Goal: Transaction & Acquisition: Purchase product/service

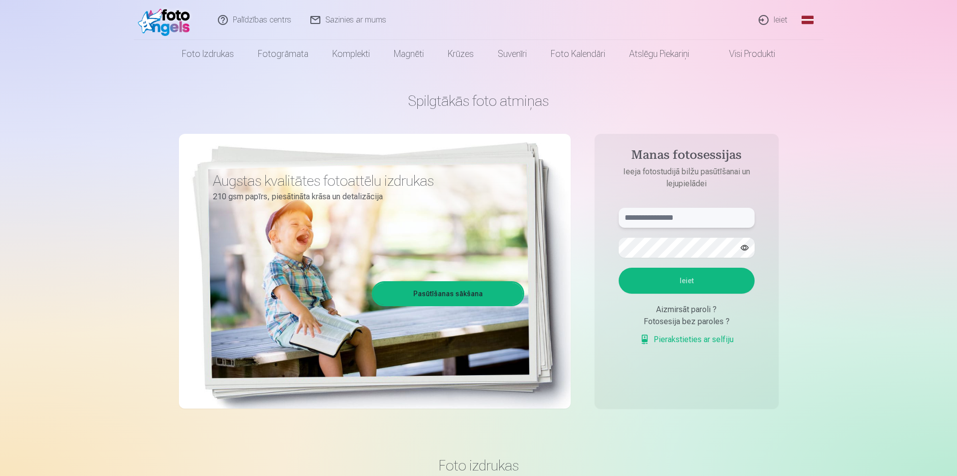
click at [672, 222] on input "text" at bounding box center [687, 218] width 136 height 20
type input "**********"
click at [693, 282] on button "Ieiet" at bounding box center [687, 281] width 136 height 26
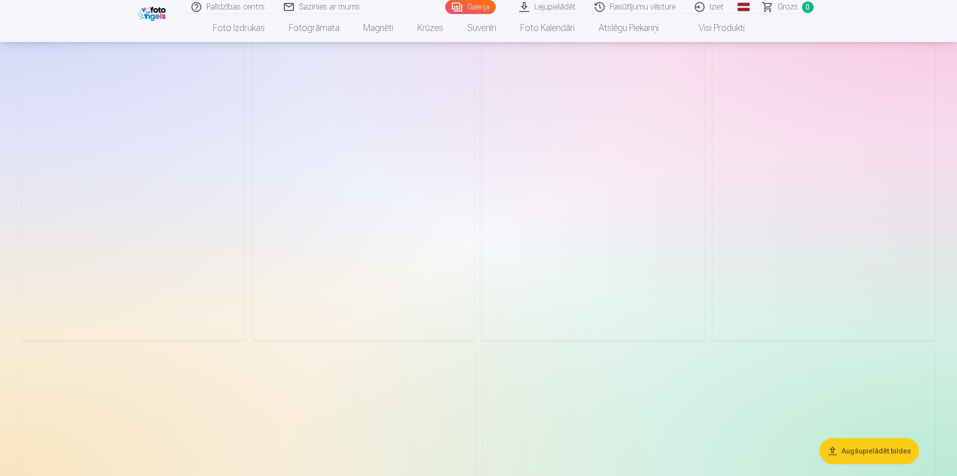
scroll to position [250, 0]
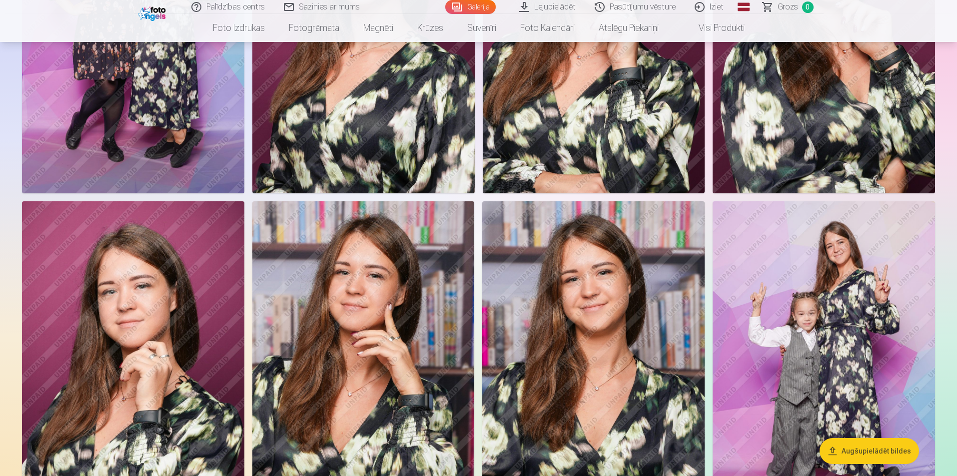
click at [849, 315] on img at bounding box center [824, 367] width 222 height 333
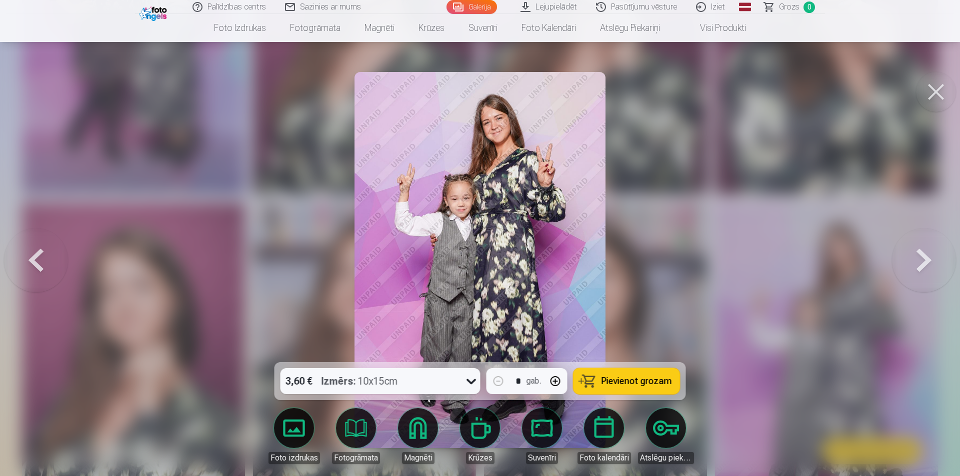
click at [928, 89] on button at bounding box center [936, 92] width 40 height 40
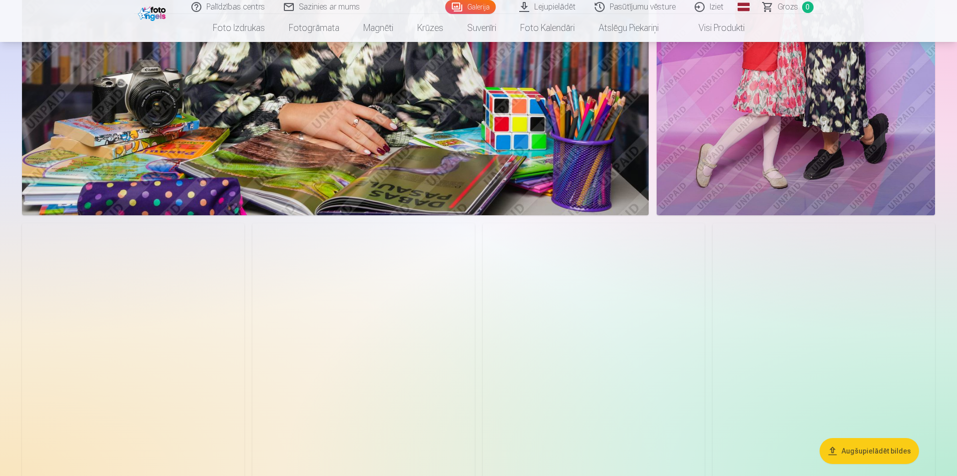
scroll to position [2599, 0]
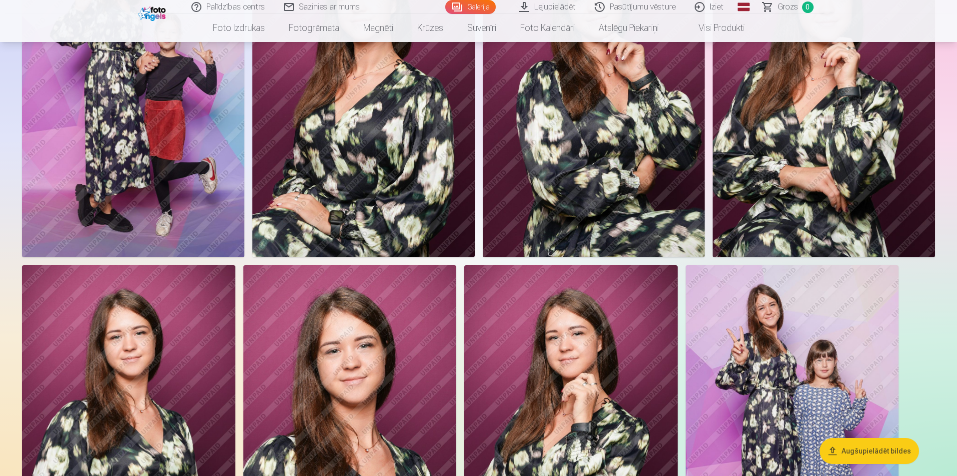
click at [800, 323] on img at bounding box center [792, 425] width 213 height 320
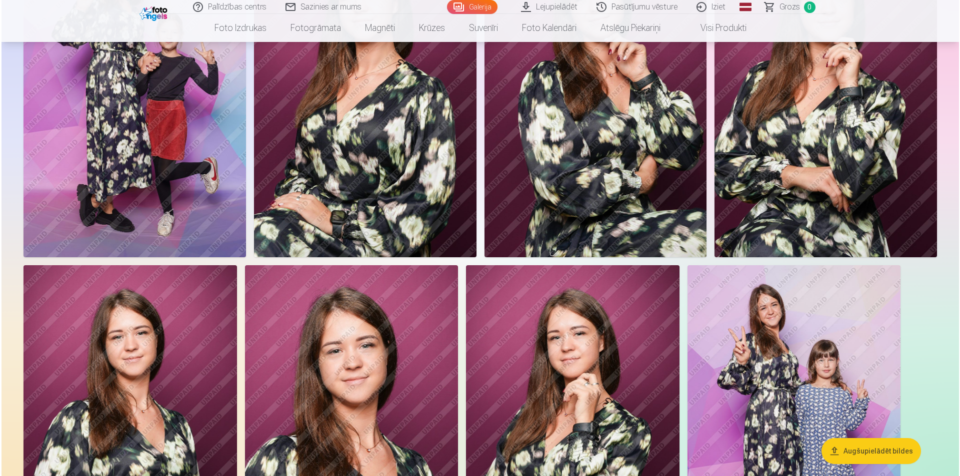
scroll to position [2606, 0]
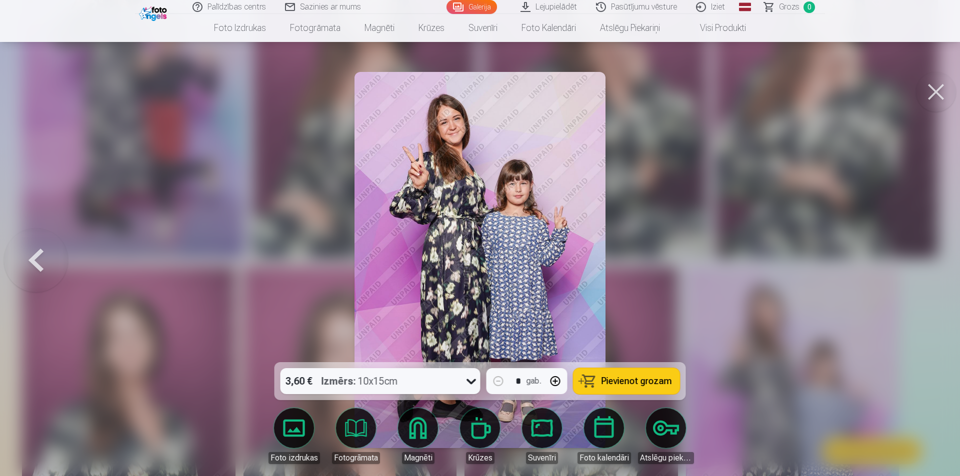
click at [935, 81] on button at bounding box center [936, 92] width 40 height 40
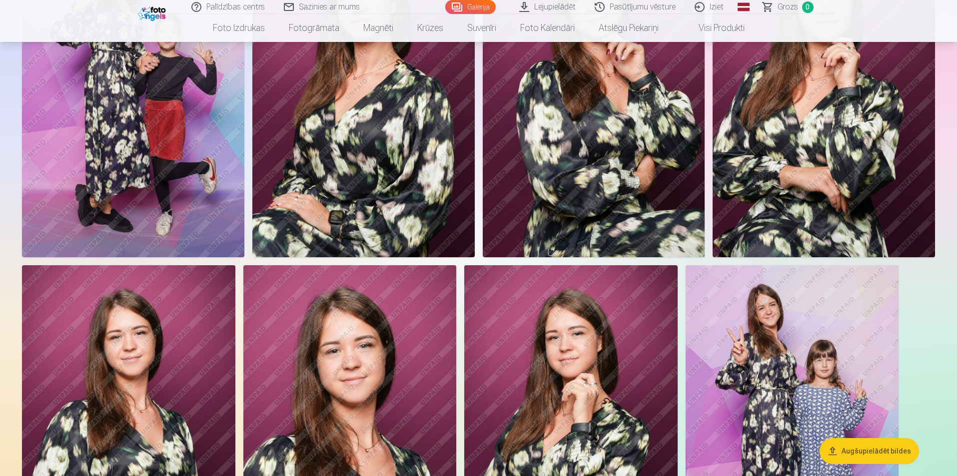
click at [100, 188] on img at bounding box center [133, 90] width 222 height 333
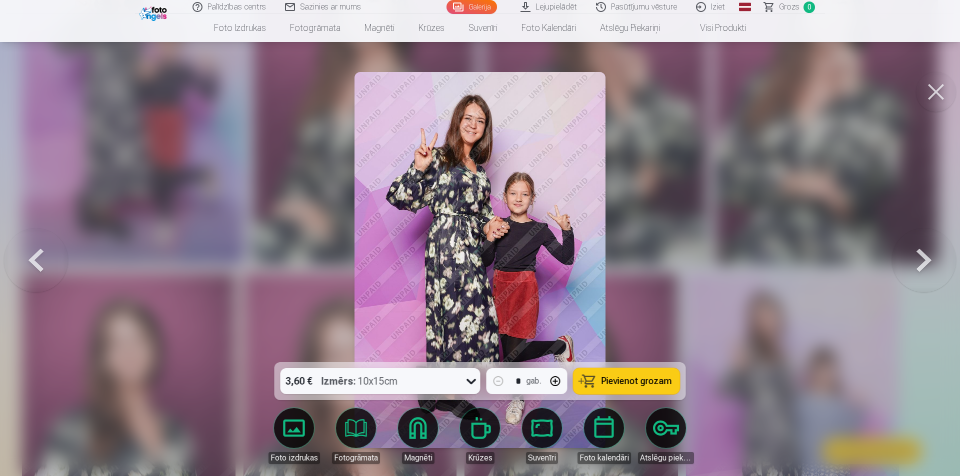
click at [925, 101] on button at bounding box center [936, 92] width 40 height 40
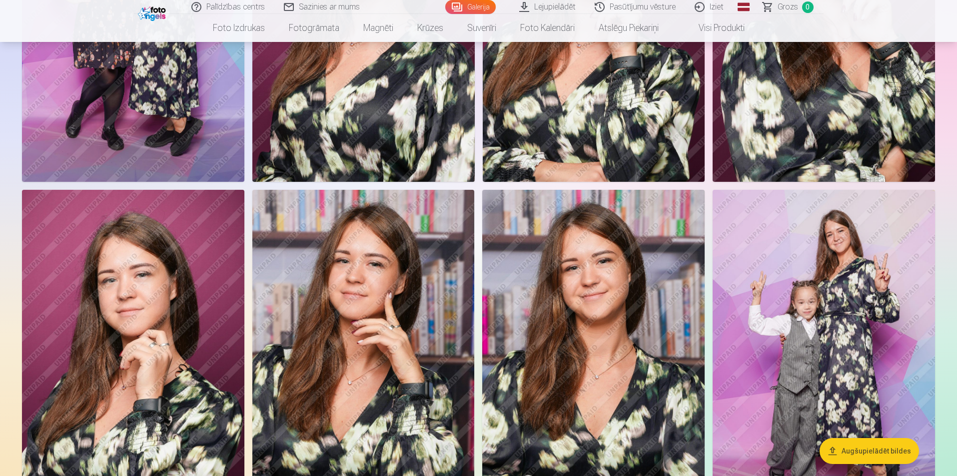
scroll to position [200, 0]
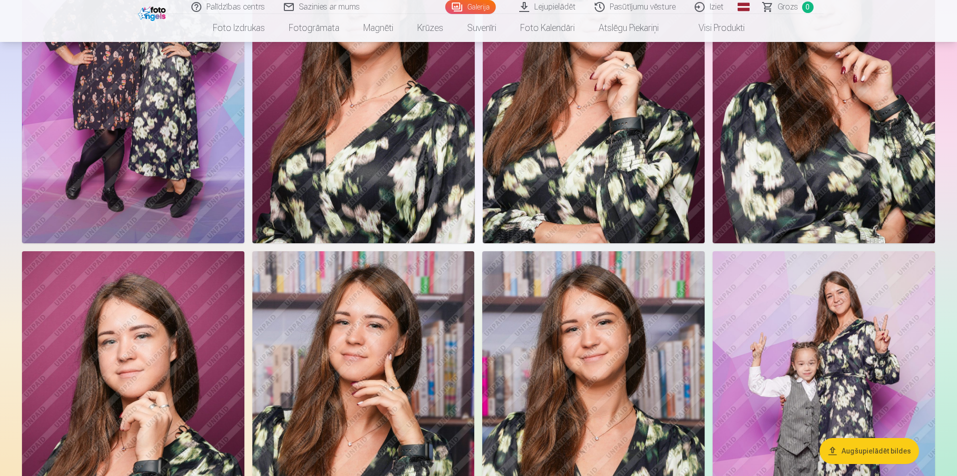
click at [890, 448] on button "Augšupielādēt bildes" at bounding box center [869, 451] width 99 height 26
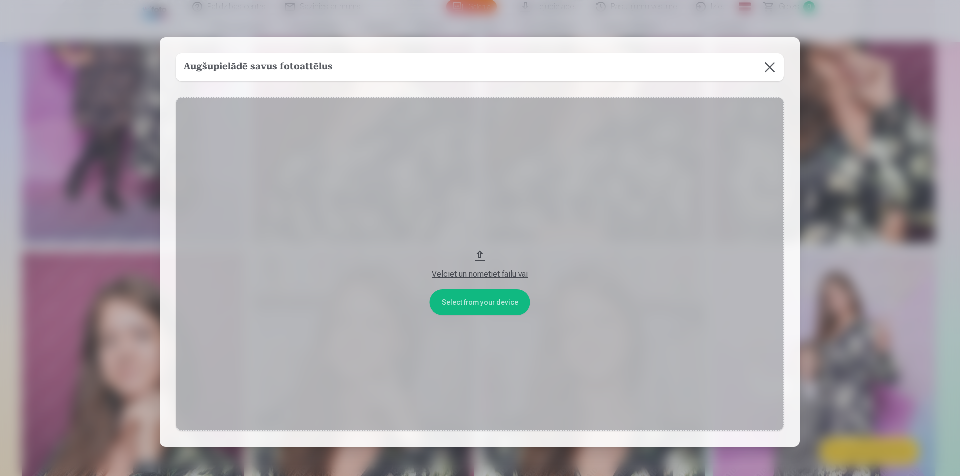
click at [764, 71] on button at bounding box center [770, 67] width 28 height 28
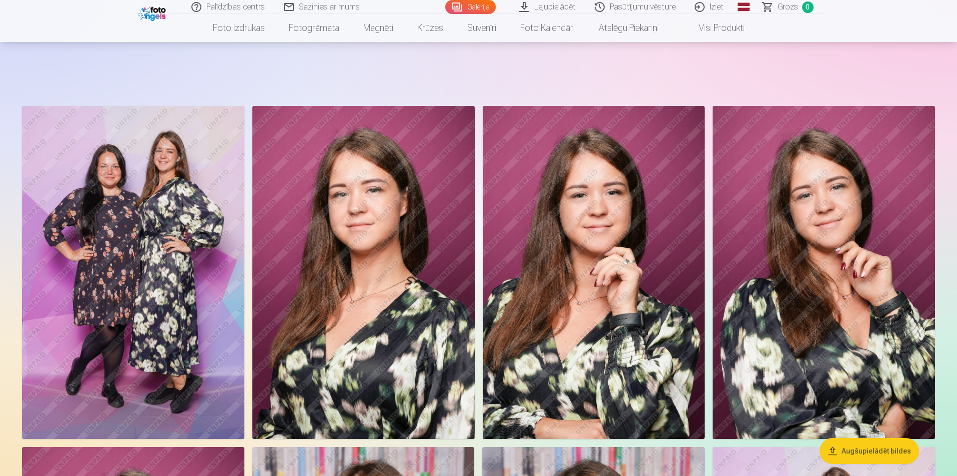
scroll to position [0, 0]
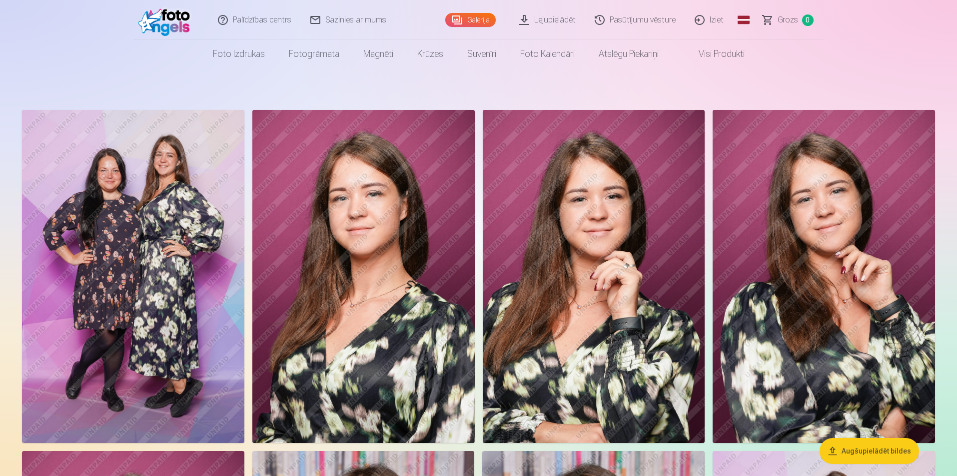
click at [198, 285] on img at bounding box center [133, 276] width 222 height 333
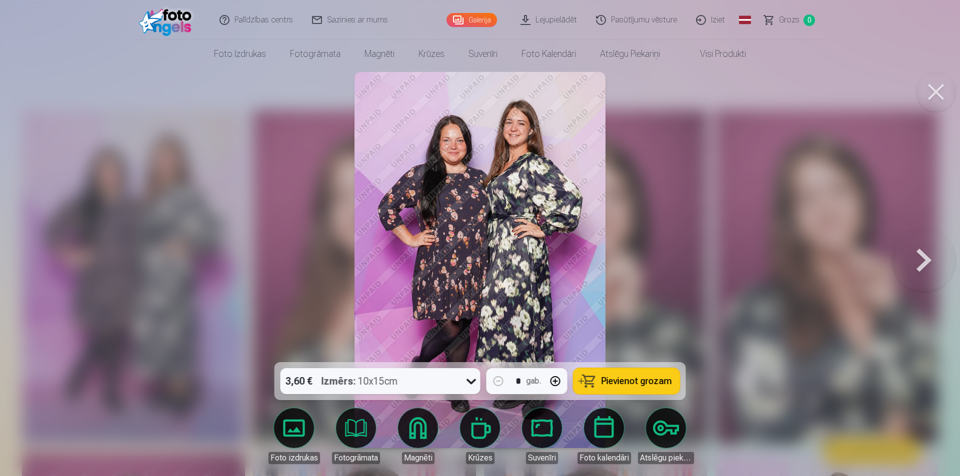
click at [931, 267] on button at bounding box center [924, 260] width 64 height 184
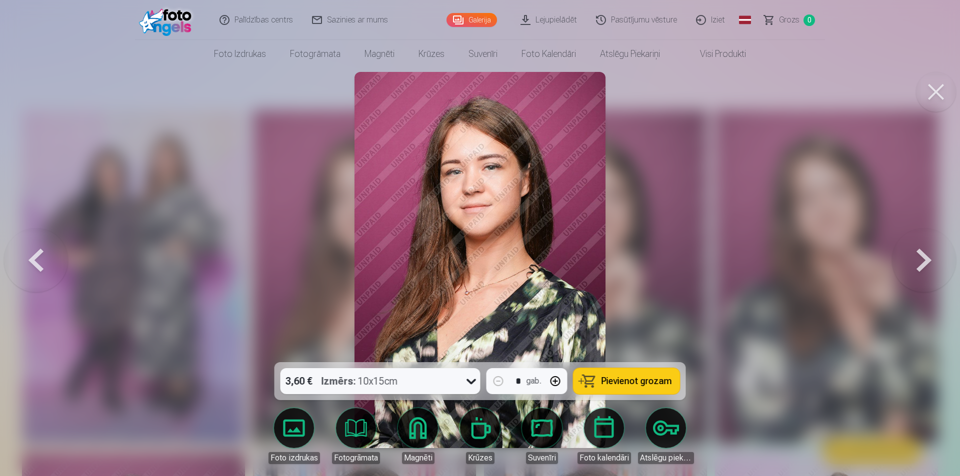
click at [929, 272] on button at bounding box center [924, 260] width 64 height 184
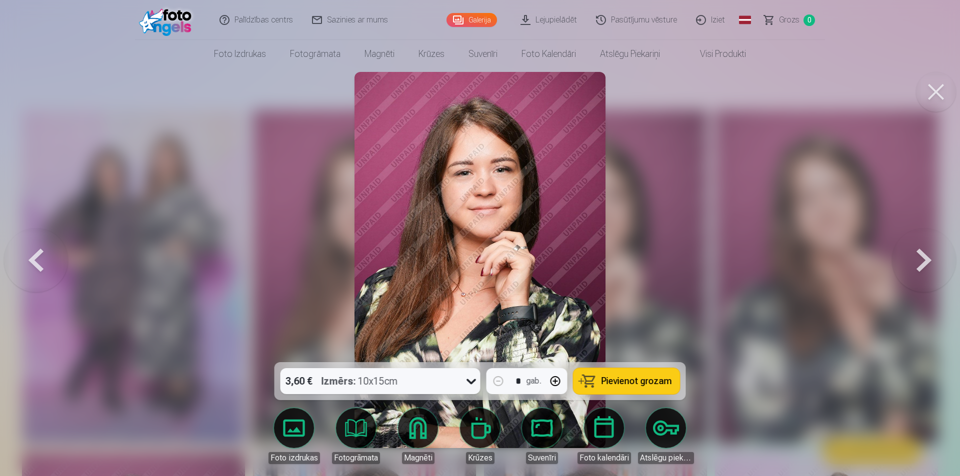
click at [929, 272] on button at bounding box center [924, 260] width 64 height 184
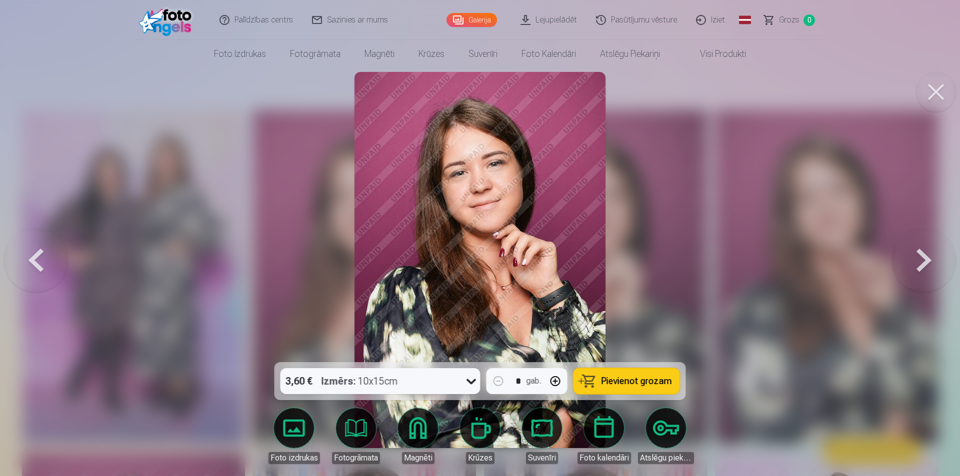
click at [929, 272] on button at bounding box center [924, 260] width 64 height 184
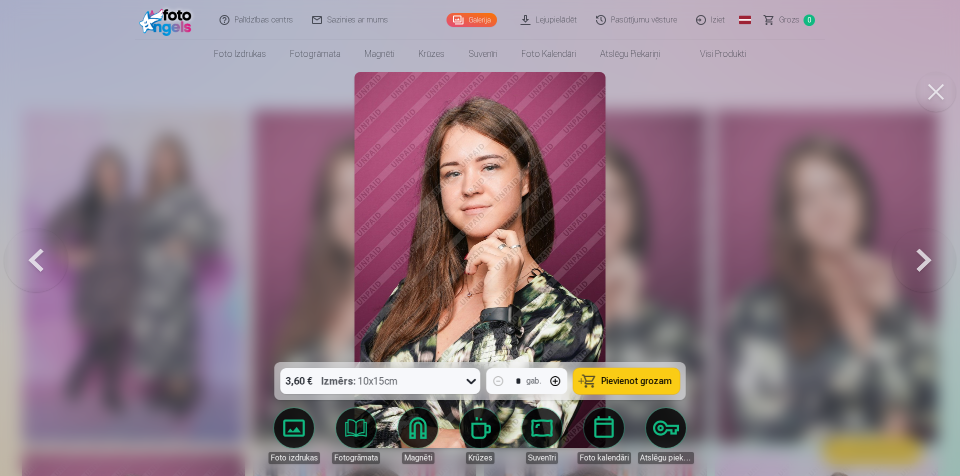
click at [929, 272] on button at bounding box center [924, 260] width 64 height 184
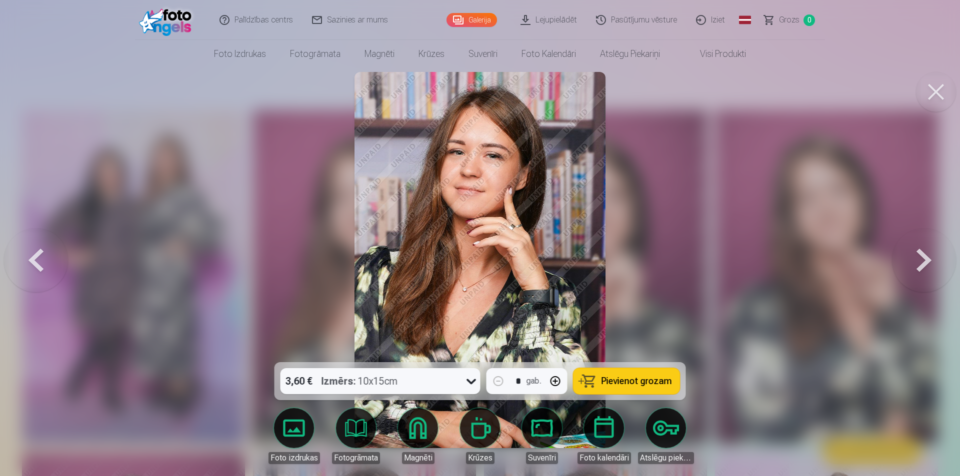
click at [929, 272] on button at bounding box center [924, 260] width 64 height 184
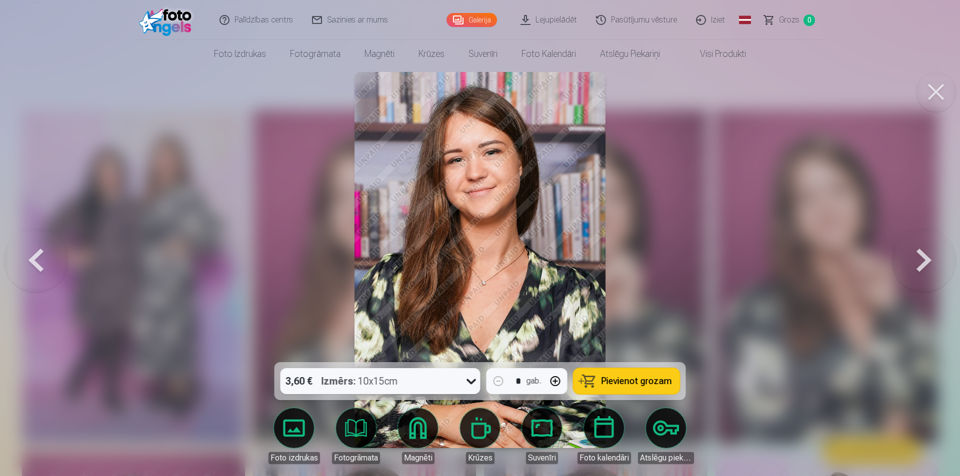
click at [929, 272] on button at bounding box center [924, 260] width 64 height 184
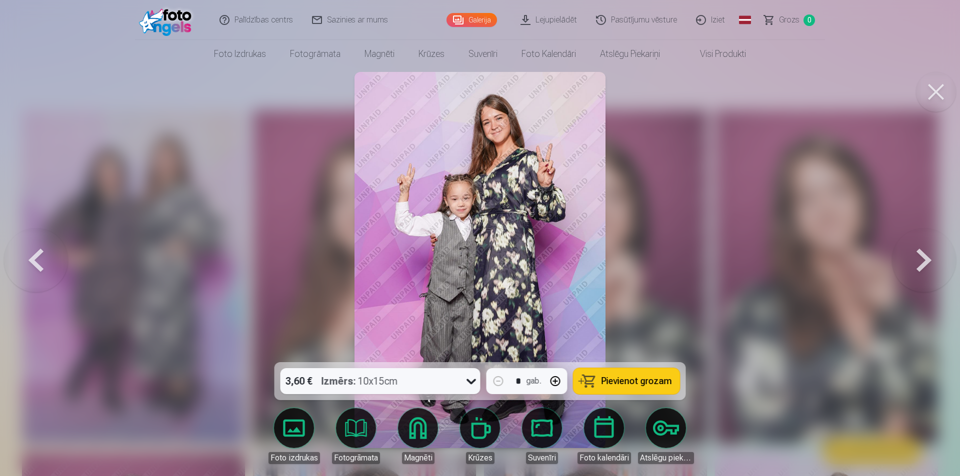
click at [929, 272] on button at bounding box center [924, 260] width 64 height 184
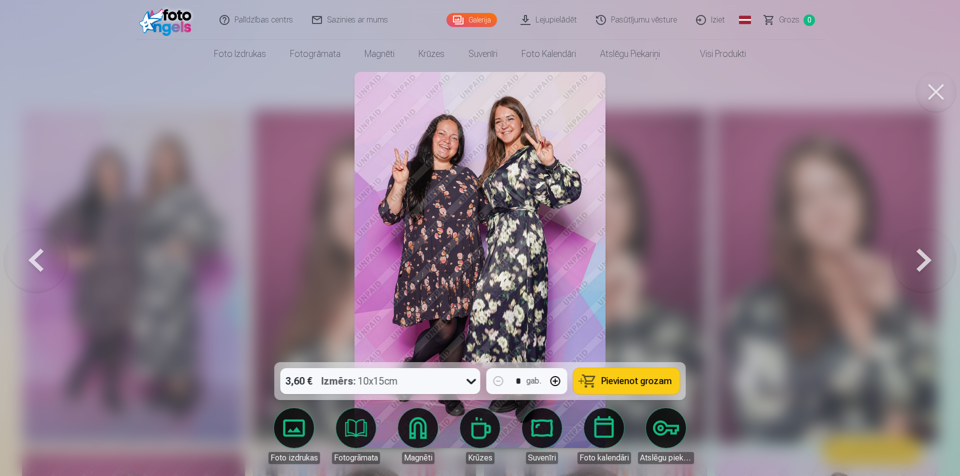
click at [929, 272] on button at bounding box center [924, 260] width 64 height 184
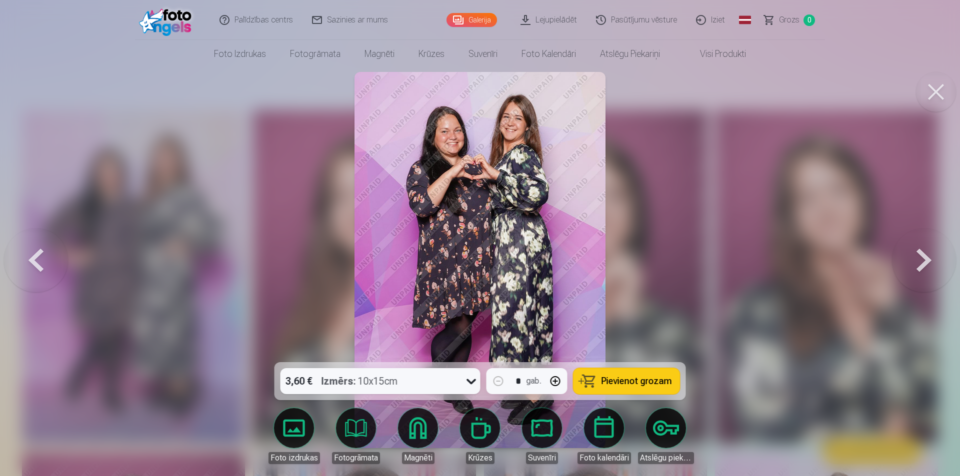
click at [929, 272] on button at bounding box center [924, 260] width 64 height 184
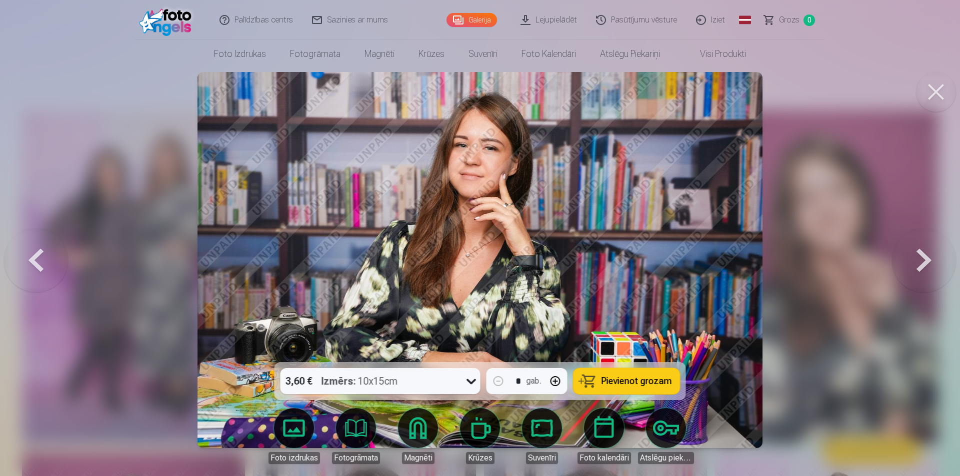
click at [933, 265] on button at bounding box center [924, 260] width 64 height 184
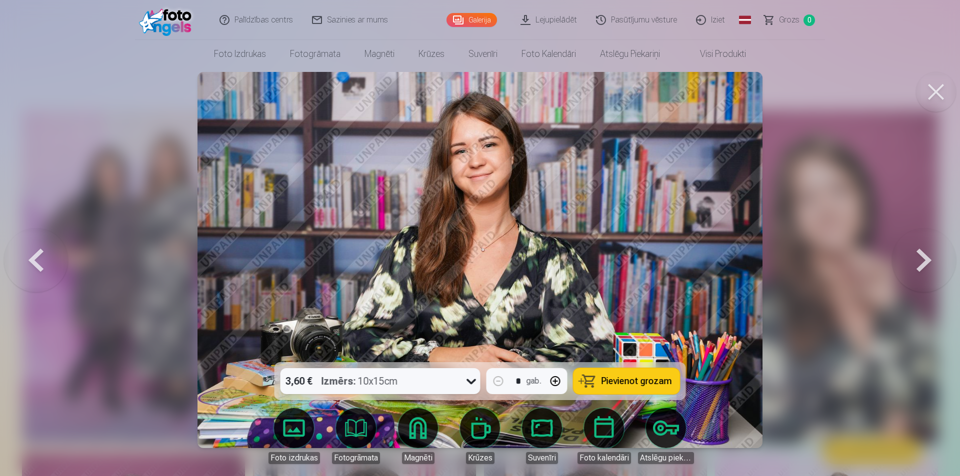
click at [921, 267] on button at bounding box center [924, 260] width 64 height 184
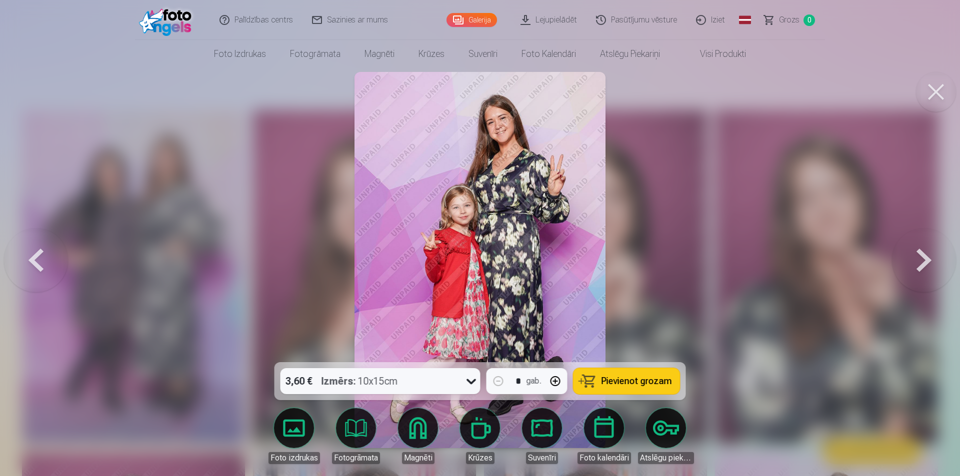
click at [921, 267] on button at bounding box center [924, 260] width 64 height 184
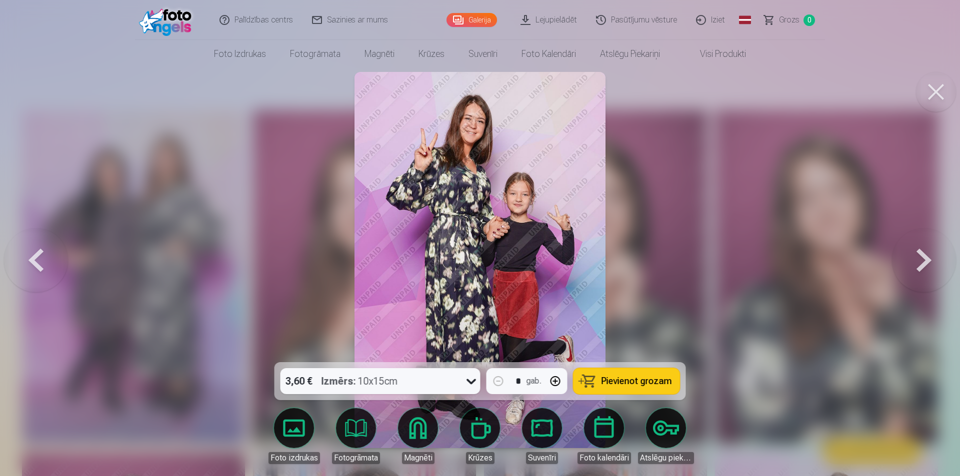
click at [908, 264] on button at bounding box center [924, 260] width 64 height 184
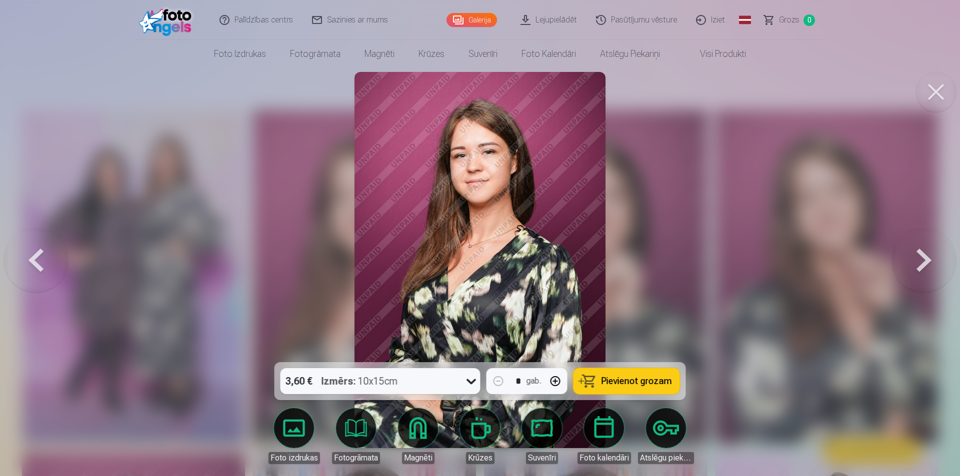
click at [908, 264] on button at bounding box center [924, 260] width 64 height 184
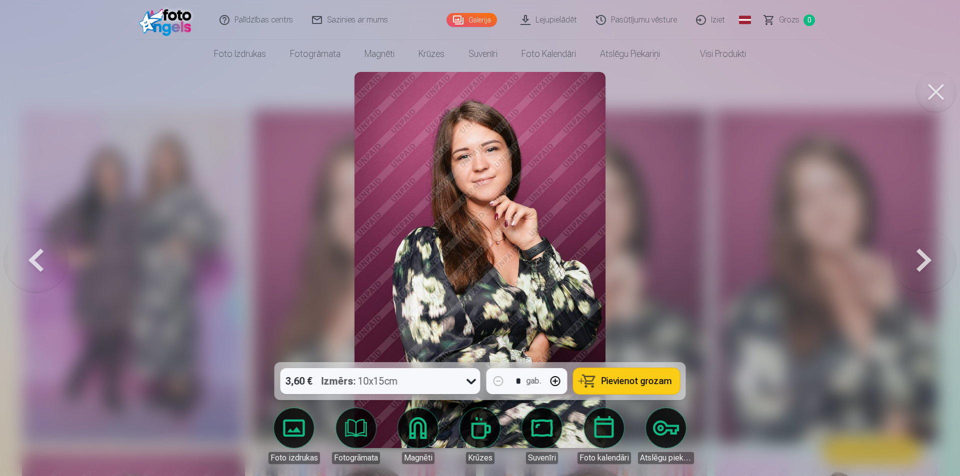
click at [908, 264] on button at bounding box center [924, 260] width 64 height 184
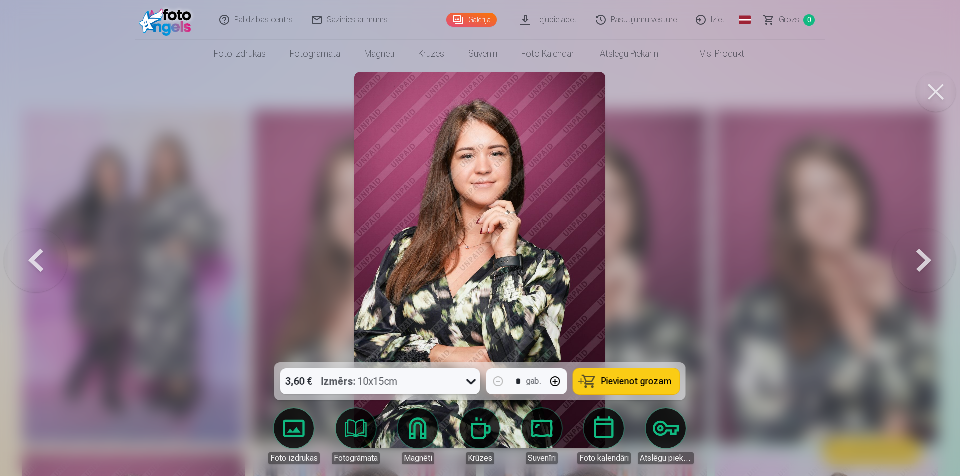
click at [908, 264] on button at bounding box center [924, 260] width 64 height 184
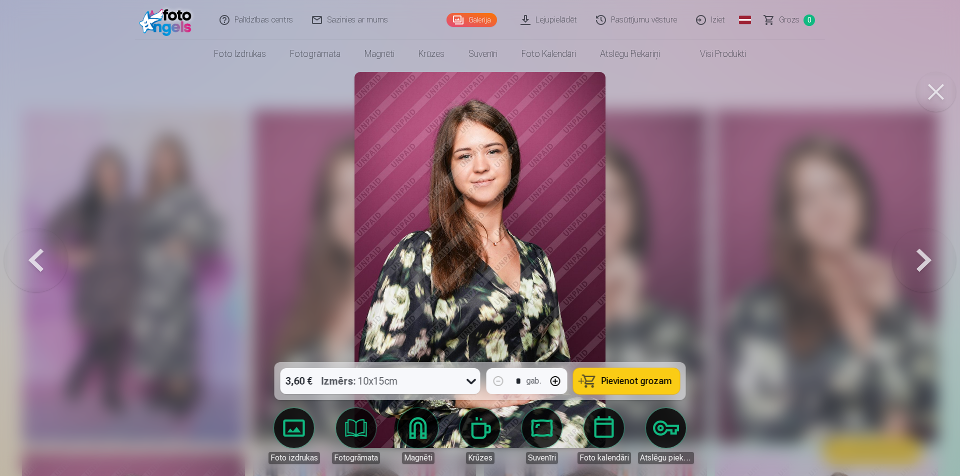
click at [908, 264] on button at bounding box center [924, 260] width 64 height 184
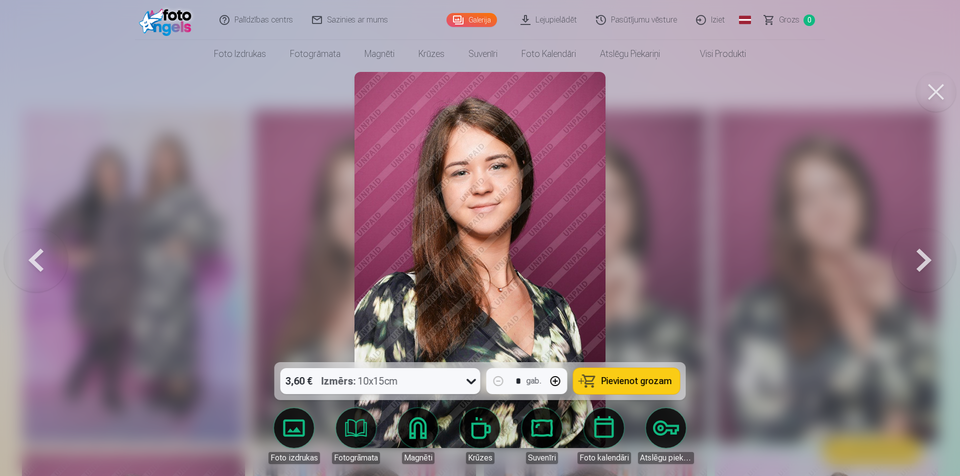
click at [908, 264] on button at bounding box center [924, 260] width 64 height 184
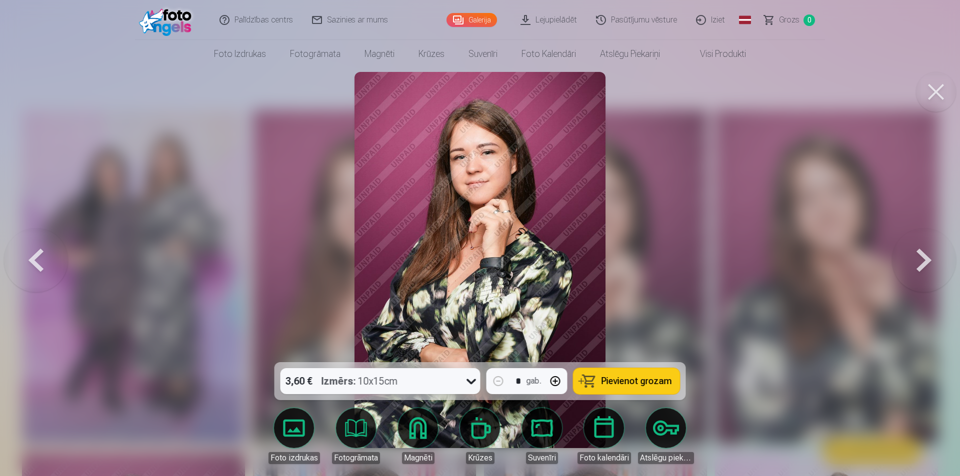
click at [908, 264] on button at bounding box center [924, 260] width 64 height 184
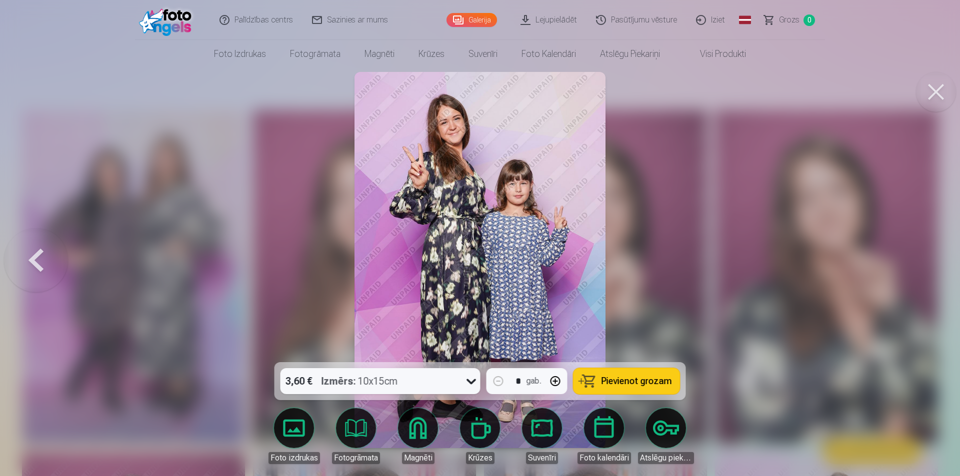
click at [908, 264] on div at bounding box center [480, 238] width 960 height 476
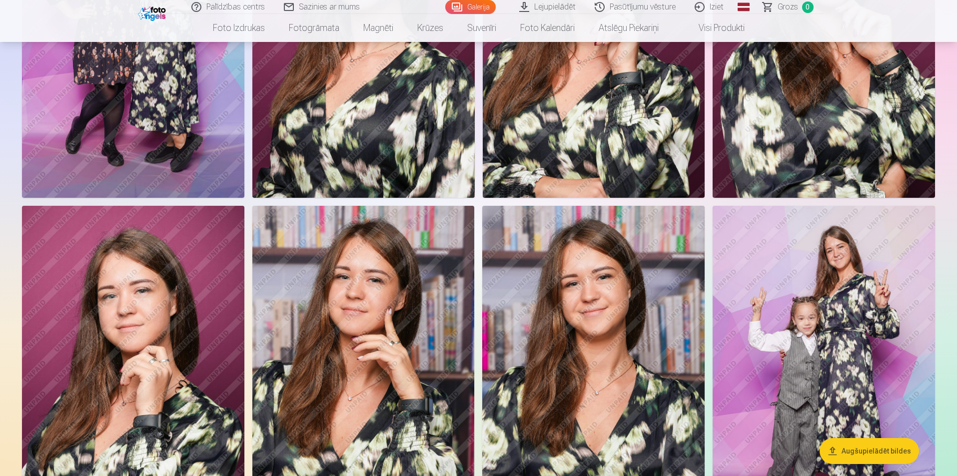
scroll to position [250, 0]
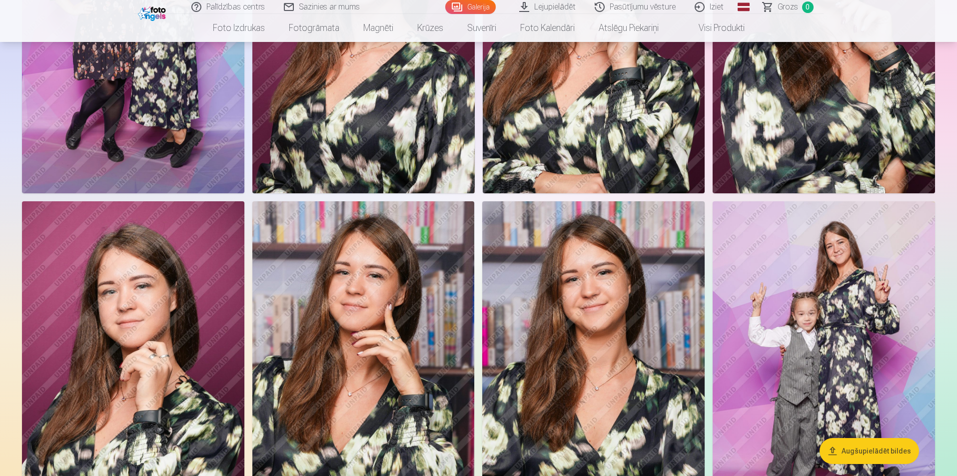
click at [352, 305] on img at bounding box center [363, 367] width 222 height 333
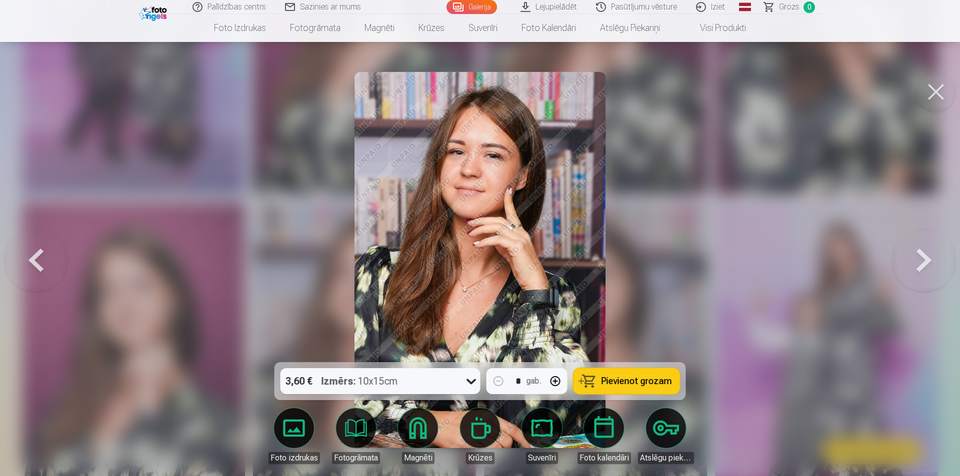
click at [935, 94] on button at bounding box center [936, 92] width 40 height 40
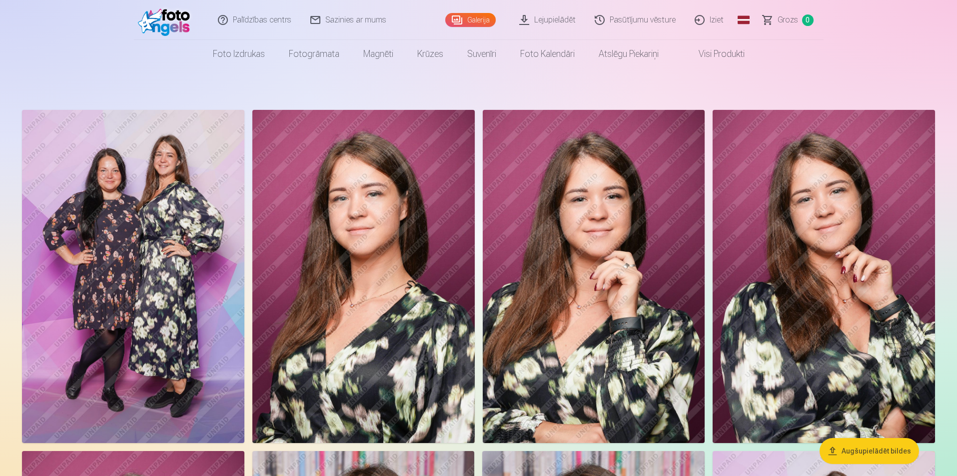
click at [846, 267] on img at bounding box center [824, 276] width 222 height 333
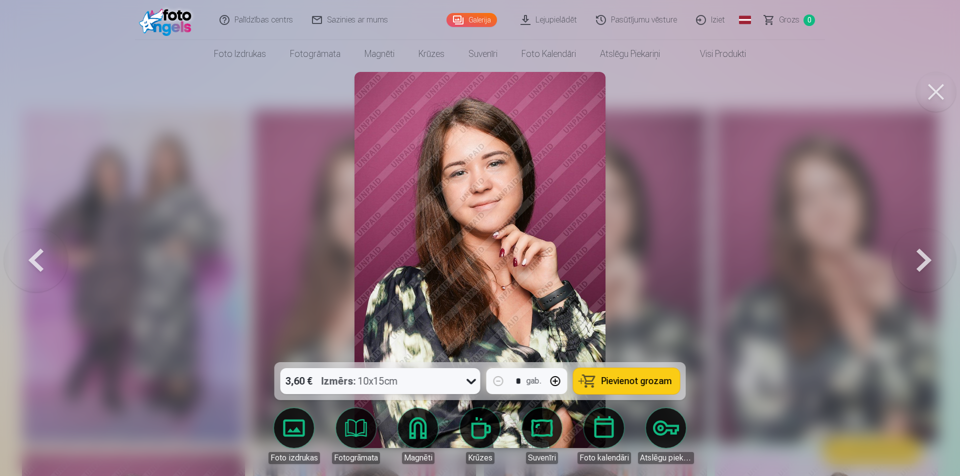
click at [936, 105] on button at bounding box center [936, 92] width 40 height 40
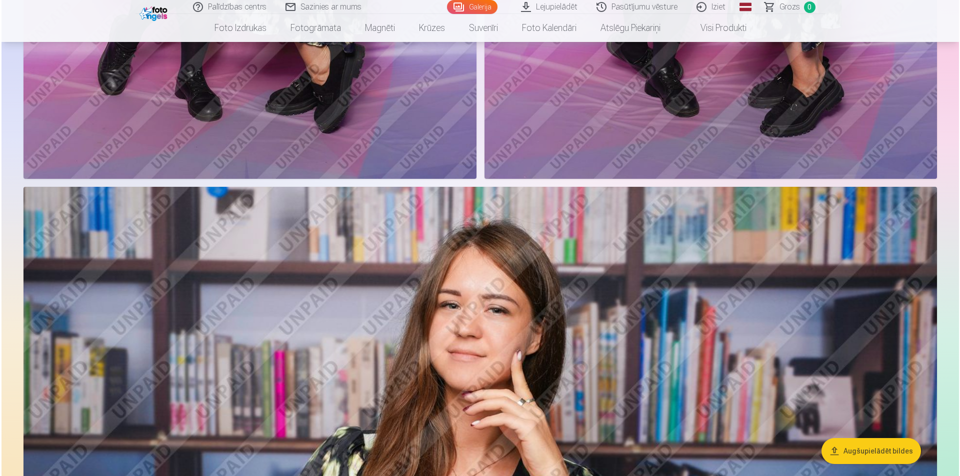
scroll to position [1150, 0]
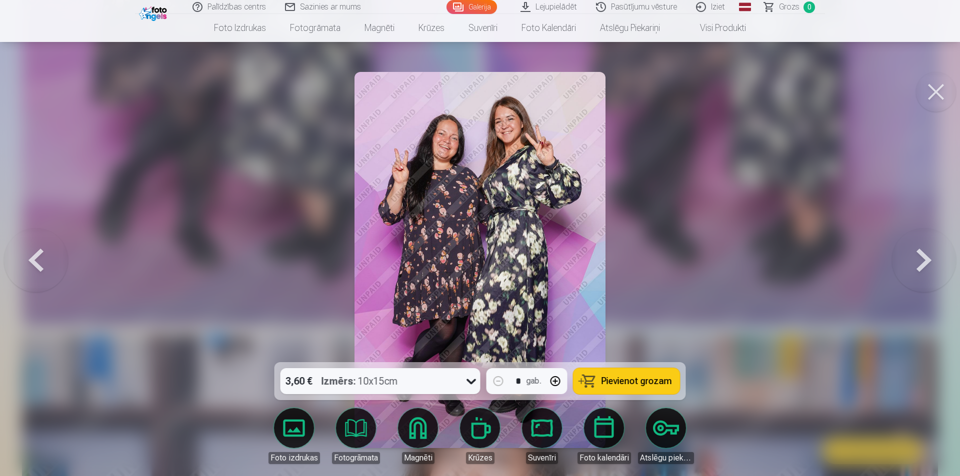
click at [900, 261] on button at bounding box center [924, 260] width 64 height 184
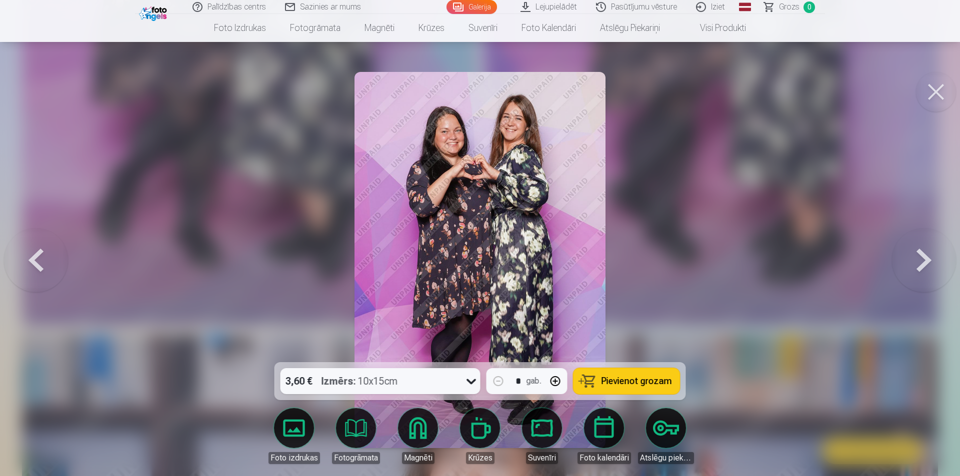
click at [900, 261] on button at bounding box center [924, 260] width 64 height 184
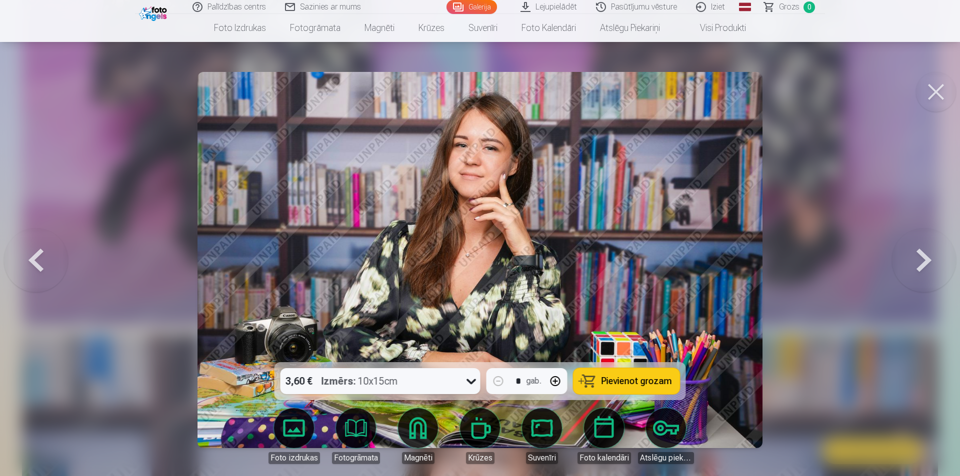
click at [620, 384] on span "Pievienot grozam" at bounding box center [636, 381] width 70 height 9
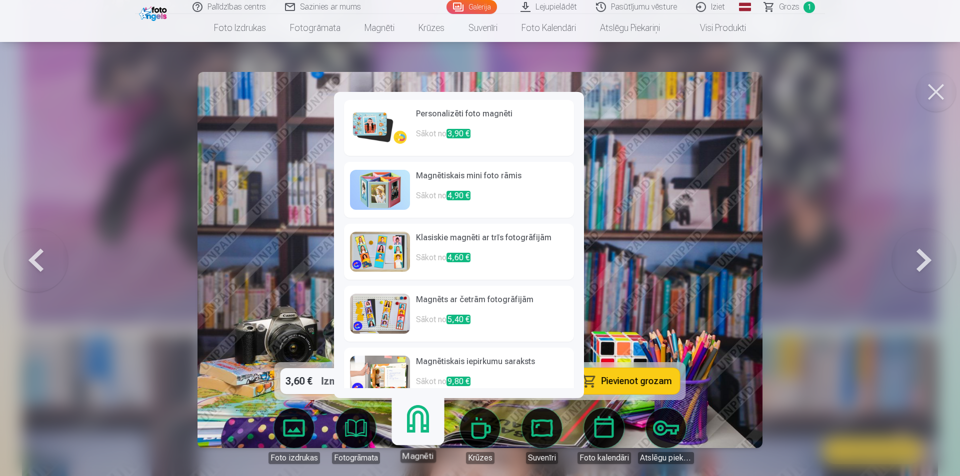
click at [498, 137] on p "Sākot no 3,90 €" at bounding box center [492, 138] width 152 height 20
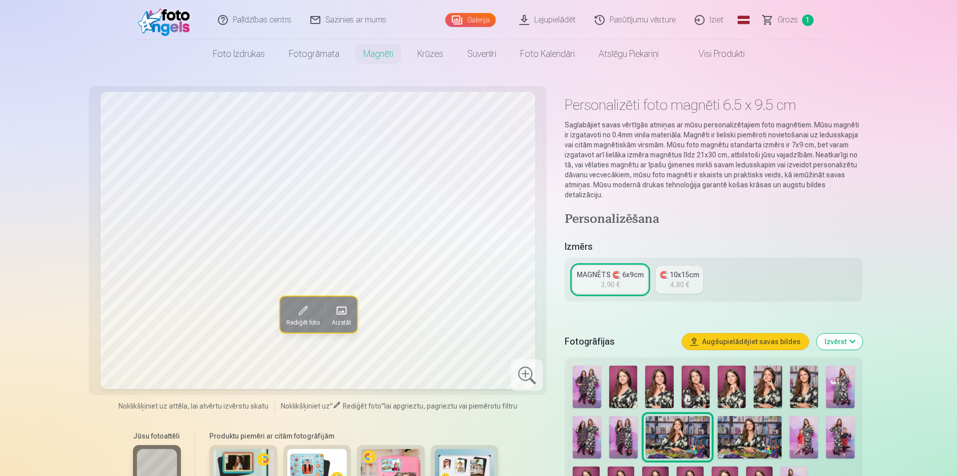
click at [679, 280] on div "4,80 €" at bounding box center [679, 285] width 19 height 10
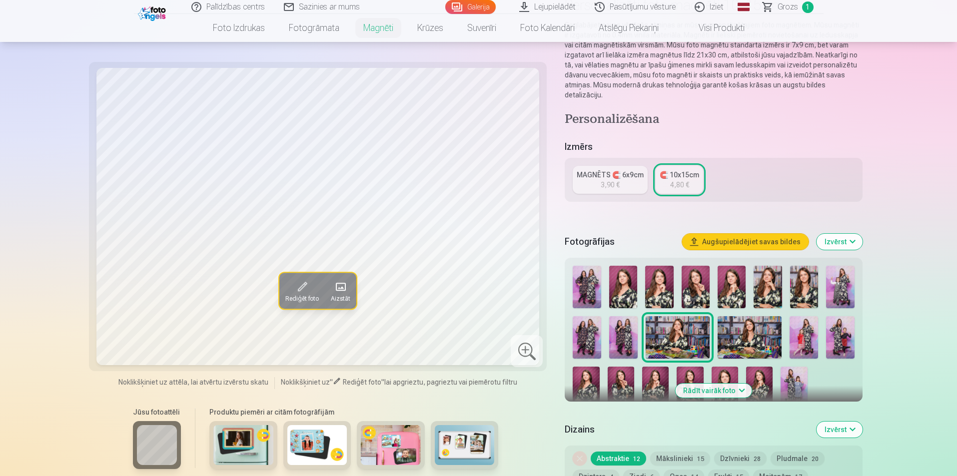
scroll to position [150, 0]
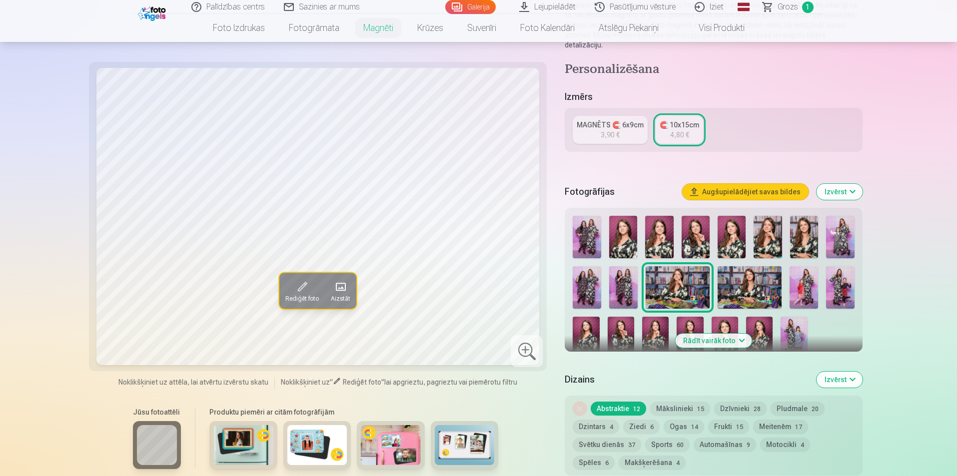
click at [734, 403] on button "Dzīvnieki 28" at bounding box center [740, 409] width 52 height 14
click at [627, 402] on button "Abstraktie 12" at bounding box center [618, 409] width 55 height 14
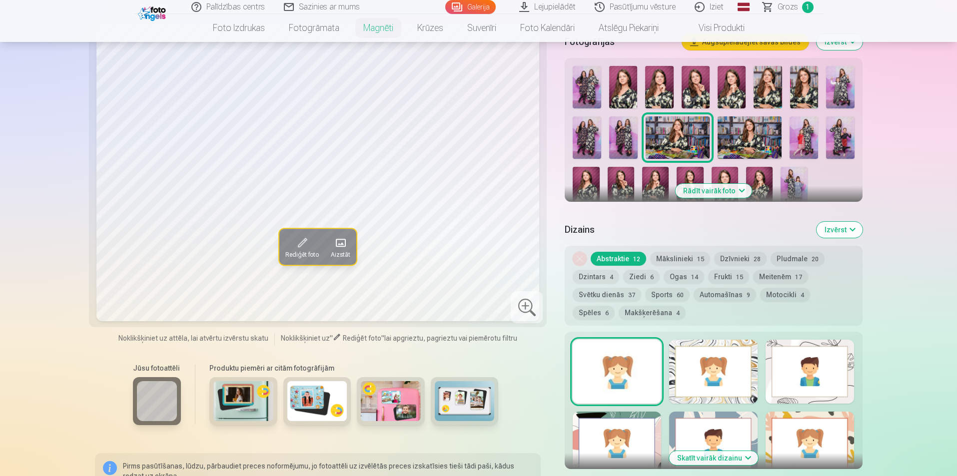
scroll to position [350, 0]
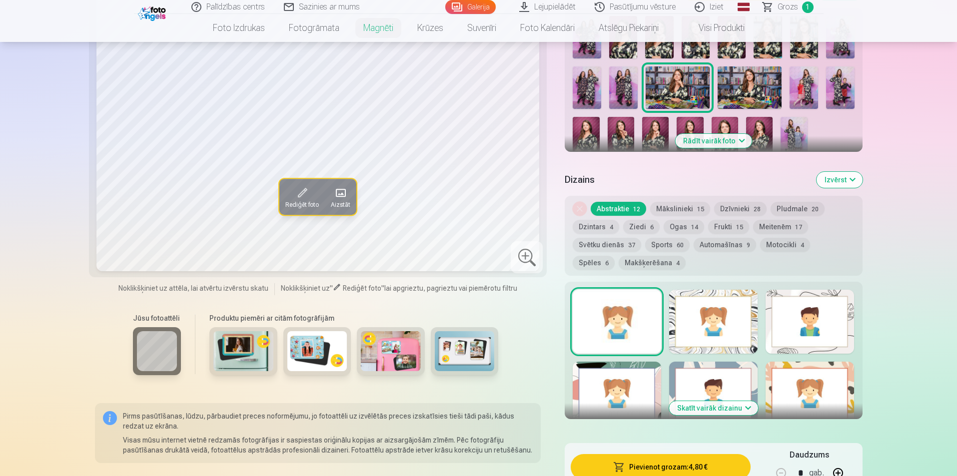
click at [653, 317] on div at bounding box center [617, 322] width 88 height 64
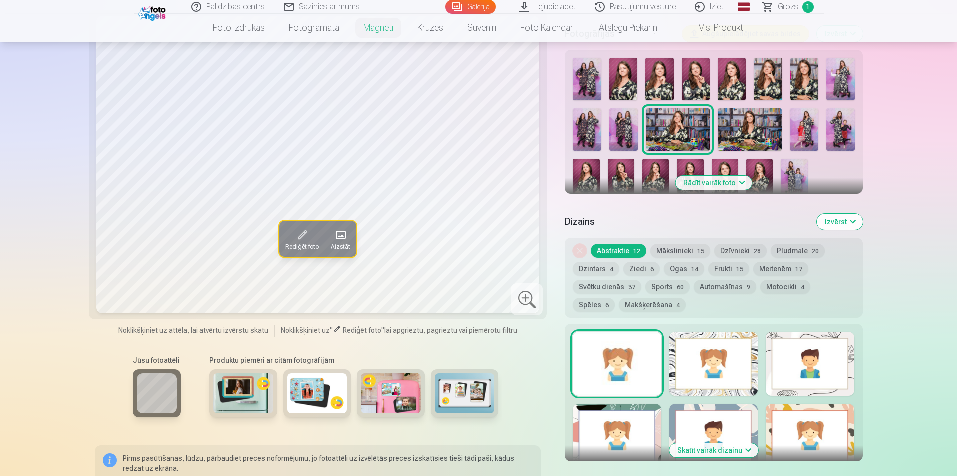
scroll to position [250, 0]
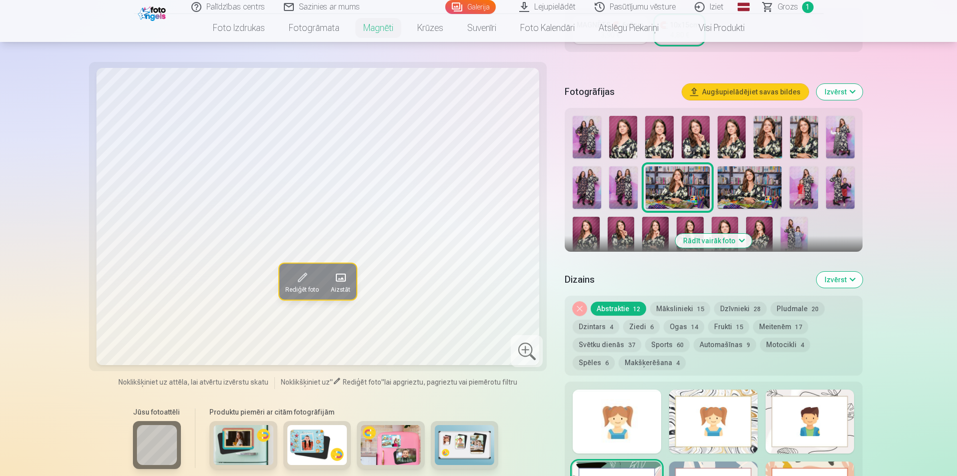
click at [630, 399] on div at bounding box center [617, 422] width 88 height 64
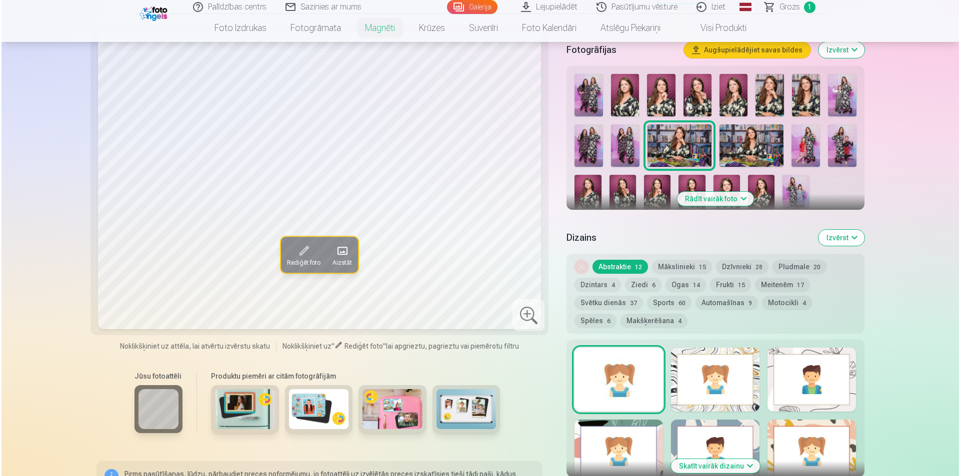
scroll to position [350, 0]
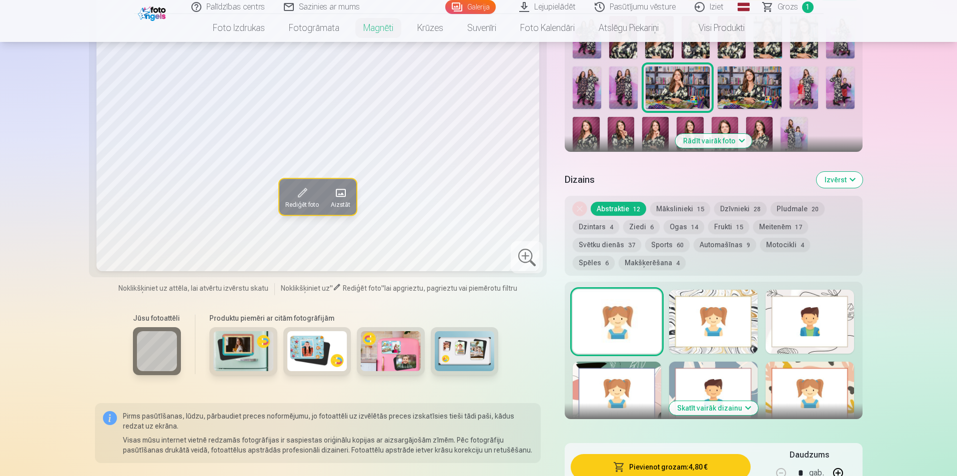
click at [672, 460] on button "Pievienot grozam : 4,80 €" at bounding box center [660, 467] width 179 height 26
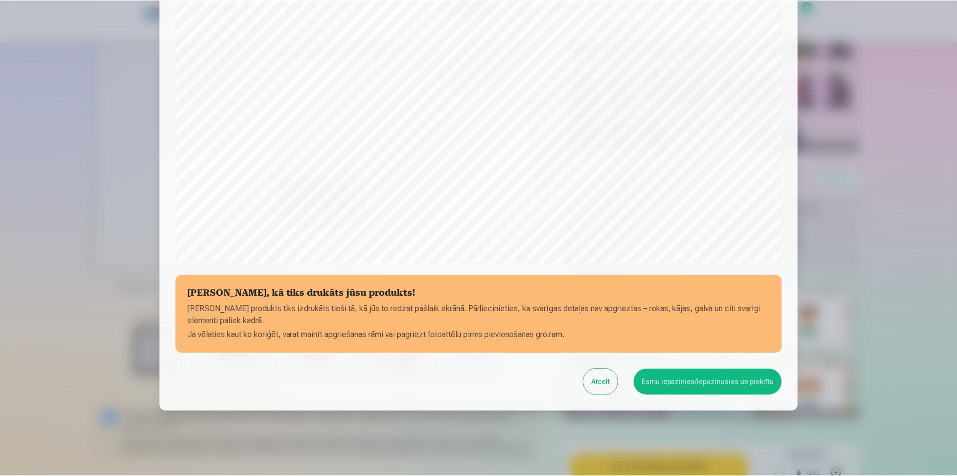
scroll to position [243, 0]
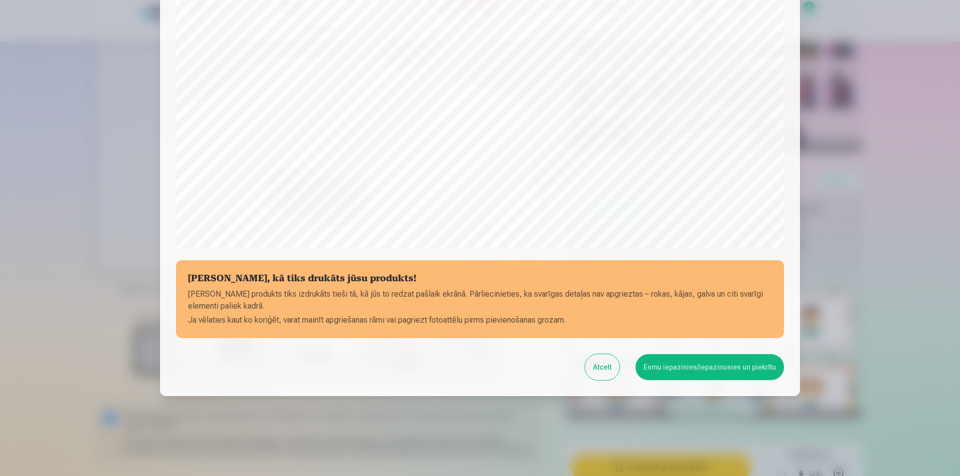
click at [694, 371] on button "Esmu iepazinies/iepazinusies un piekrītu" at bounding box center [709, 367] width 148 height 26
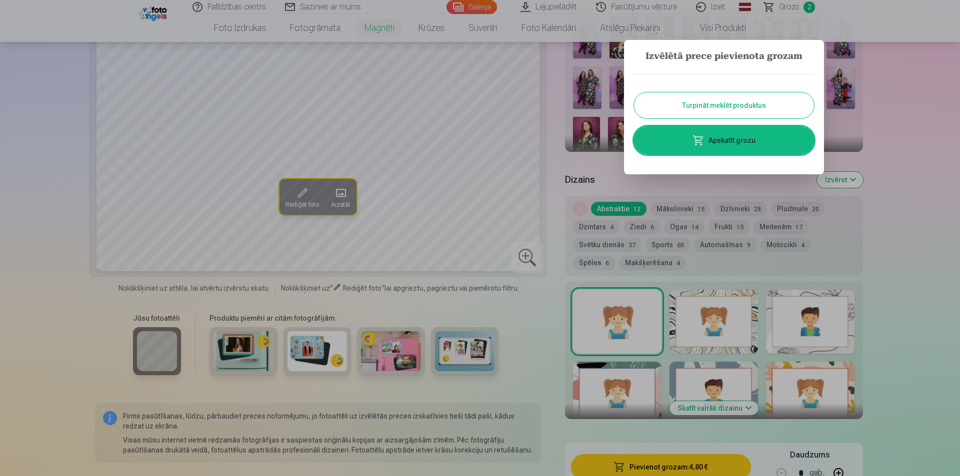
click at [782, 115] on button "Turpināt meklēt produktus" at bounding box center [724, 105] width 180 height 26
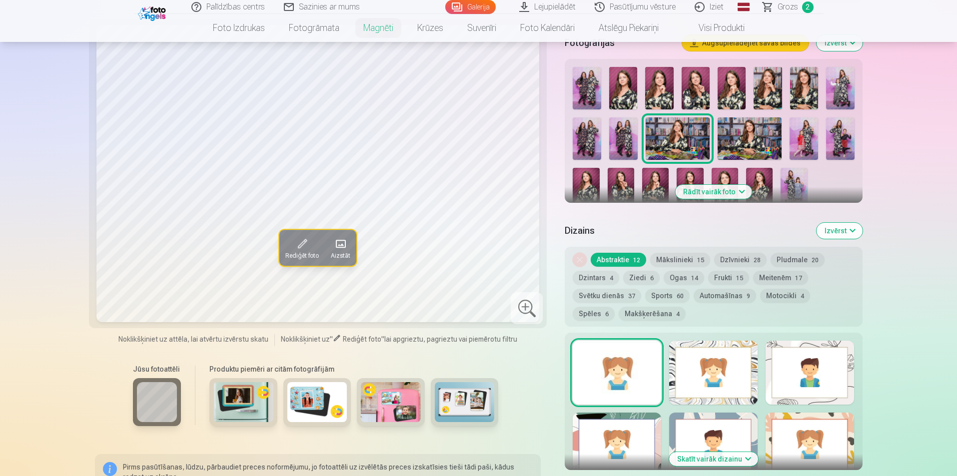
scroll to position [300, 0]
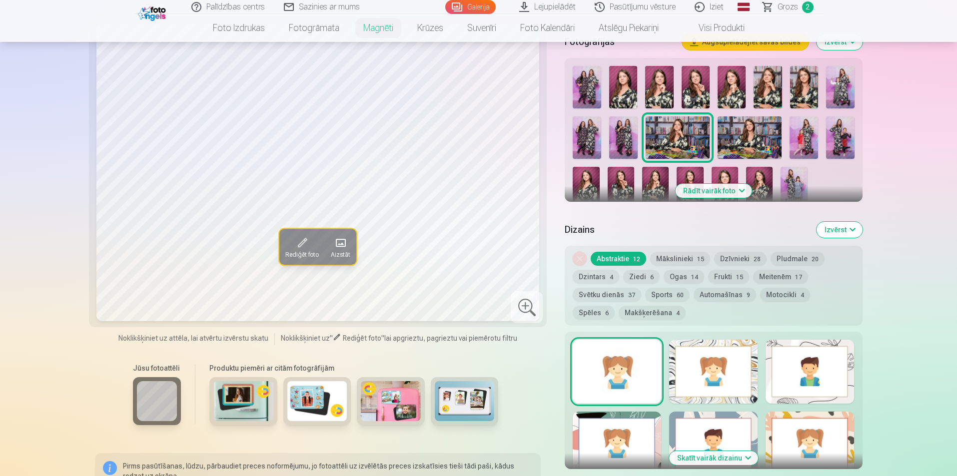
click at [477, 400] on img at bounding box center [465, 401] width 60 height 40
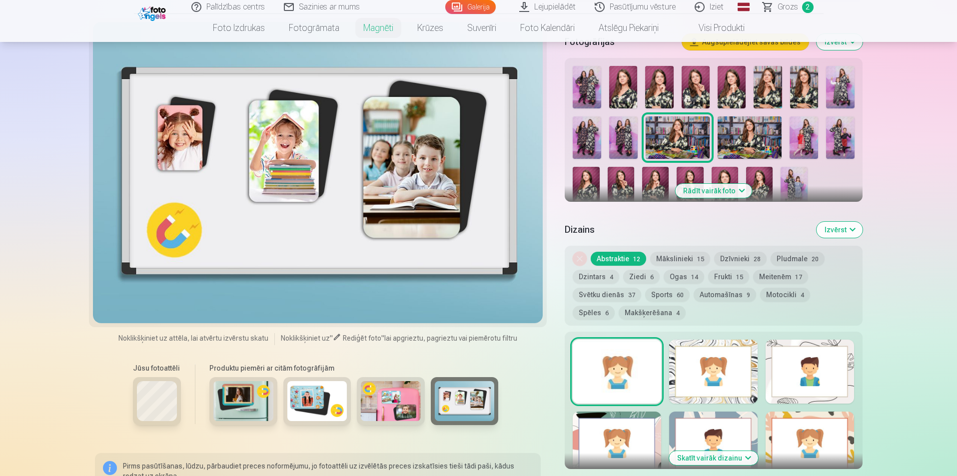
click at [397, 391] on img at bounding box center [391, 401] width 60 height 40
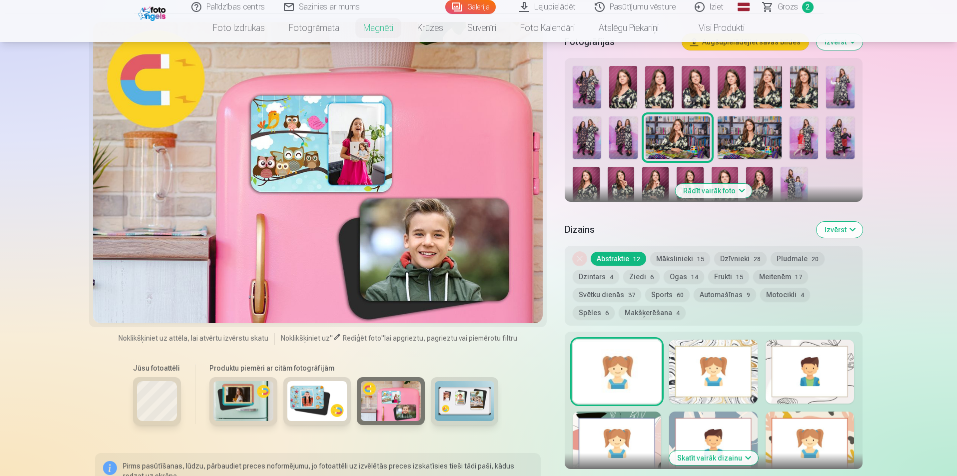
click at [330, 394] on img at bounding box center [317, 401] width 60 height 40
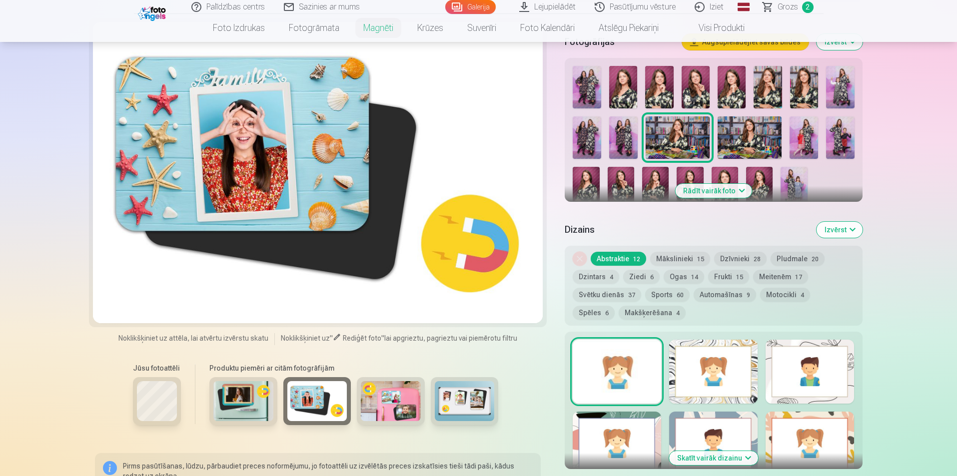
click at [261, 386] on img at bounding box center [243, 401] width 60 height 40
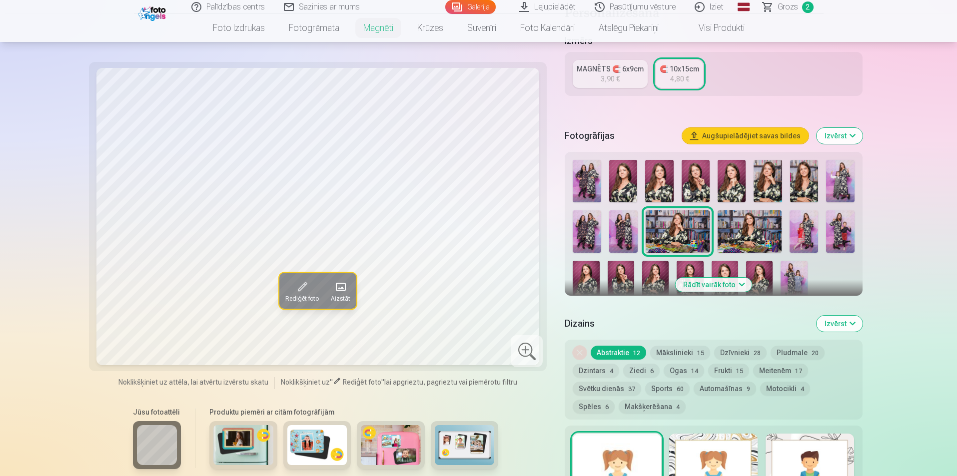
scroll to position [150, 0]
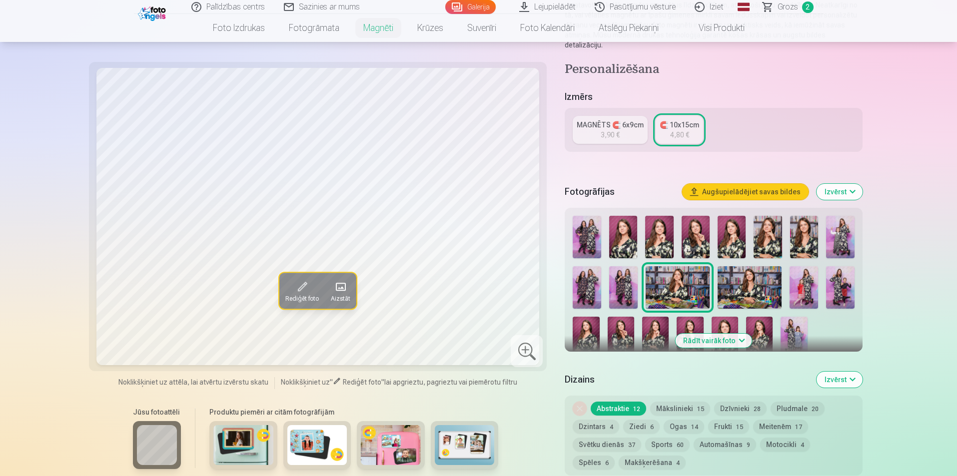
click at [766, 229] on img at bounding box center [768, 237] width 28 height 42
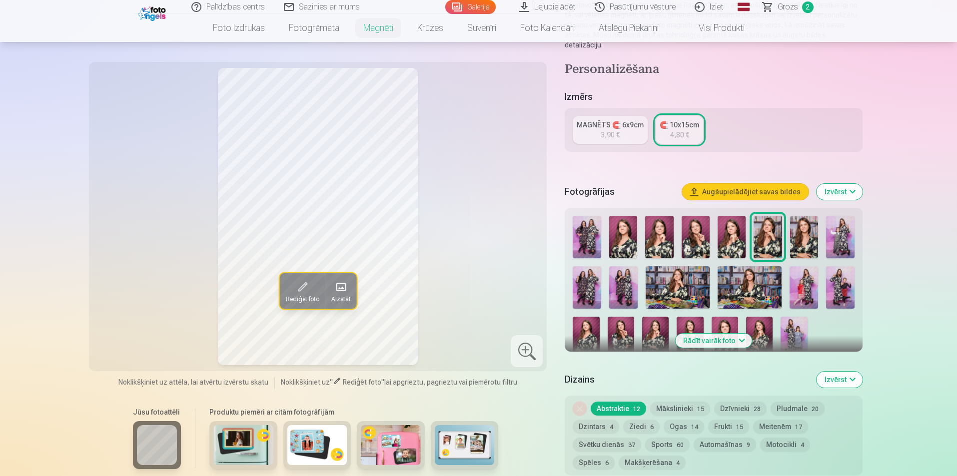
click at [687, 277] on img at bounding box center [678, 287] width 64 height 42
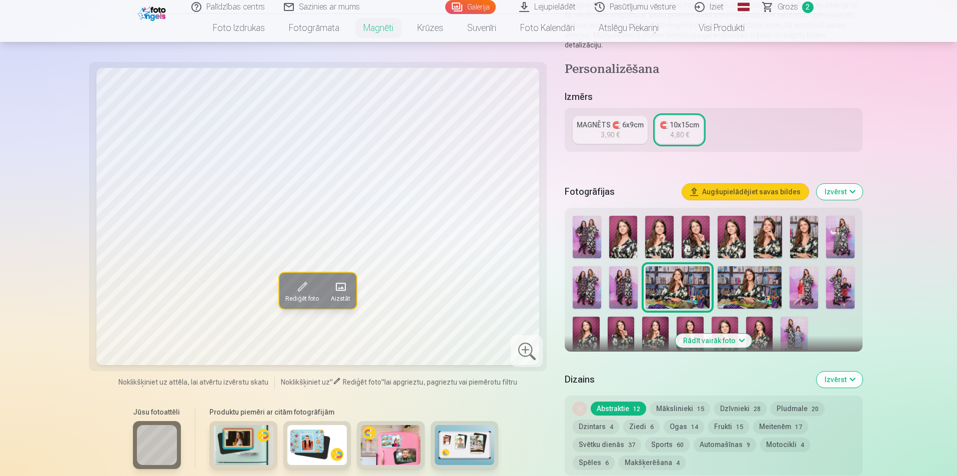
click at [662, 321] on img at bounding box center [655, 337] width 26 height 40
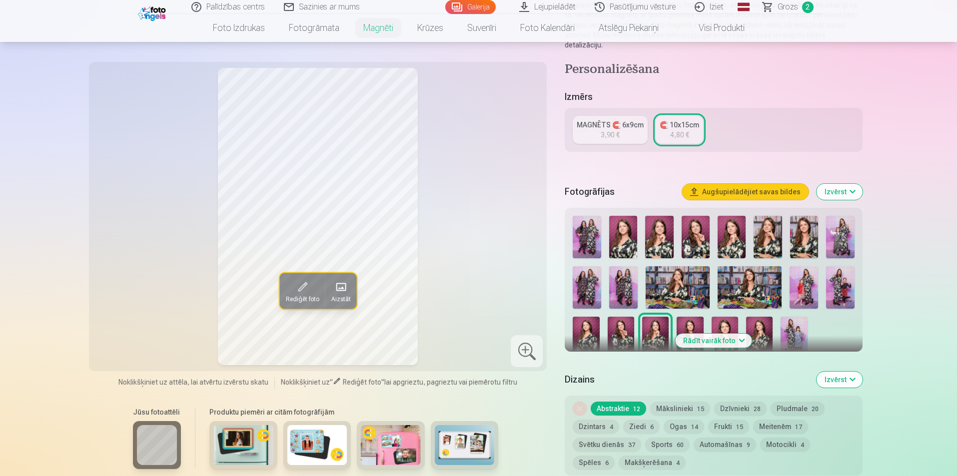
click at [617, 227] on img at bounding box center [623, 237] width 28 height 42
click at [669, 228] on img at bounding box center [659, 237] width 28 height 42
click at [705, 234] on img at bounding box center [696, 237] width 28 height 42
click at [753, 232] on div at bounding box center [713, 286] width 289 height 149
click at [743, 229] on img at bounding box center [732, 237] width 28 height 42
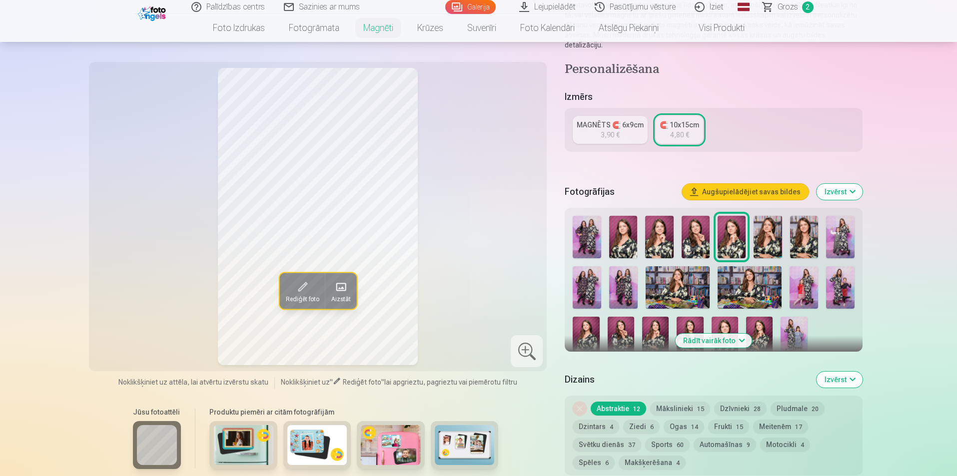
click at [770, 233] on img at bounding box center [768, 237] width 28 height 42
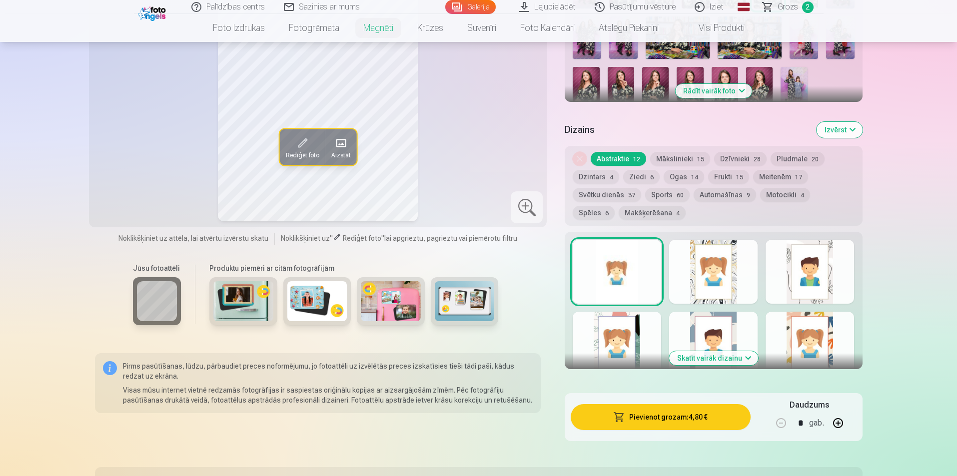
click at [701, 404] on button "Pievienot grozam : 4,80 €" at bounding box center [660, 417] width 179 height 26
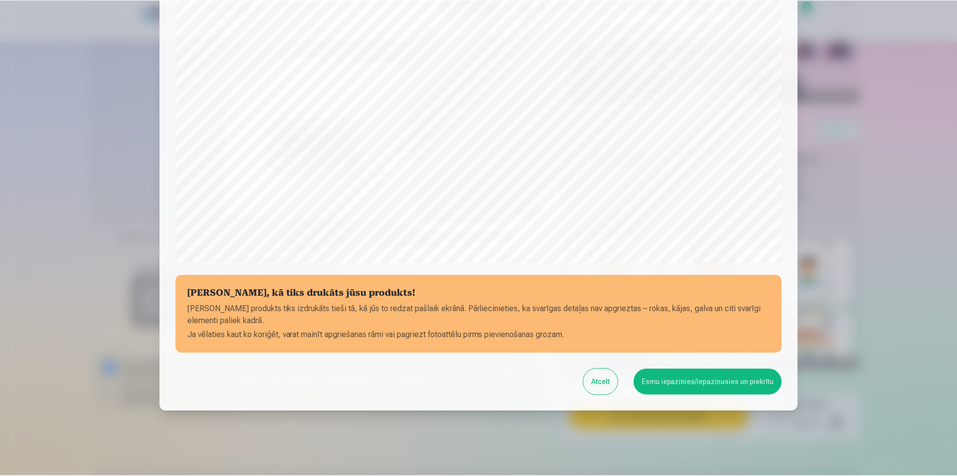
scroll to position [243, 0]
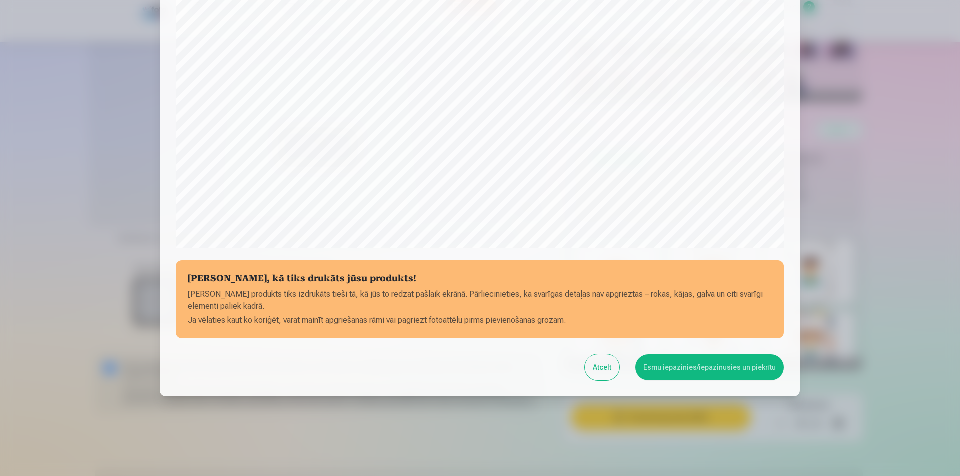
click at [716, 369] on button "Esmu iepazinies/iepazinusies un piekrītu" at bounding box center [709, 367] width 148 height 26
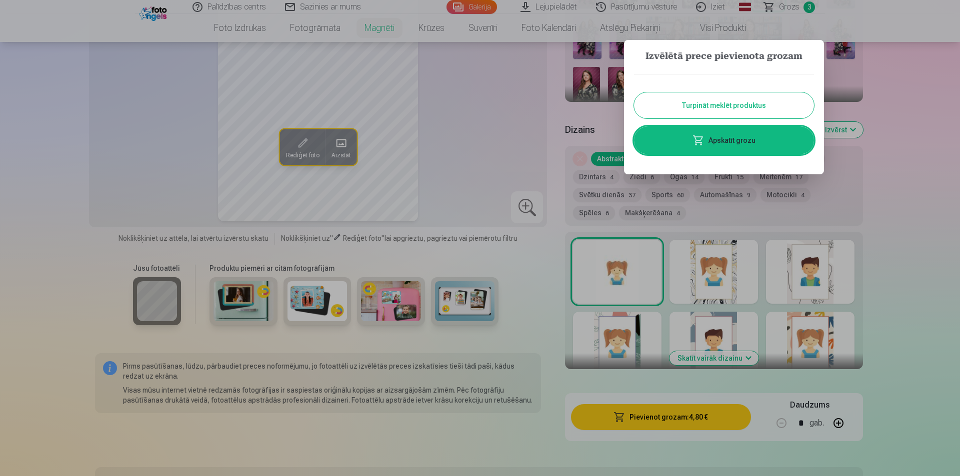
click at [763, 99] on button "Turpināt meklēt produktus" at bounding box center [724, 105] width 180 height 26
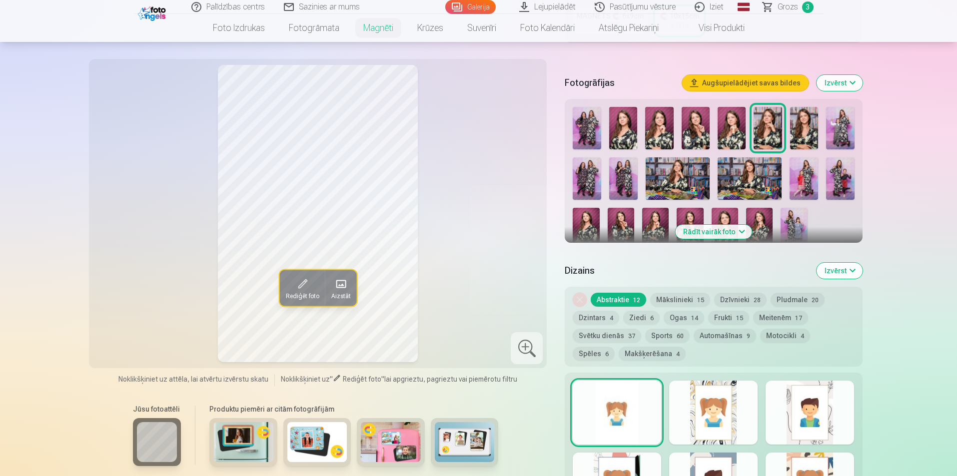
scroll to position [100, 0]
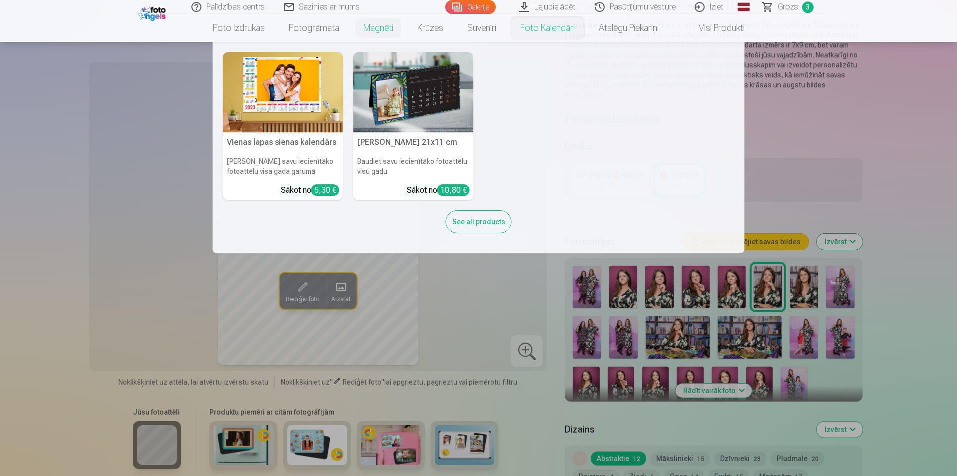
click at [445, 89] on img at bounding box center [413, 92] width 120 height 80
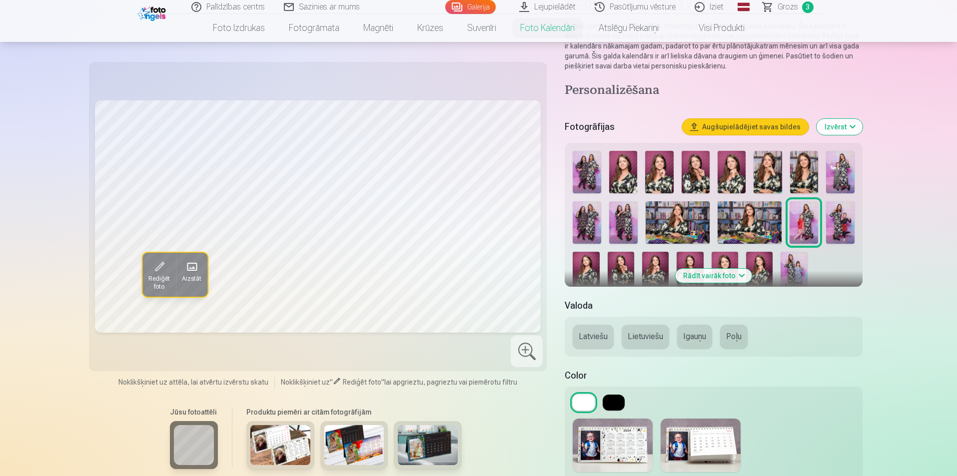
scroll to position [100, 0]
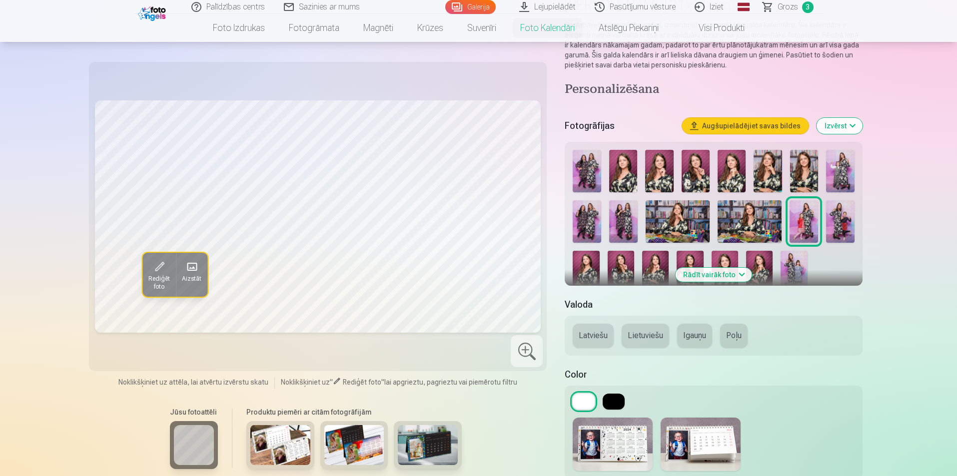
click at [660, 218] on img at bounding box center [678, 221] width 64 height 42
click at [620, 225] on img at bounding box center [623, 221] width 28 height 42
click at [612, 168] on img at bounding box center [623, 171] width 28 height 42
click at [612, 395] on button at bounding box center [614, 402] width 22 height 16
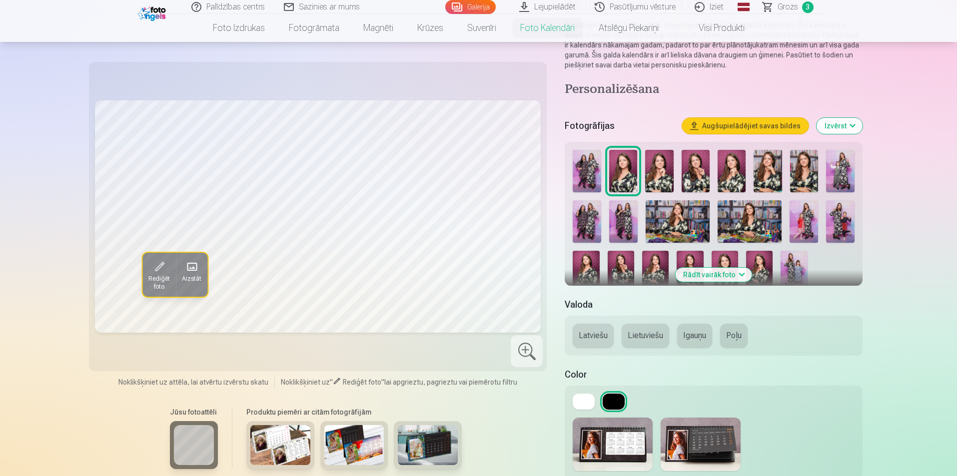
click at [698, 437] on img at bounding box center [701, 444] width 80 height 53
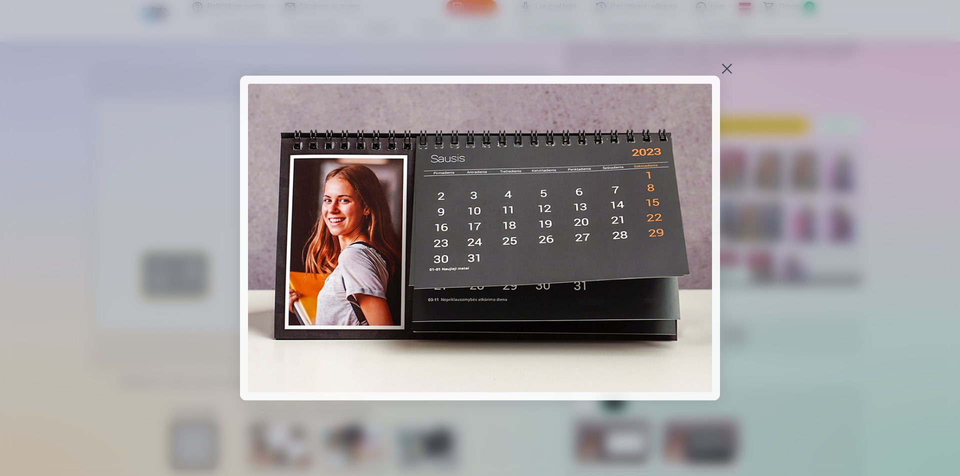
click at [722, 70] on div at bounding box center [727, 68] width 14 height 14
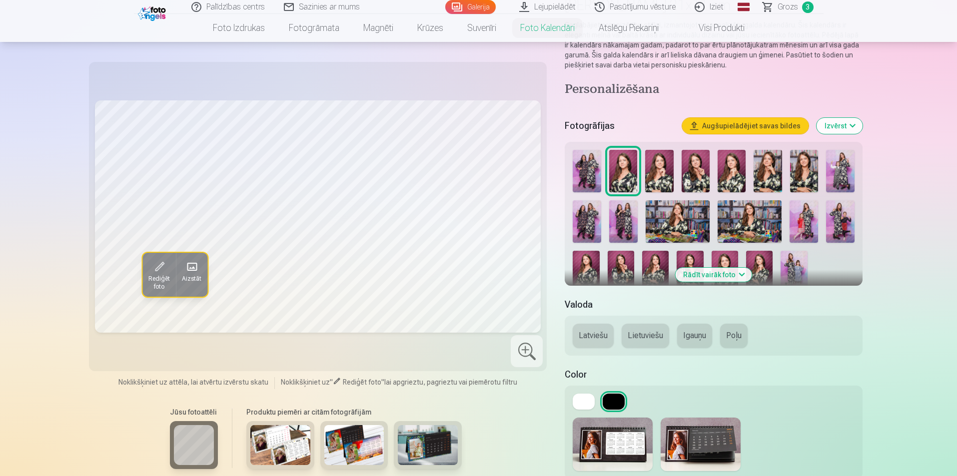
click at [659, 224] on img at bounding box center [678, 221] width 64 height 42
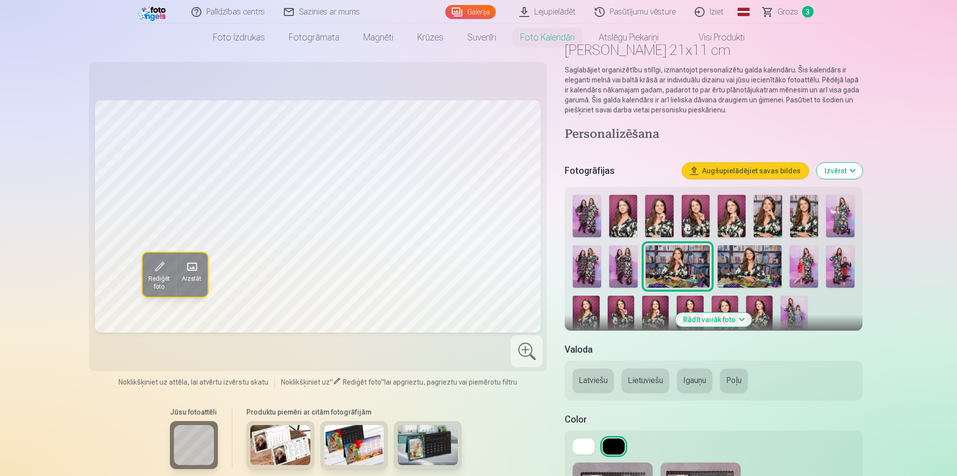
scroll to position [0, 0]
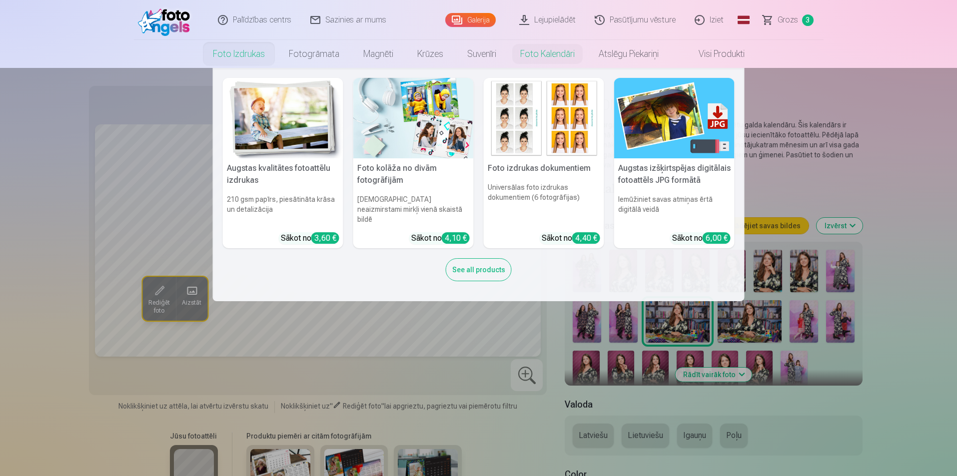
click at [553, 121] on img at bounding box center [544, 118] width 120 height 80
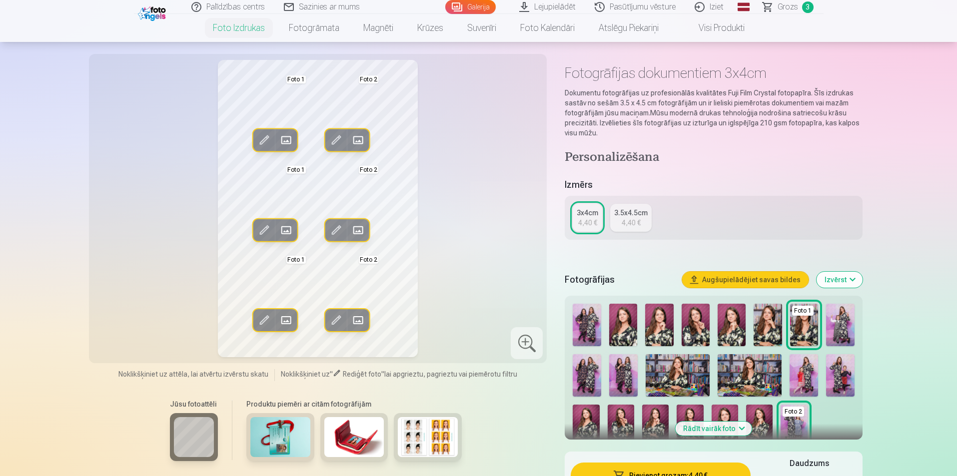
scroll to position [50, 0]
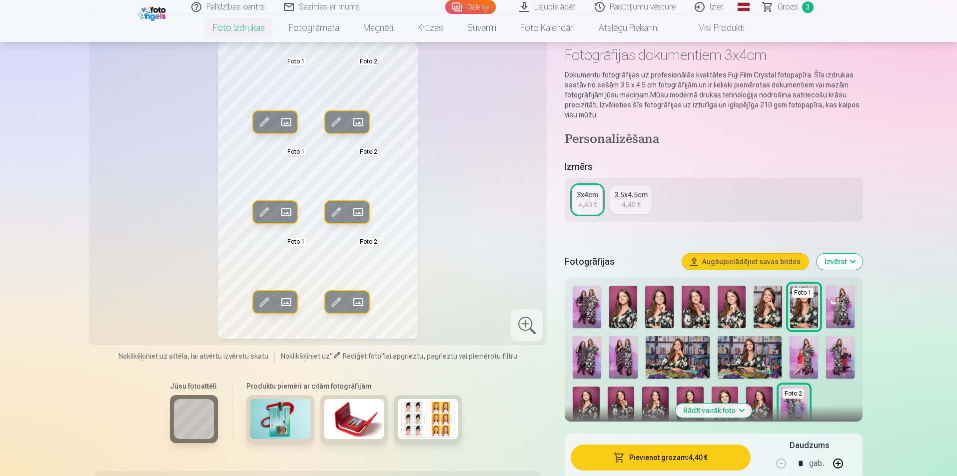
click at [804, 408] on img at bounding box center [794, 407] width 26 height 40
click at [768, 319] on img at bounding box center [768, 307] width 28 height 42
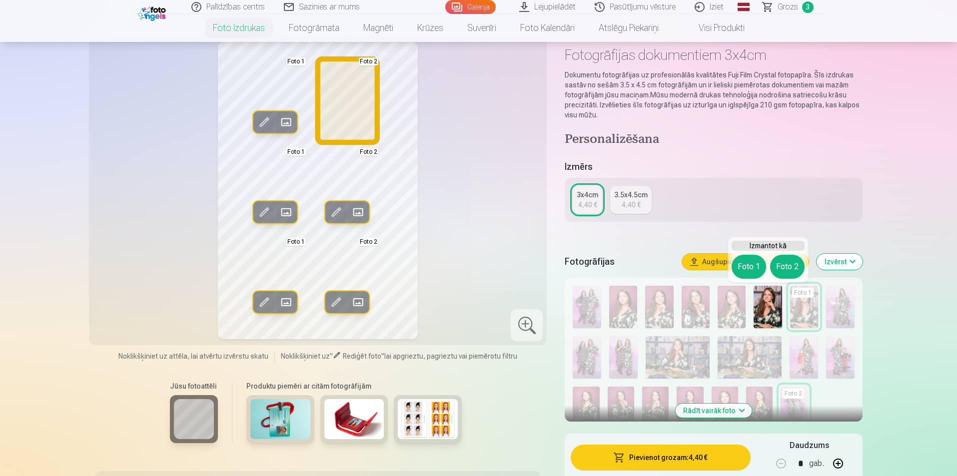
click at [779, 267] on button "Foto 2" at bounding box center [787, 267] width 34 height 24
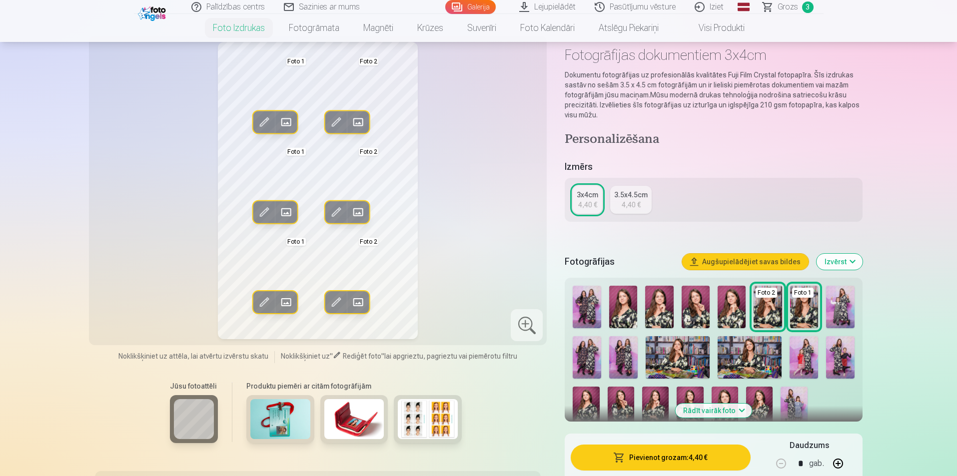
click at [634, 313] on img at bounding box center [623, 307] width 28 height 42
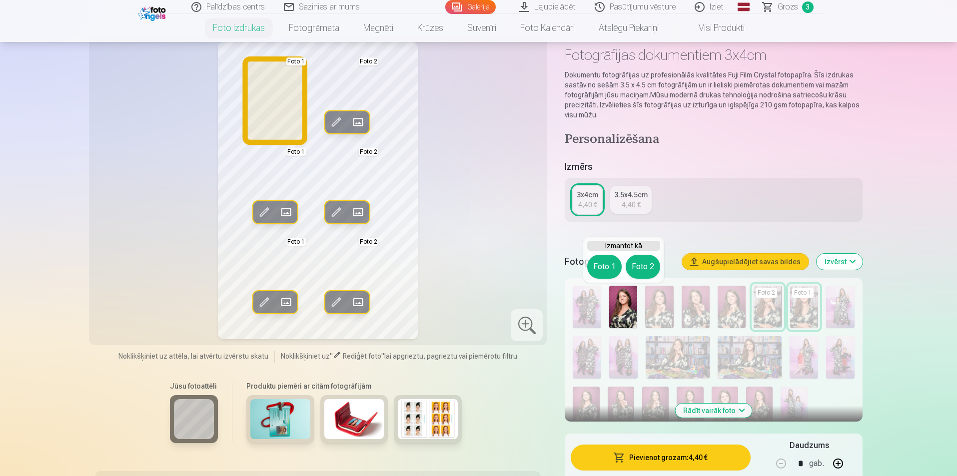
click at [612, 270] on button "Foto 1" at bounding box center [604, 267] width 34 height 24
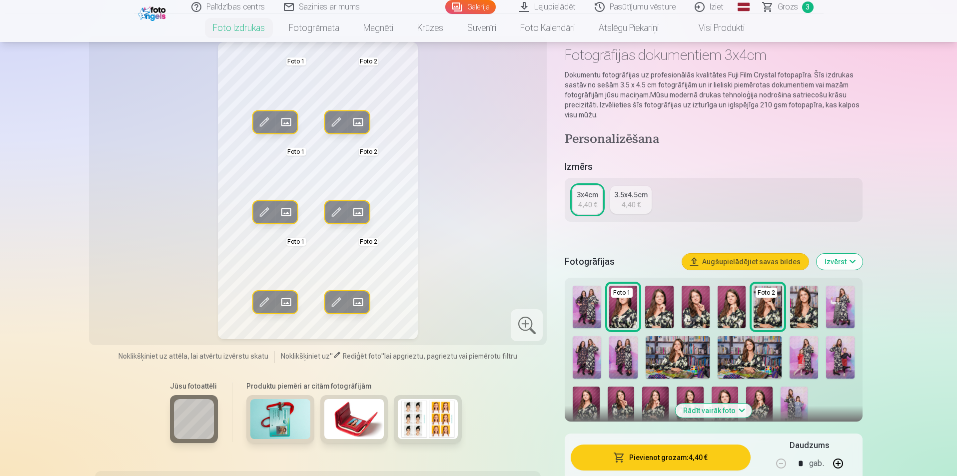
click at [796, 315] on img at bounding box center [804, 307] width 28 height 42
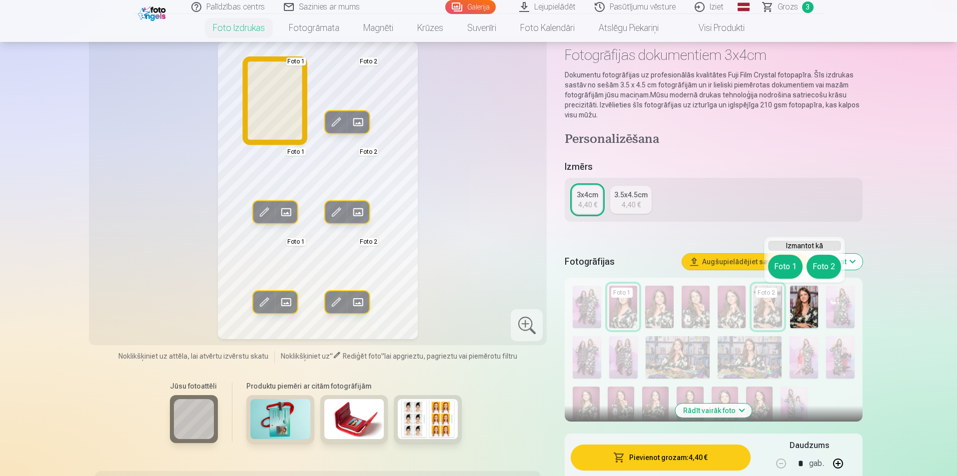
click at [790, 272] on button "Foto 1" at bounding box center [785, 267] width 34 height 24
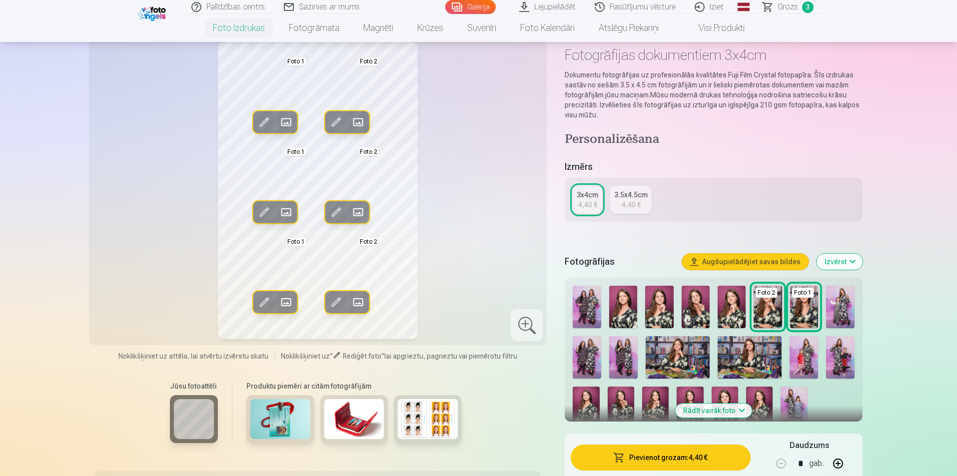
click at [637, 202] on div "4,40 €" at bounding box center [631, 205] width 19 height 10
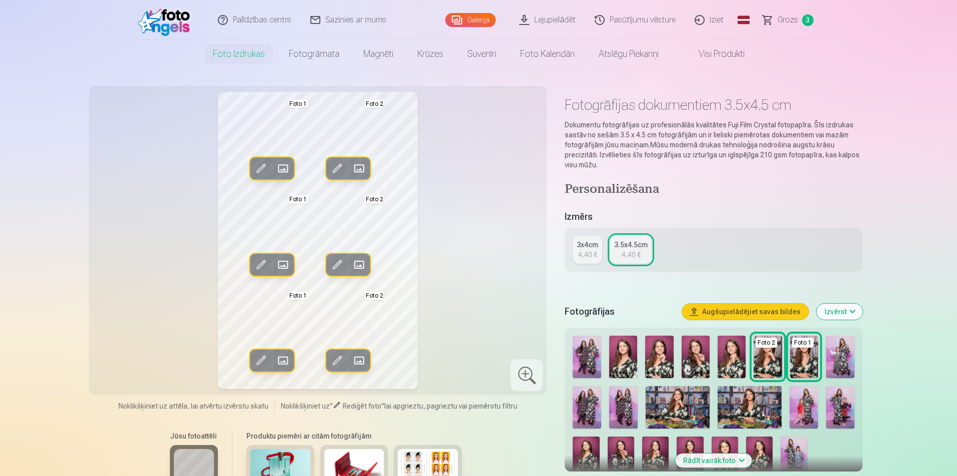
click at [594, 252] on div "4,40 €" at bounding box center [587, 255] width 19 height 10
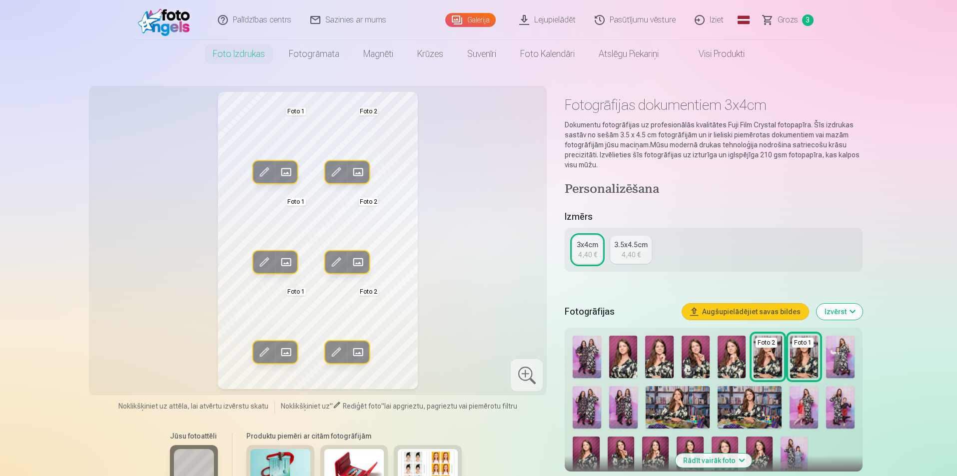
click at [633, 254] on div "4,40 €" at bounding box center [631, 255] width 19 height 10
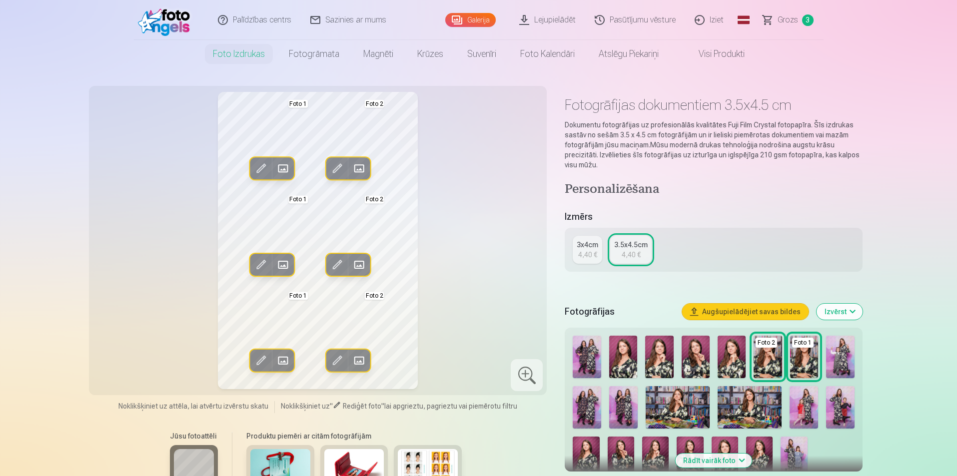
click at [593, 251] on div "4,40 €" at bounding box center [587, 255] width 19 height 10
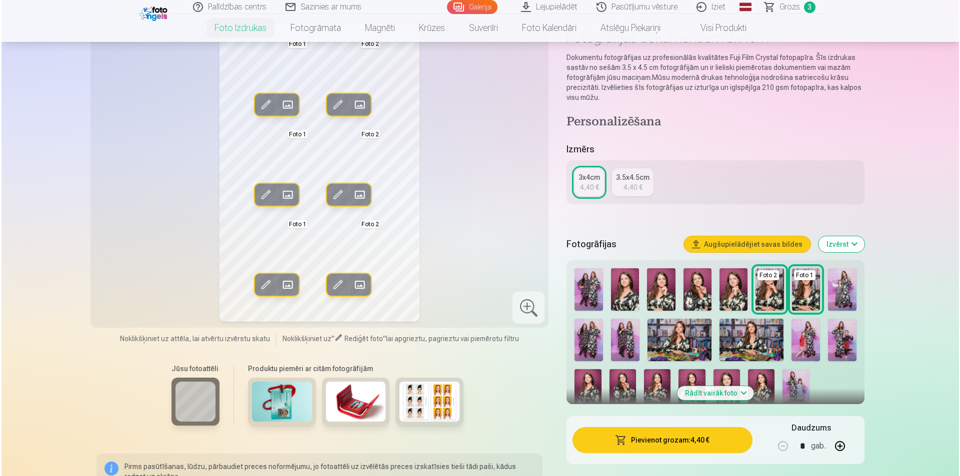
scroll to position [50, 0]
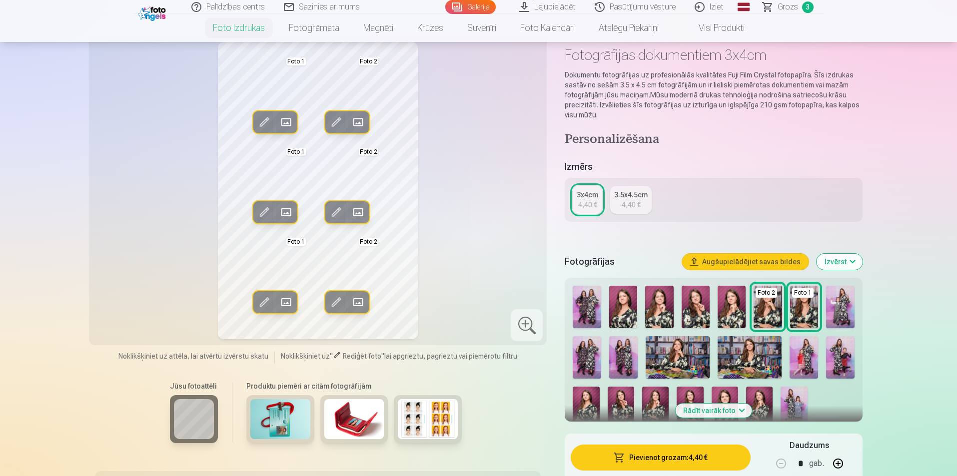
click at [703, 453] on button "Pievienot grozam : 4,40 €" at bounding box center [660, 458] width 179 height 26
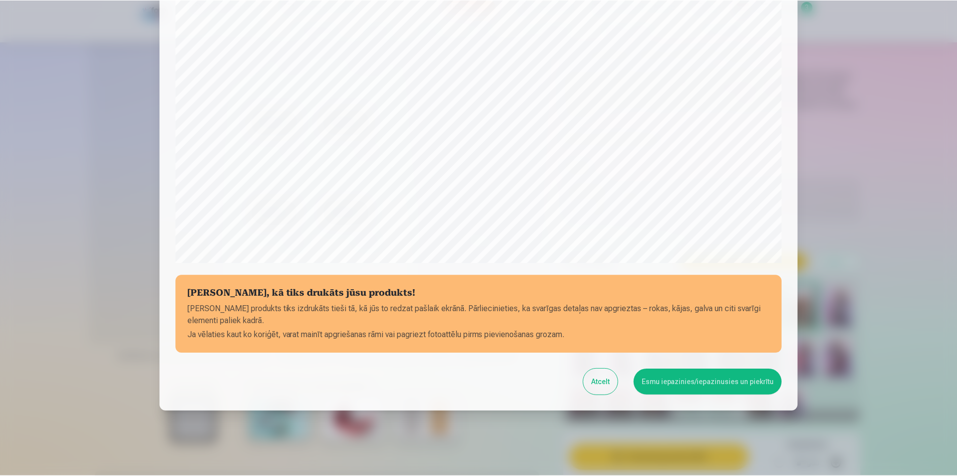
scroll to position [243, 0]
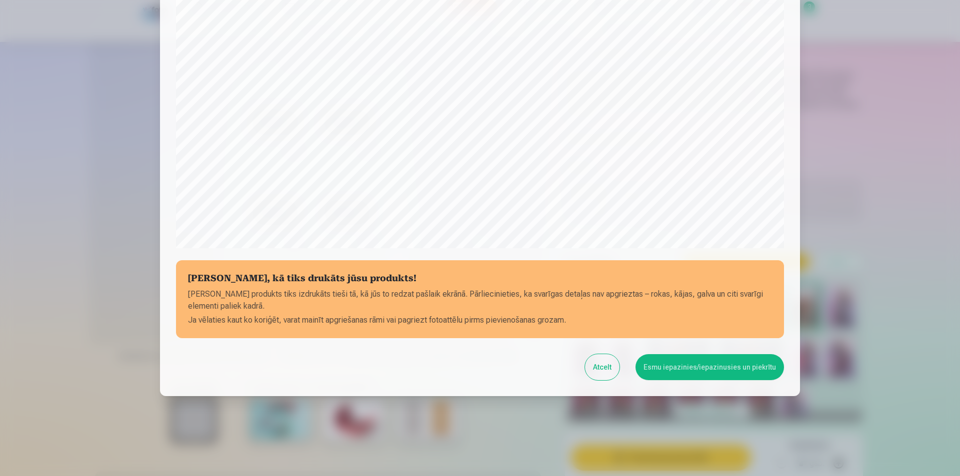
click at [704, 366] on button "Esmu iepazinies/iepazinusies un piekrītu" at bounding box center [709, 367] width 148 height 26
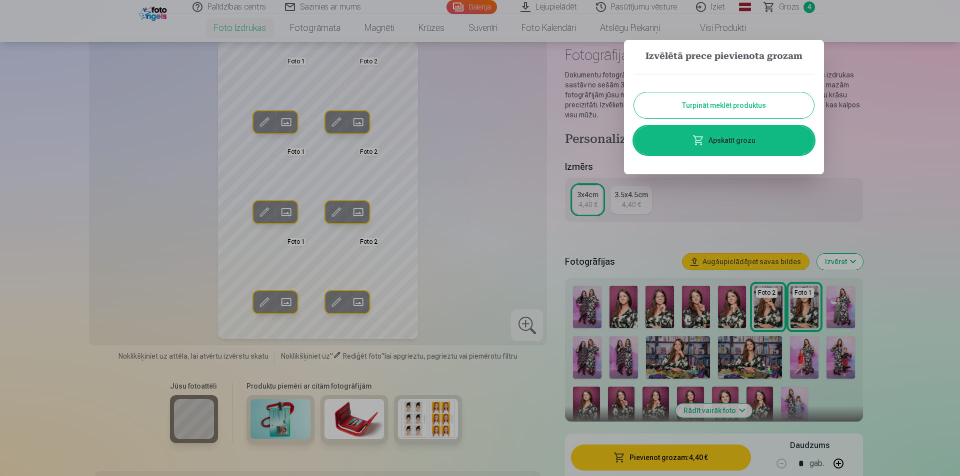
click at [278, 416] on div at bounding box center [480, 238] width 960 height 476
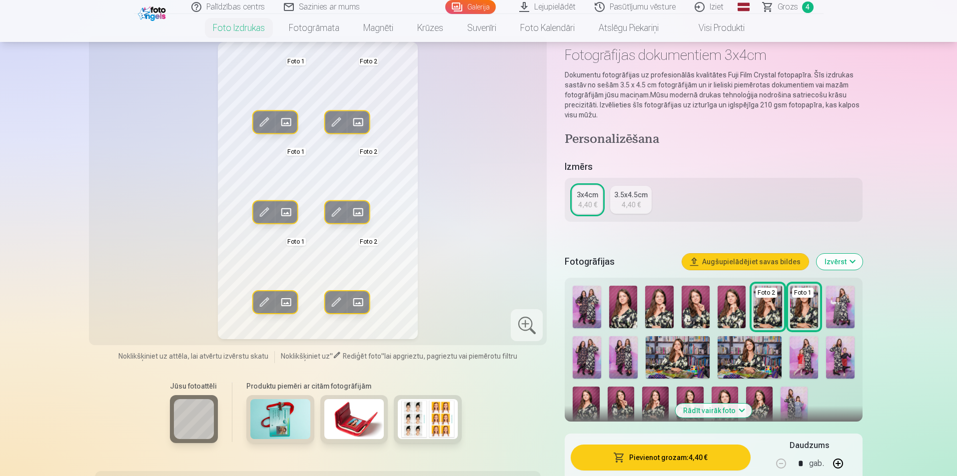
click at [278, 416] on img at bounding box center [280, 419] width 60 height 40
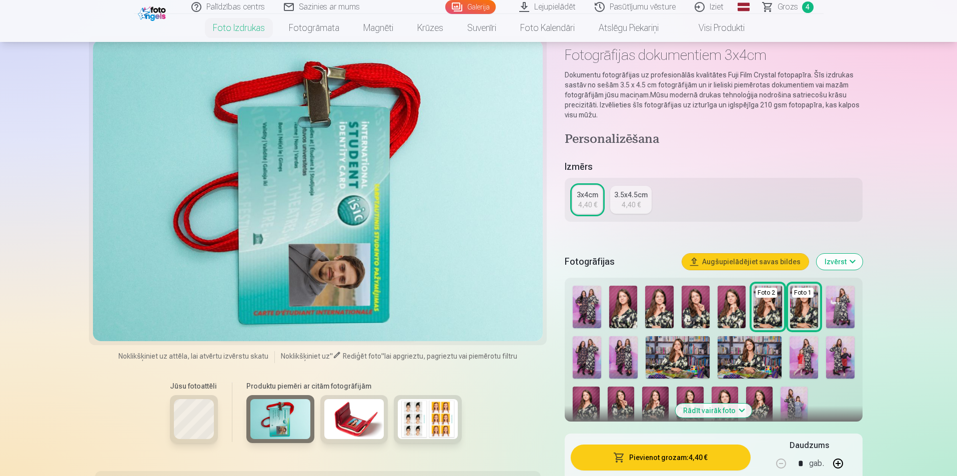
click at [344, 420] on img at bounding box center [354, 419] width 60 height 40
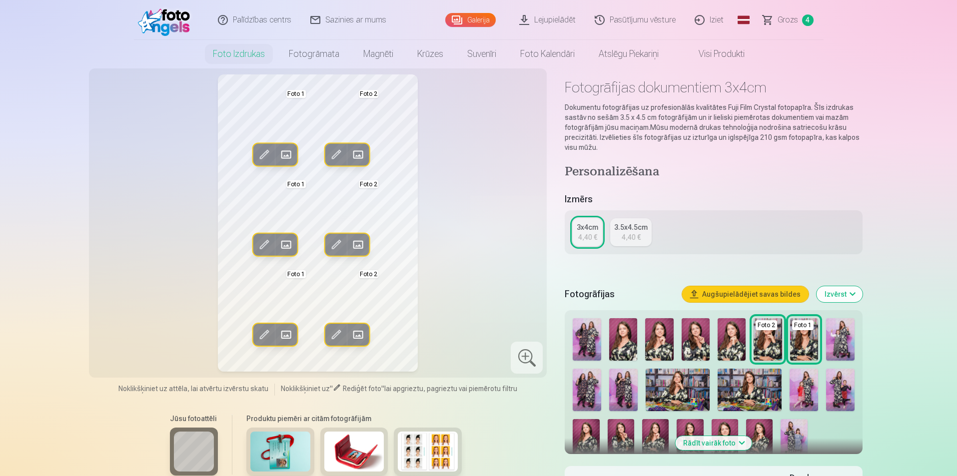
scroll to position [0, 0]
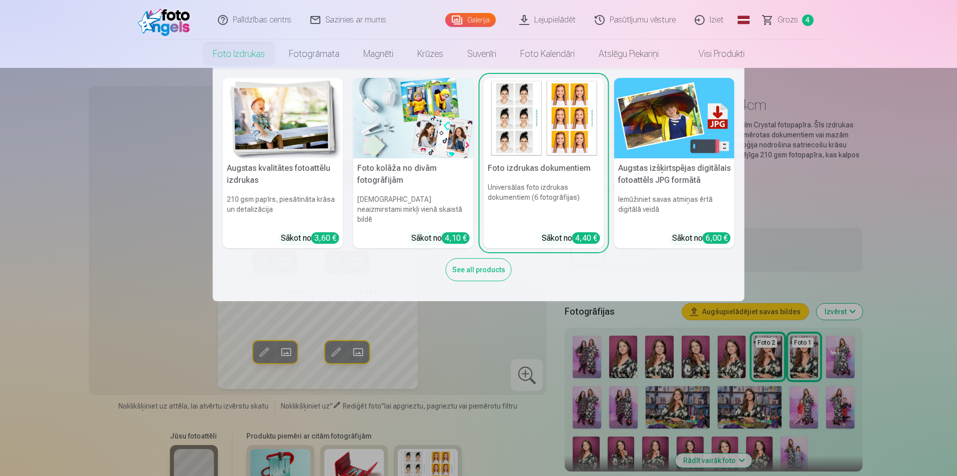
click at [323, 150] on img at bounding box center [283, 118] width 120 height 80
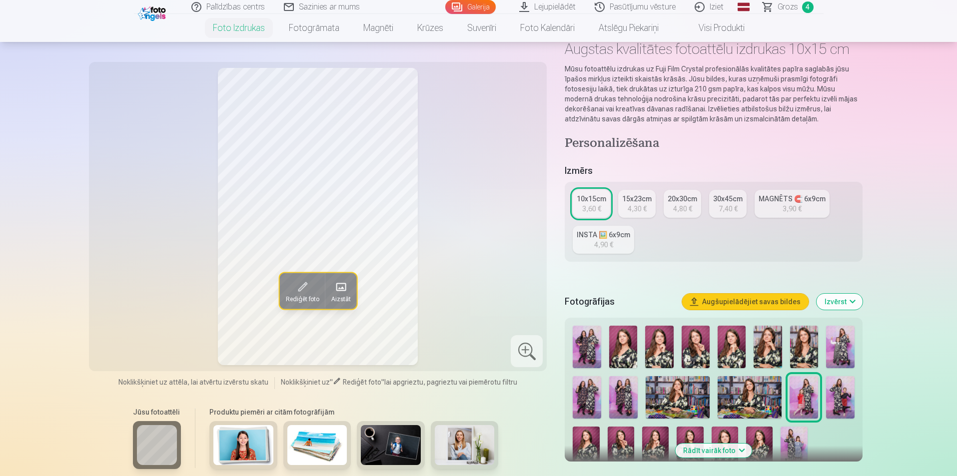
scroll to position [150, 0]
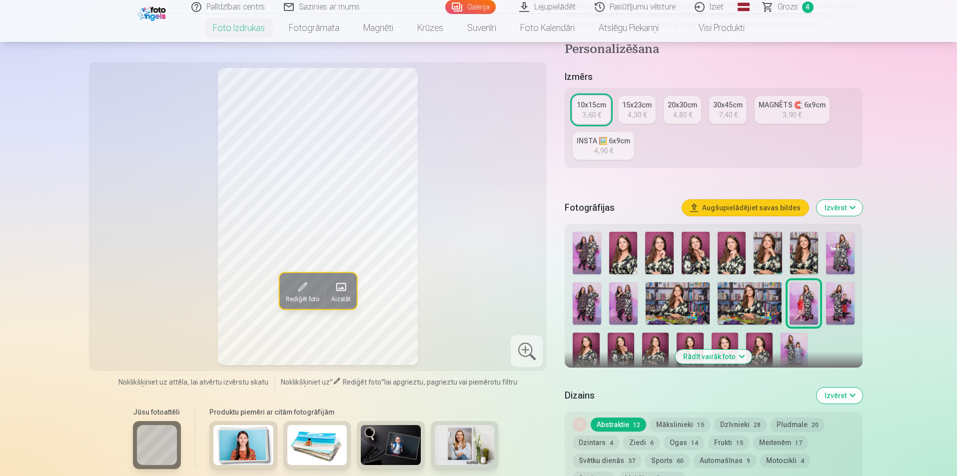
click at [621, 151] on link "INSTA 🖼️ 6x9cm 4,90 €" at bounding box center [603, 146] width 61 height 28
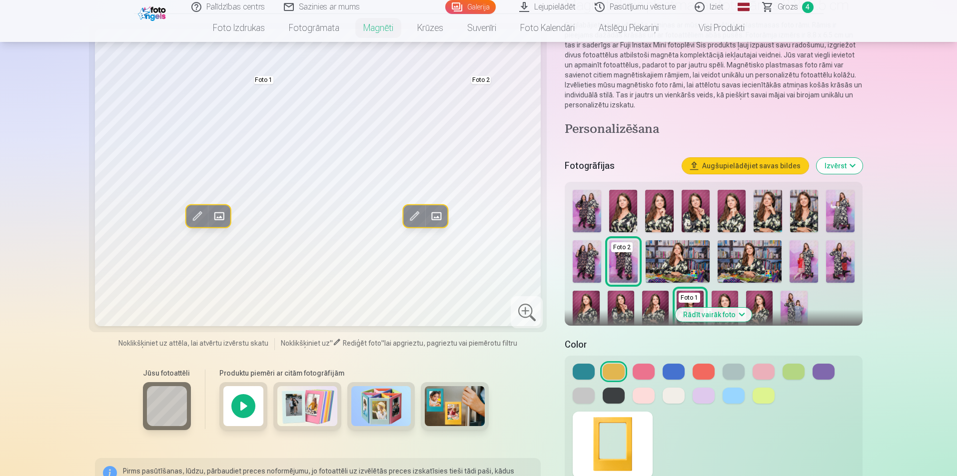
scroll to position [300, 0]
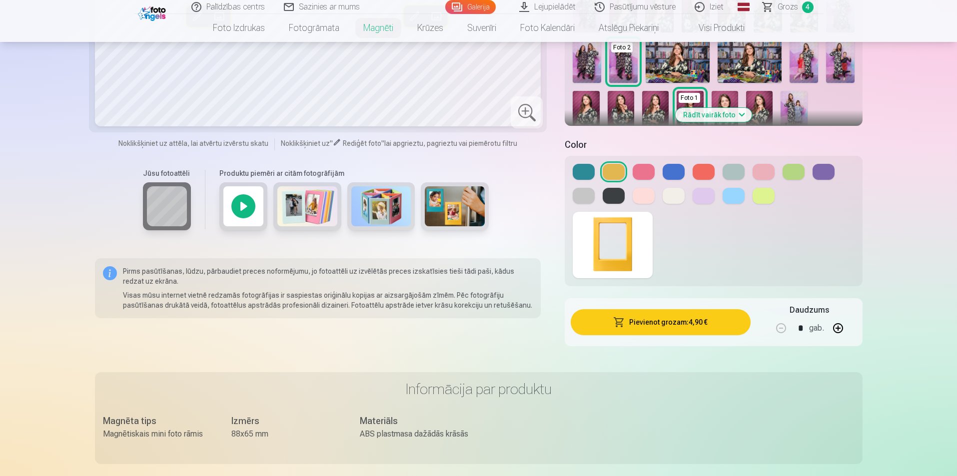
click at [698, 199] on button at bounding box center [704, 196] width 22 height 16
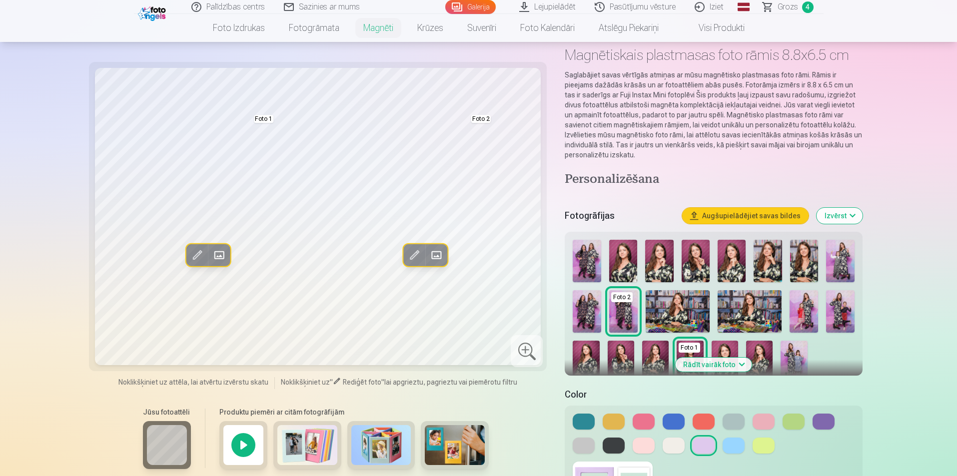
scroll to position [0, 0]
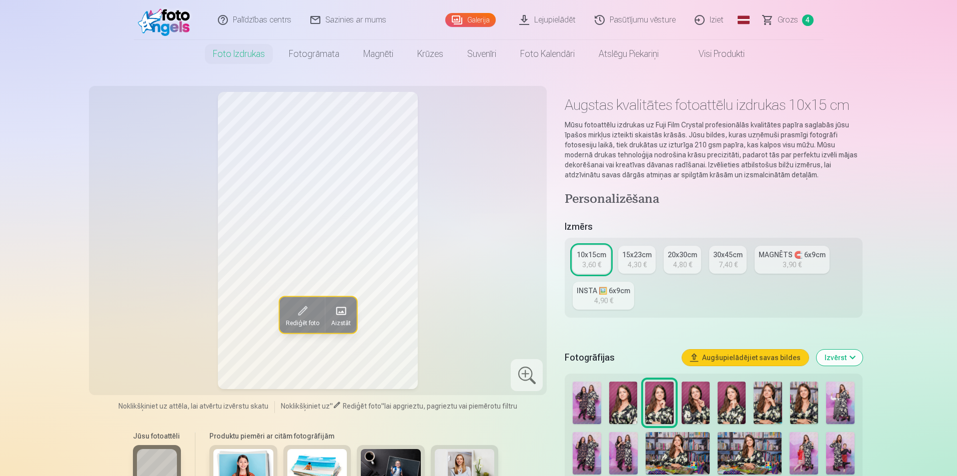
click at [640, 260] on div "4,30 €" at bounding box center [637, 265] width 19 height 10
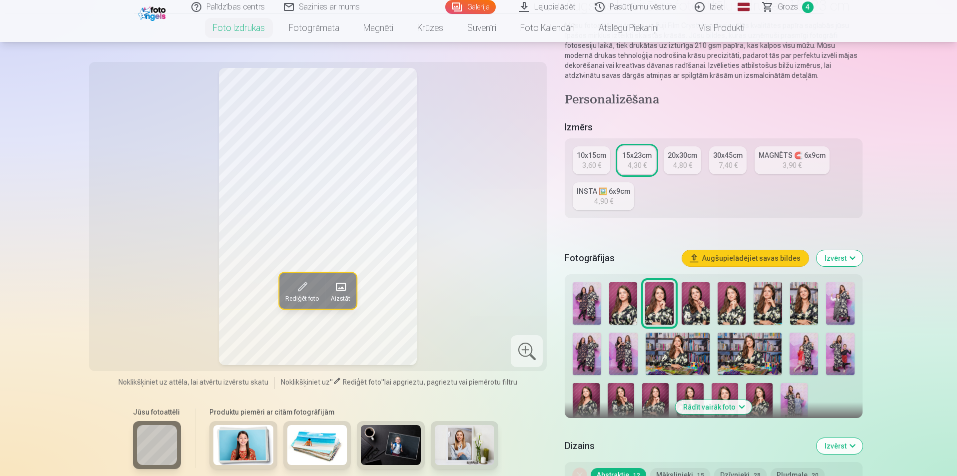
scroll to position [100, 0]
click at [844, 308] on img at bounding box center [840, 303] width 28 height 42
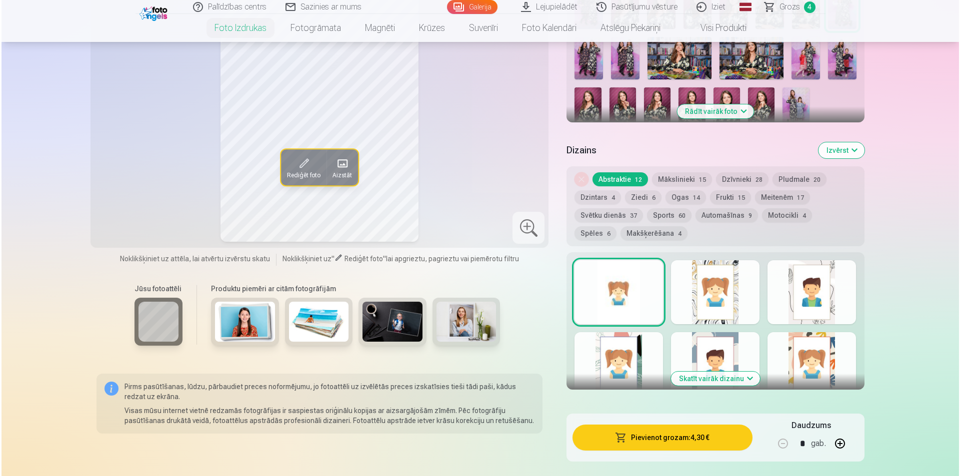
scroll to position [450, 0]
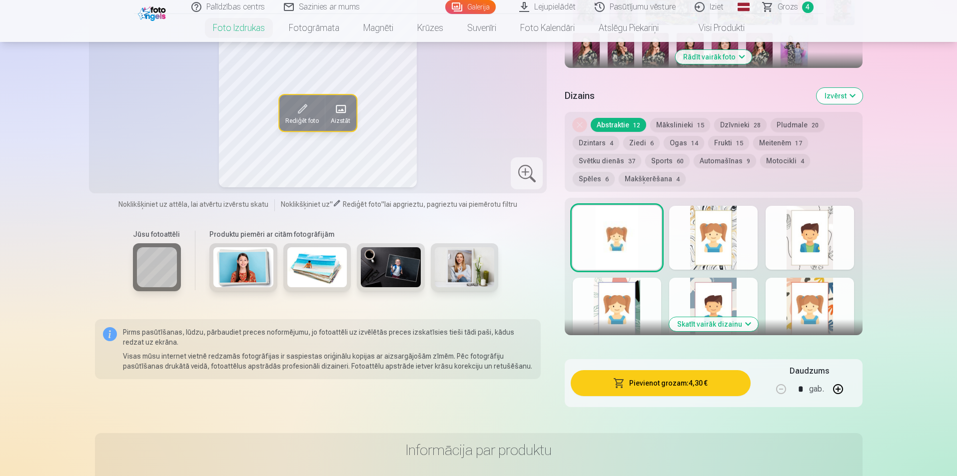
click at [676, 382] on button "Pievienot grozam : 4,30 €" at bounding box center [660, 383] width 179 height 26
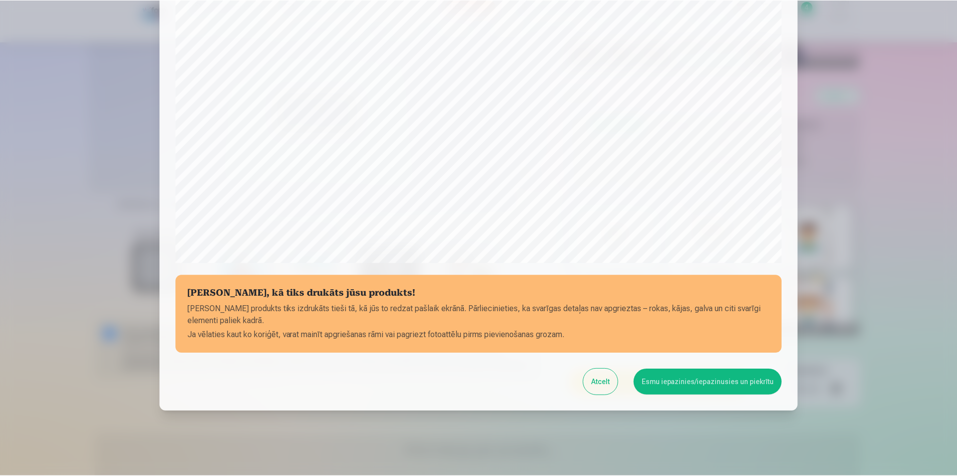
scroll to position [243, 0]
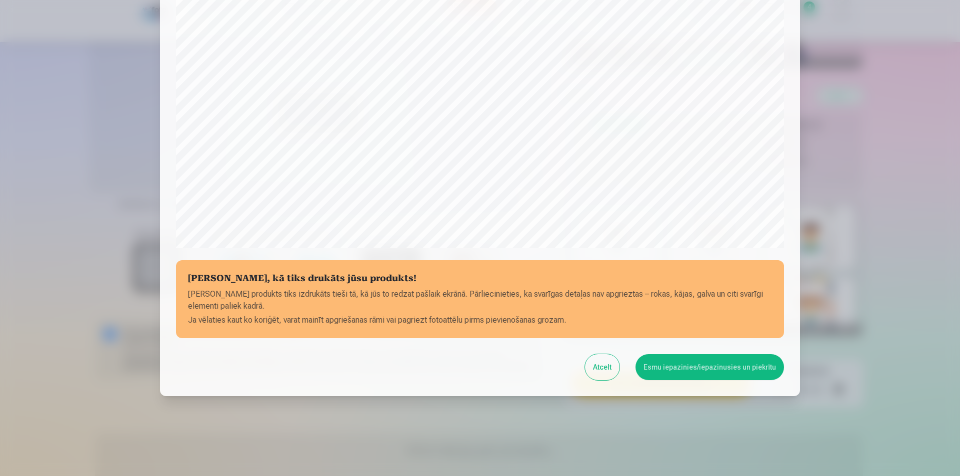
click at [733, 377] on button "Esmu iepazinies/iepazinusies un piekrītu" at bounding box center [709, 367] width 148 height 26
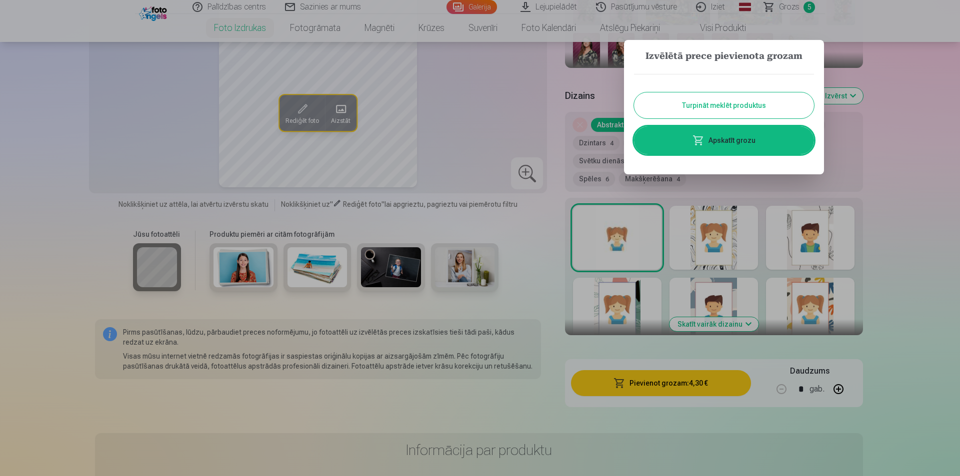
click at [784, 111] on button "Turpināt meklēt produktus" at bounding box center [724, 105] width 180 height 26
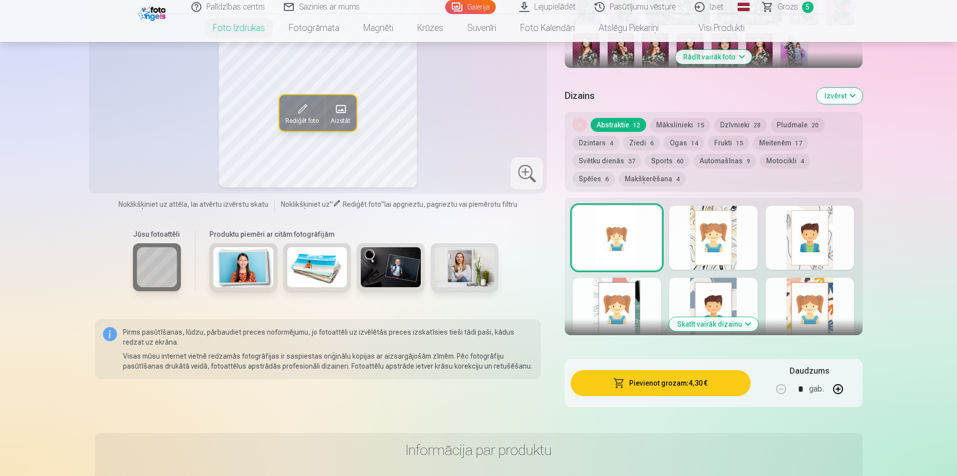
scroll to position [300, 0]
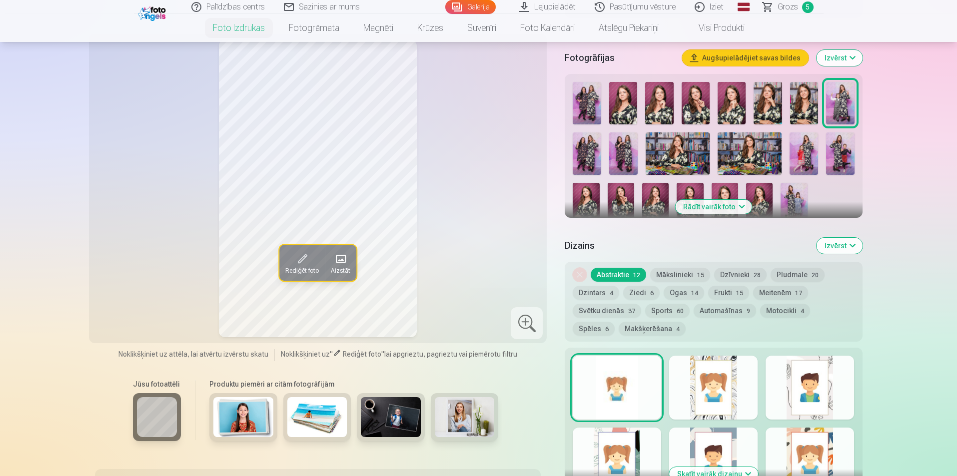
click at [801, 155] on img at bounding box center [804, 153] width 28 height 42
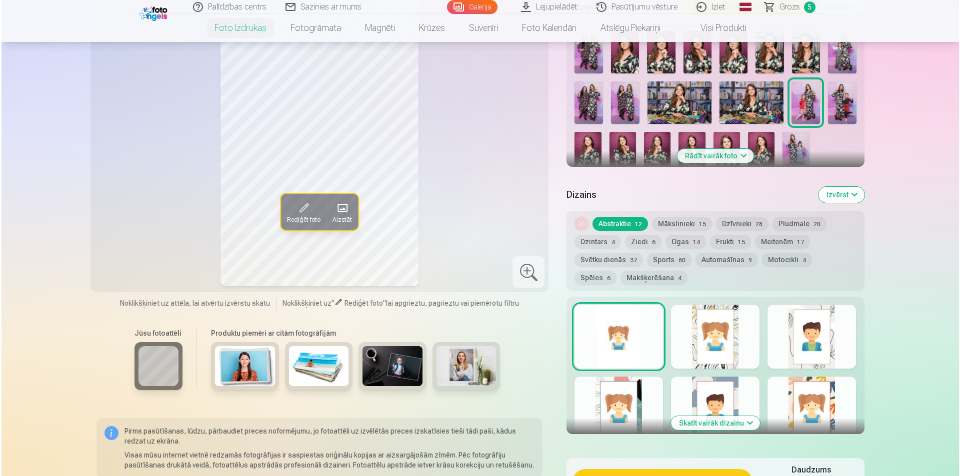
scroll to position [400, 0]
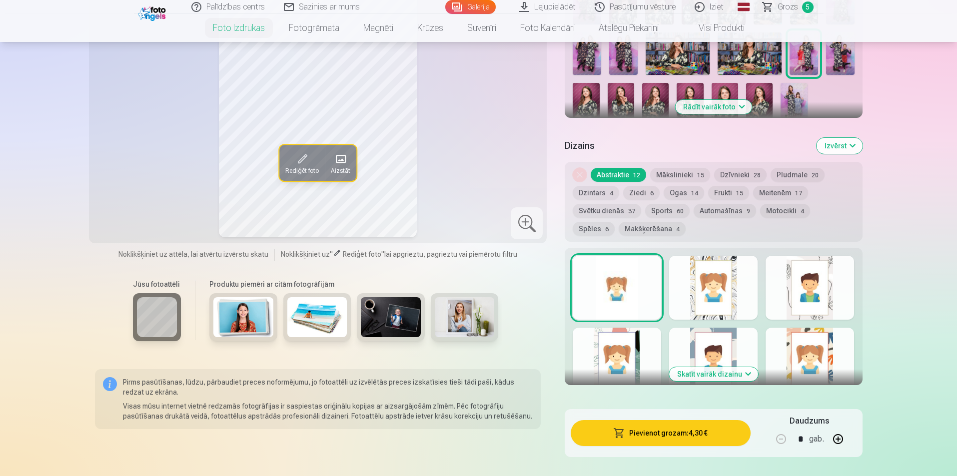
click at [666, 437] on button "Pievienot grozam : 4,30 €" at bounding box center [660, 433] width 179 height 26
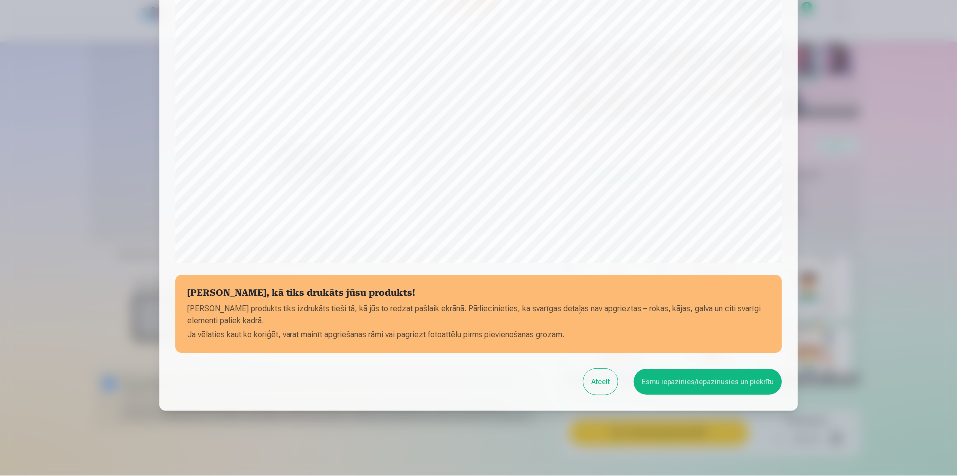
scroll to position [243, 0]
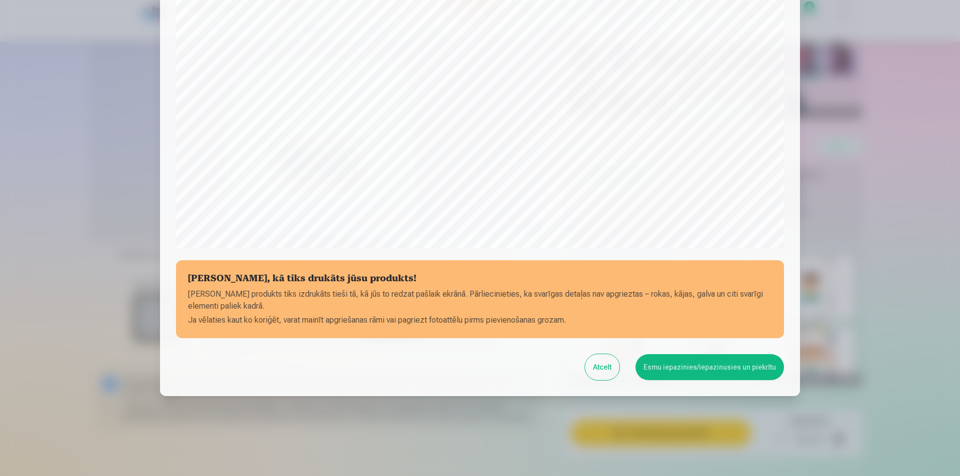
click at [703, 369] on button "Esmu iepazinies/iepazinusies un piekrītu" at bounding box center [709, 367] width 148 height 26
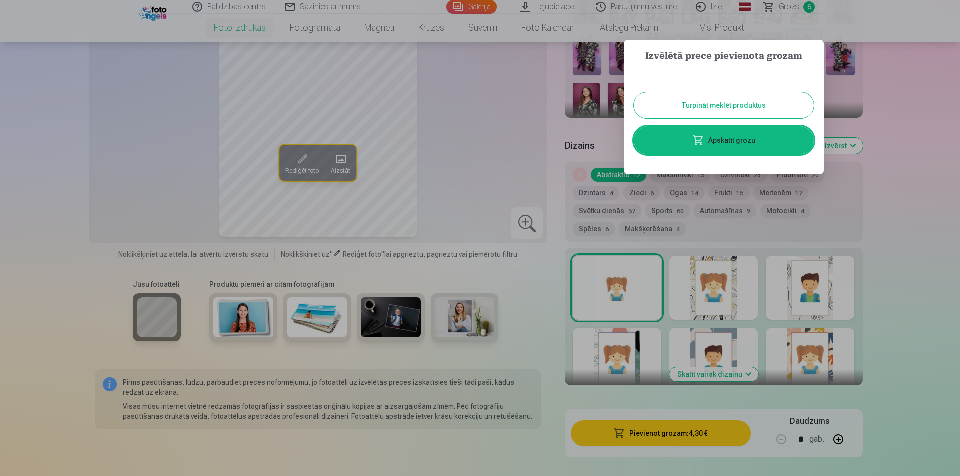
click at [923, 186] on div at bounding box center [480, 238] width 960 height 476
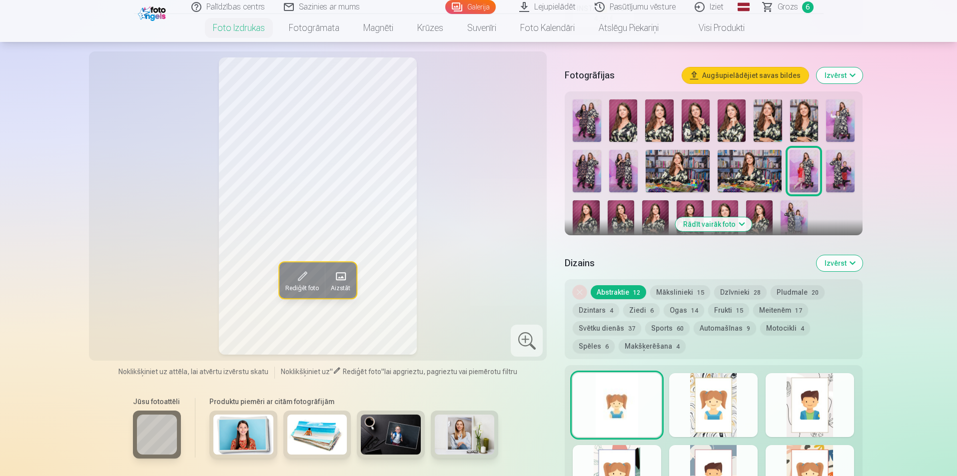
scroll to position [300, 0]
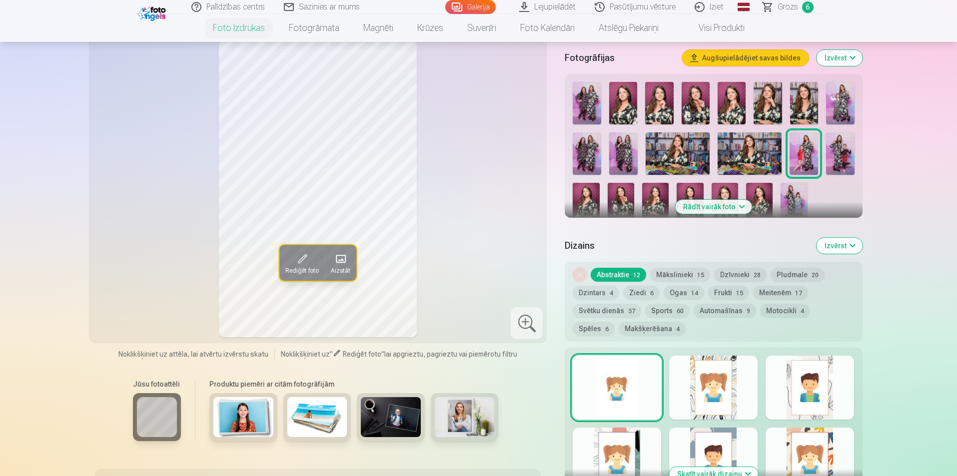
click at [617, 162] on img at bounding box center [623, 153] width 28 height 42
click at [594, 152] on img at bounding box center [587, 153] width 28 height 42
click at [595, 113] on img at bounding box center [587, 103] width 28 height 42
click at [622, 148] on img at bounding box center [623, 153] width 28 height 42
click at [586, 156] on img at bounding box center [587, 153] width 28 height 42
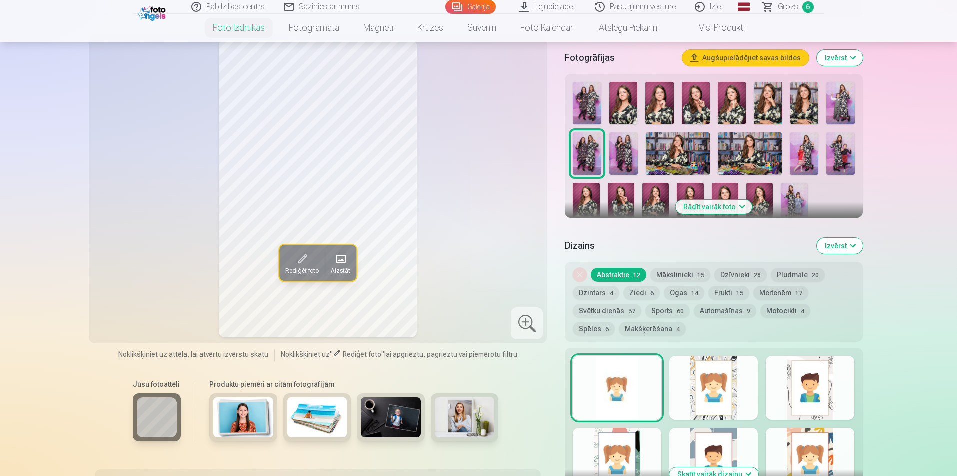
click at [581, 111] on img at bounding box center [587, 103] width 28 height 42
click at [619, 150] on img at bounding box center [623, 153] width 28 height 42
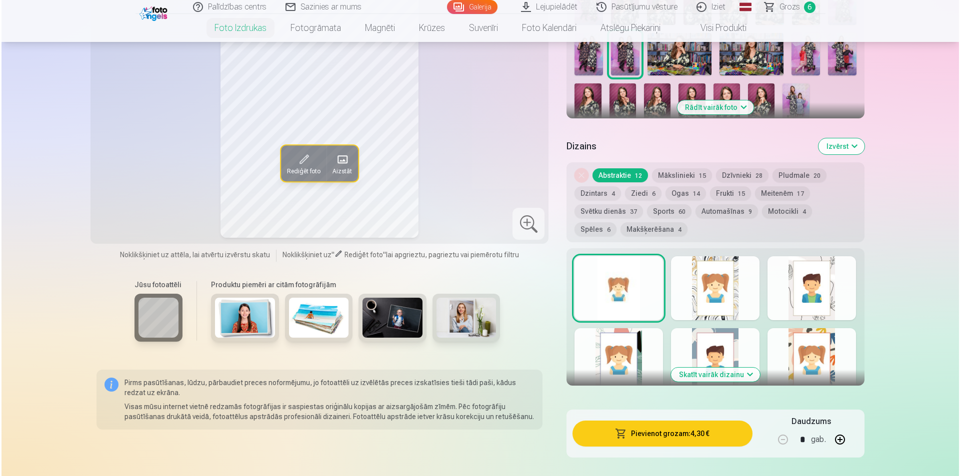
scroll to position [400, 0]
click at [642, 428] on button "Pievienot grozam : 4,30 €" at bounding box center [660, 433] width 179 height 26
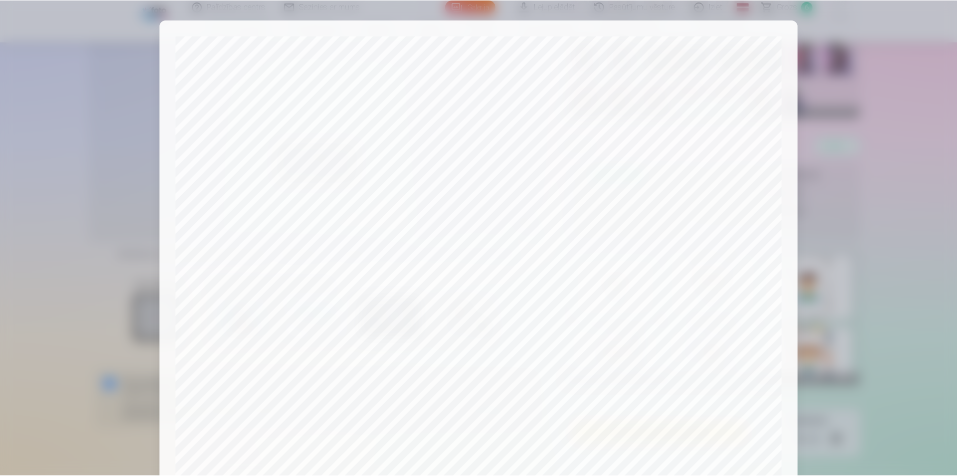
scroll to position [200, 0]
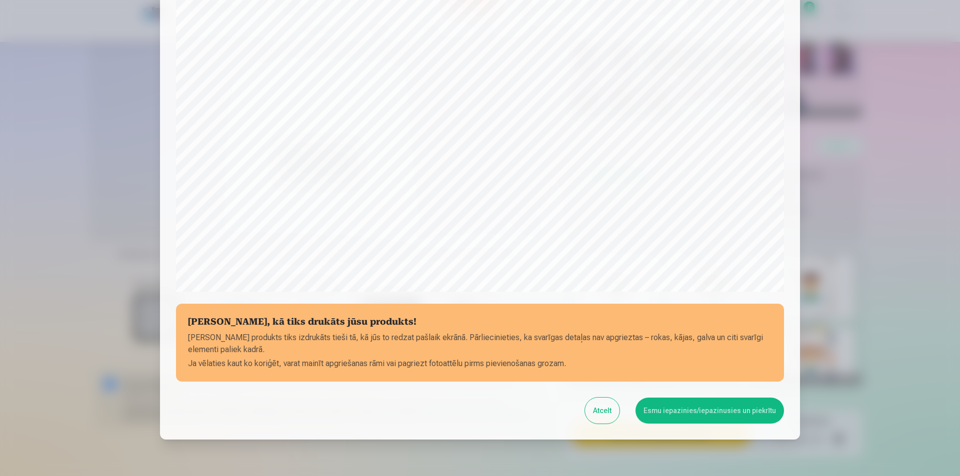
click at [719, 421] on button "Esmu iepazinies/iepazinusies un piekrītu" at bounding box center [709, 411] width 148 height 26
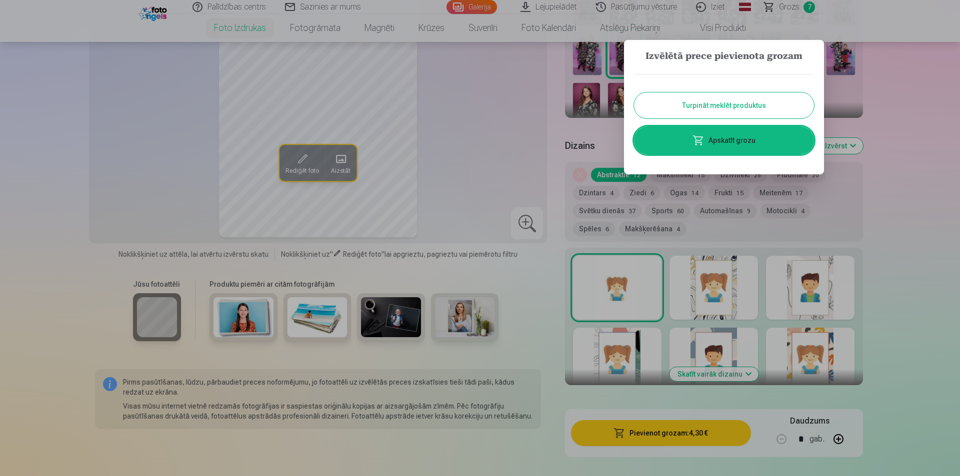
click at [742, 105] on button "Turpināt meklēt produktus" at bounding box center [724, 105] width 180 height 26
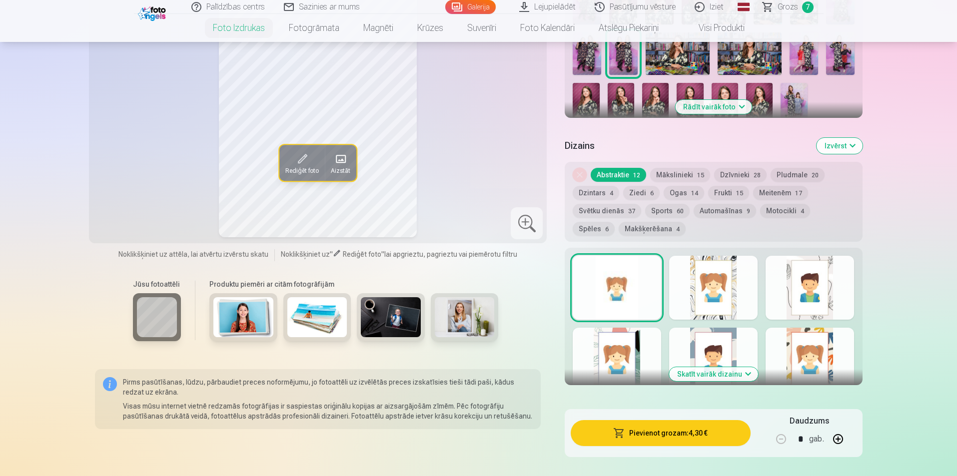
scroll to position [250, 0]
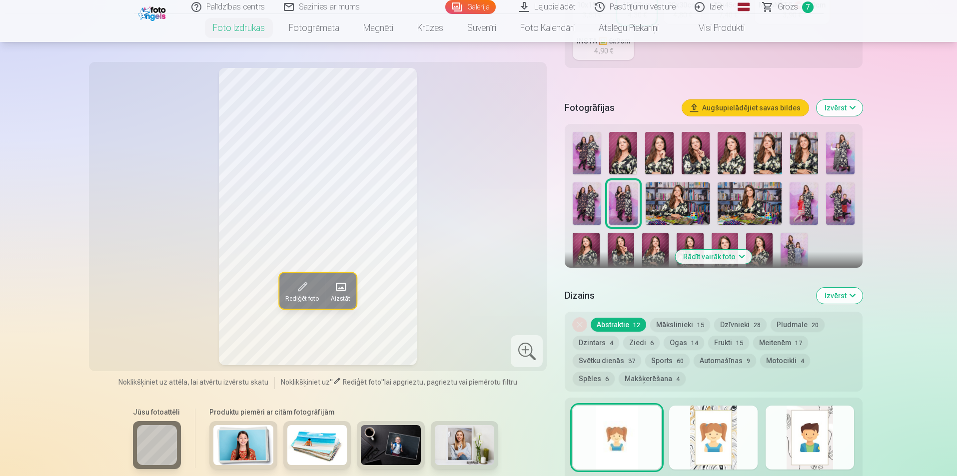
click at [591, 209] on img at bounding box center [587, 203] width 28 height 42
click at [590, 153] on img at bounding box center [587, 153] width 28 height 42
click at [590, 189] on img at bounding box center [587, 203] width 28 height 42
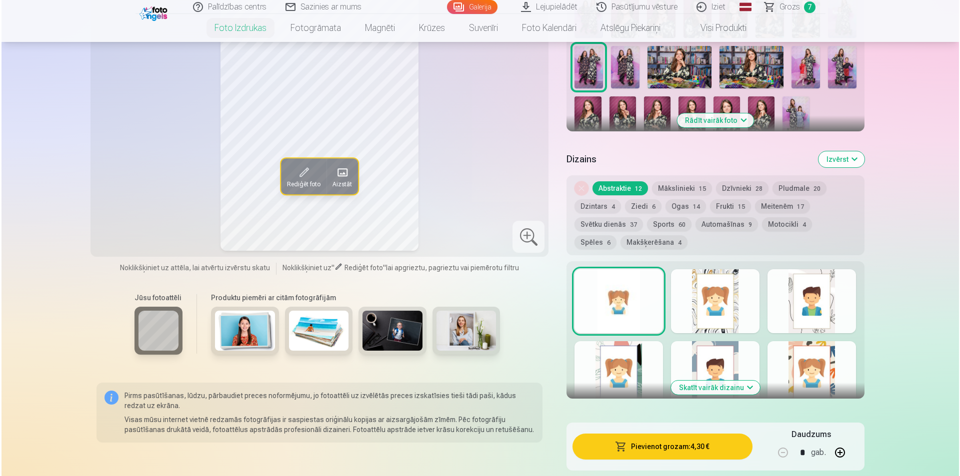
scroll to position [400, 0]
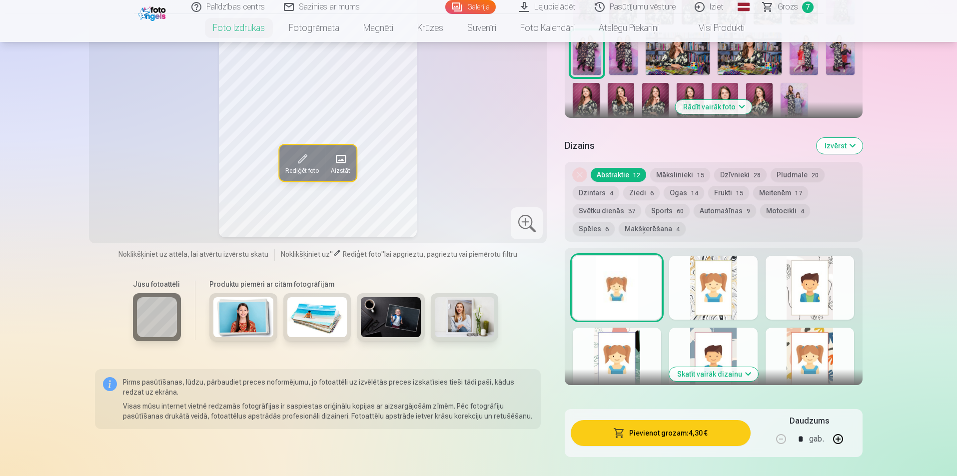
click at [628, 429] on button "Pievienot grozam : 4,30 €" at bounding box center [660, 433] width 179 height 26
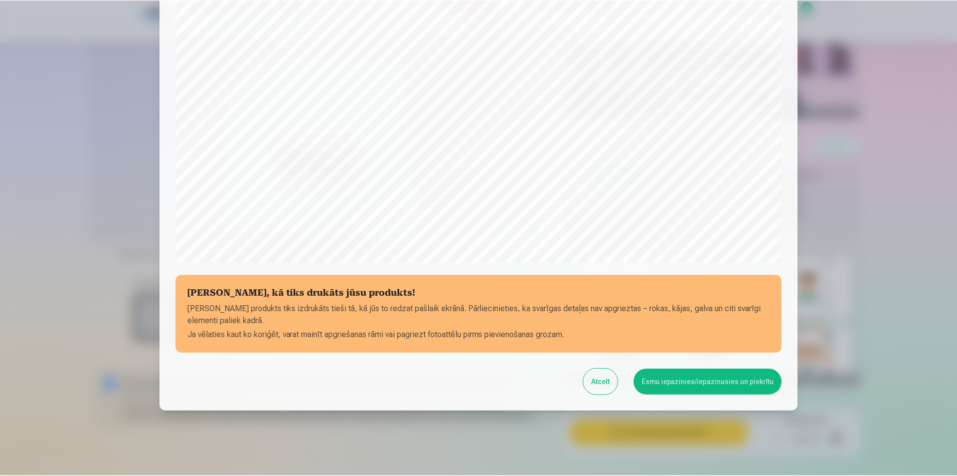
scroll to position [243, 0]
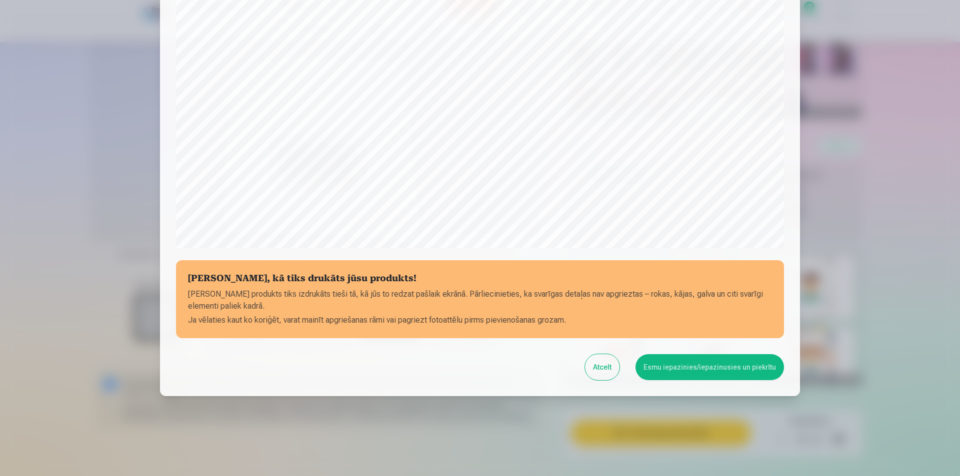
click at [718, 351] on div "[PERSON_NAME], kā tiks drukāts jūsu produkts! Jūsu produkts tiks izdrukāts tieš…" at bounding box center [480, 87] width 640 height 620
click at [717, 362] on button "Esmu iepazinies/iepazinusies un piekrītu" at bounding box center [709, 367] width 148 height 26
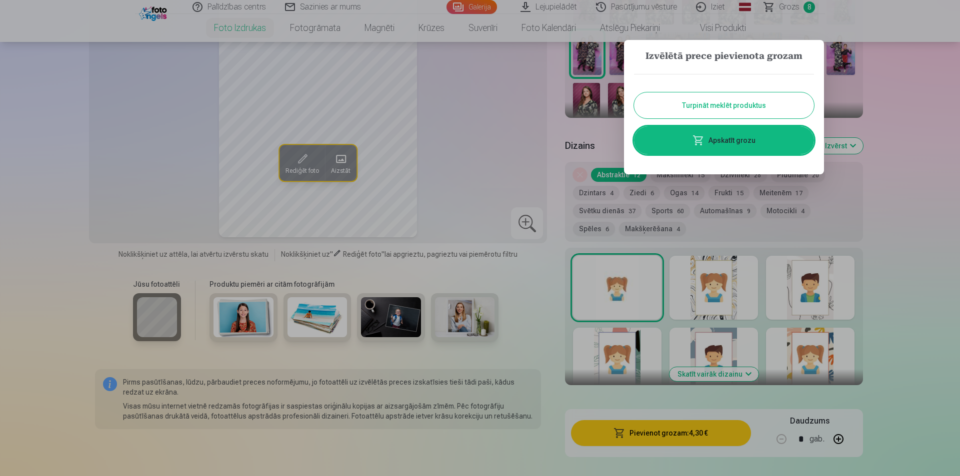
click at [732, 101] on button "Turpināt meklēt produktus" at bounding box center [724, 105] width 180 height 26
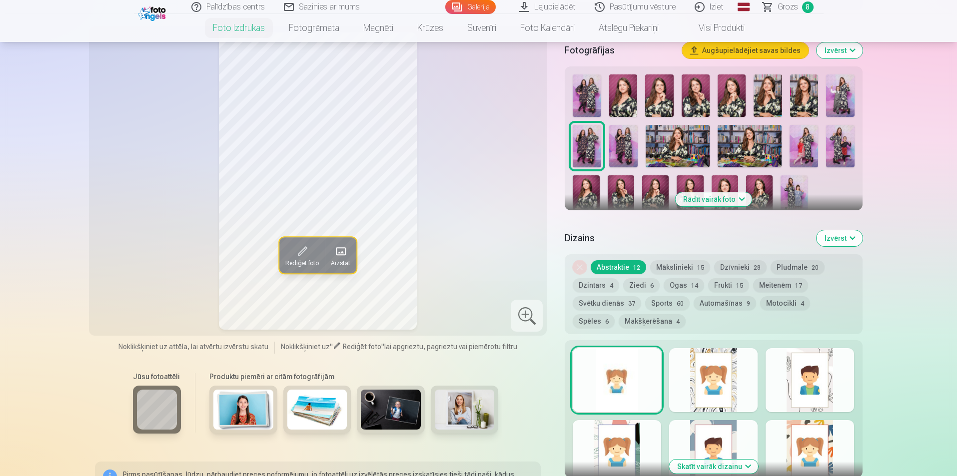
scroll to position [200, 0]
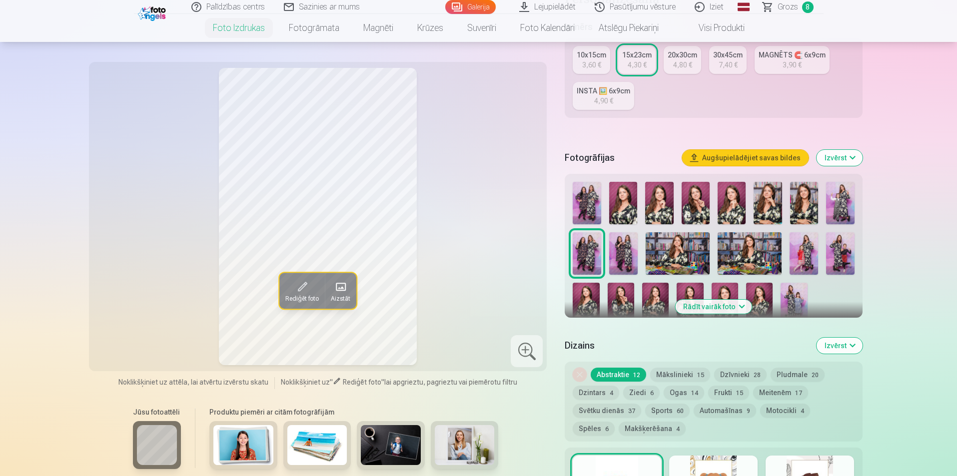
click at [729, 199] on img at bounding box center [732, 203] width 28 height 42
click at [692, 209] on img at bounding box center [696, 203] width 28 height 42
click at [664, 209] on img at bounding box center [659, 203] width 28 height 42
click at [722, 207] on img at bounding box center [732, 203] width 28 height 42
click at [763, 208] on img at bounding box center [768, 203] width 28 height 42
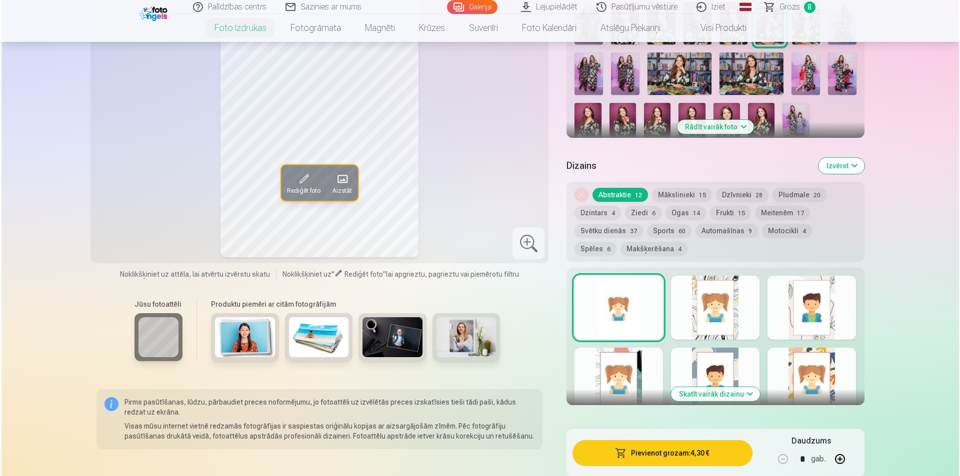
scroll to position [400, 0]
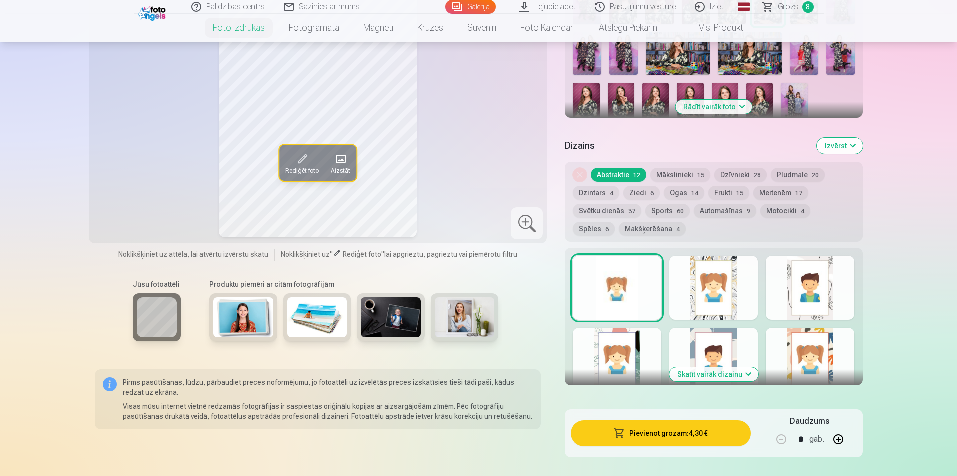
click at [658, 426] on button "Pievienot grozam : 4,30 €" at bounding box center [660, 433] width 179 height 26
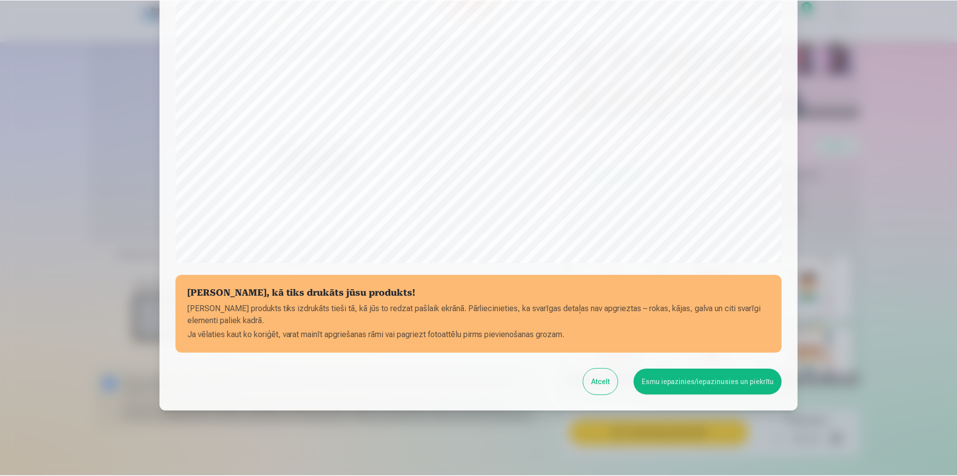
scroll to position [243, 0]
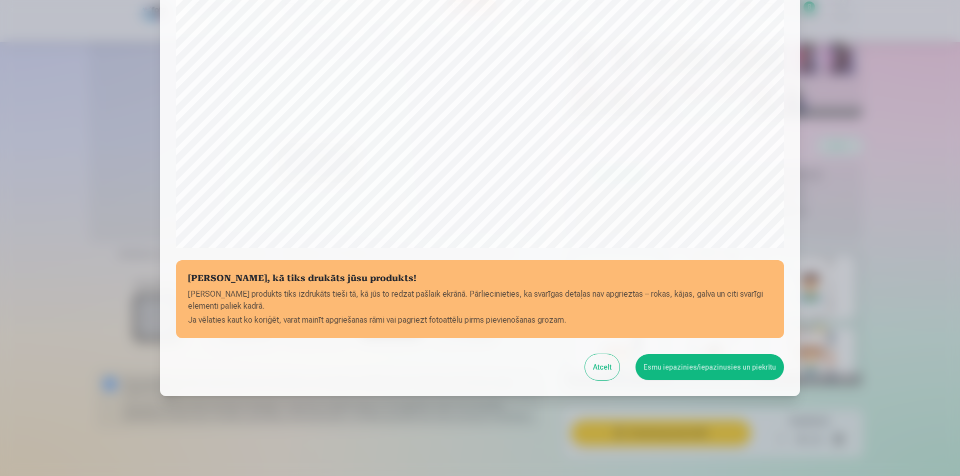
click at [687, 378] on button "Esmu iepazinies/iepazinusies un piekrītu" at bounding box center [709, 367] width 148 height 26
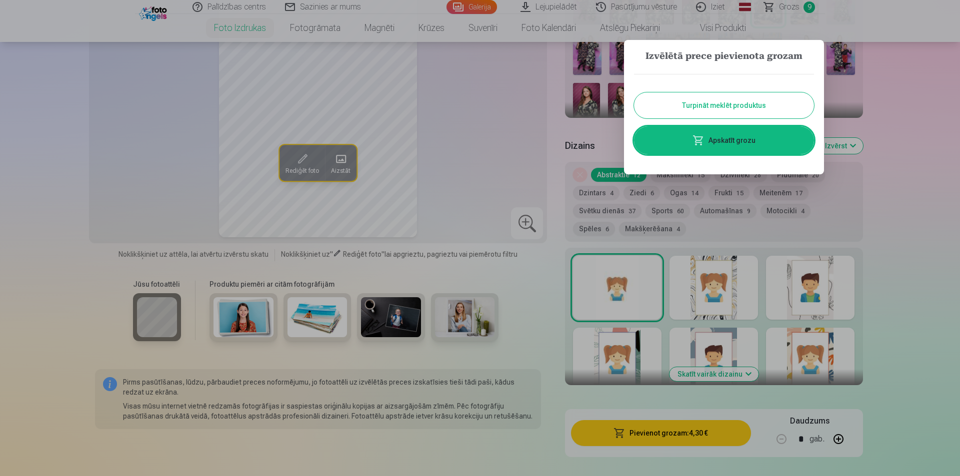
click at [728, 110] on button "Turpināt meklēt produktus" at bounding box center [724, 105] width 180 height 26
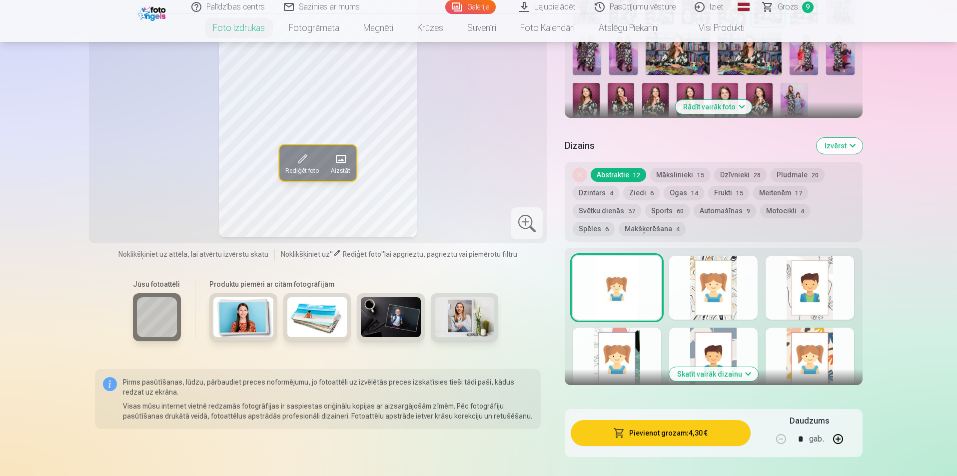
scroll to position [250, 0]
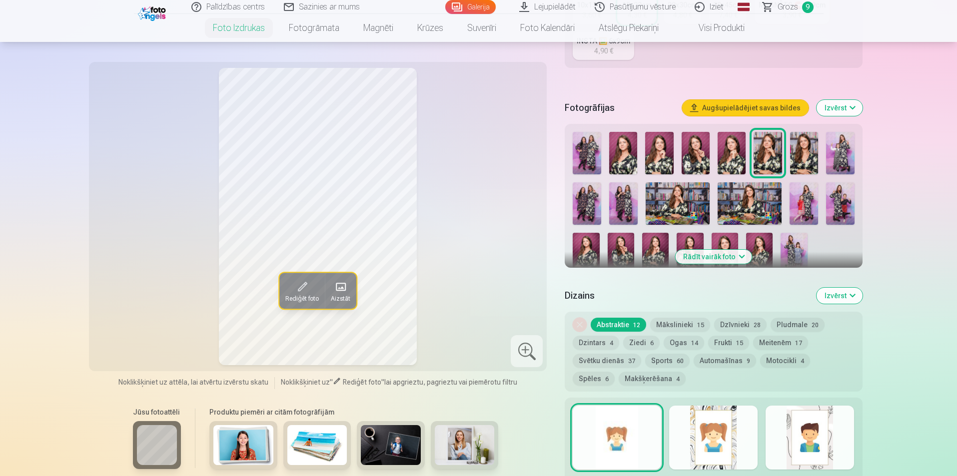
click at [797, 151] on img at bounding box center [804, 153] width 28 height 42
click at [839, 157] on img at bounding box center [840, 153] width 28 height 42
click at [621, 205] on img at bounding box center [623, 203] width 28 height 42
click at [680, 207] on img at bounding box center [678, 203] width 64 height 42
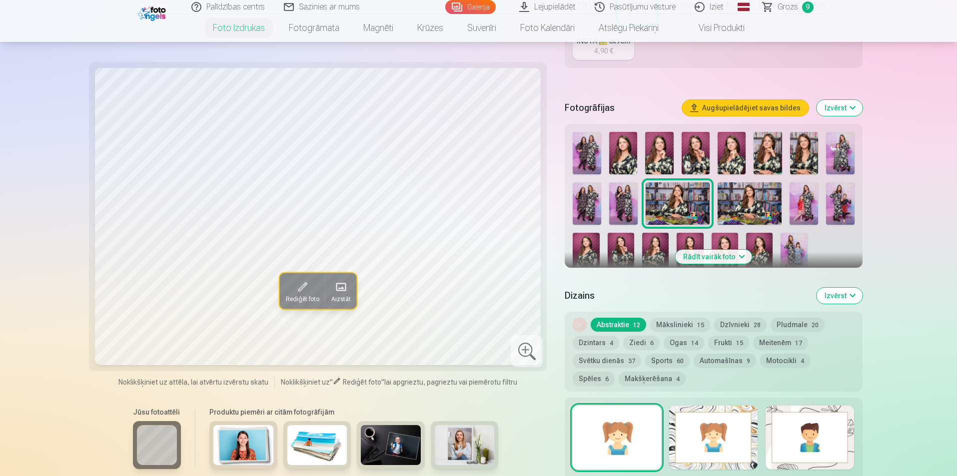
click at [732, 197] on img at bounding box center [750, 203] width 64 height 42
click at [706, 197] on img at bounding box center [678, 203] width 64 height 42
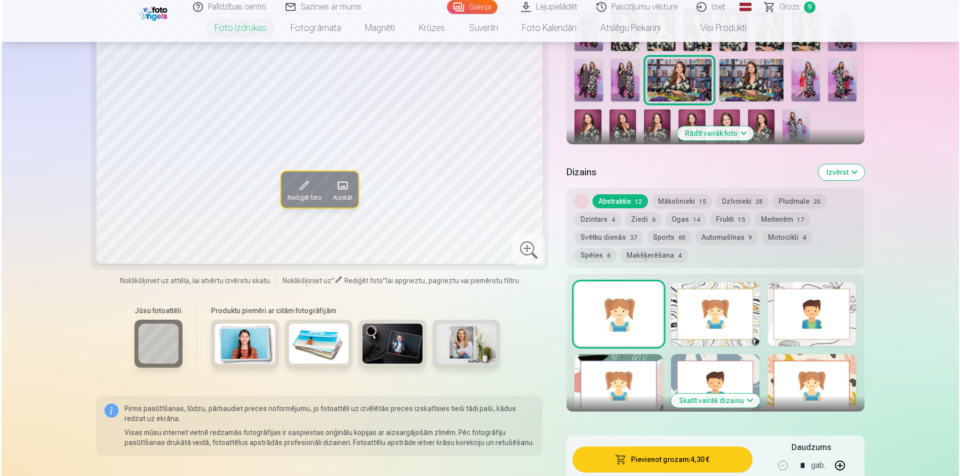
scroll to position [500, 0]
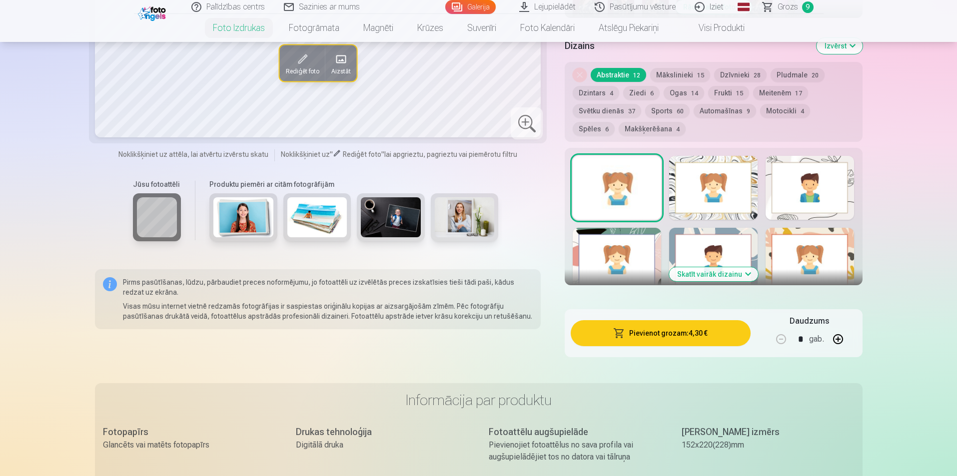
click at [675, 327] on button "Pievienot grozam : 4,30 €" at bounding box center [660, 333] width 179 height 26
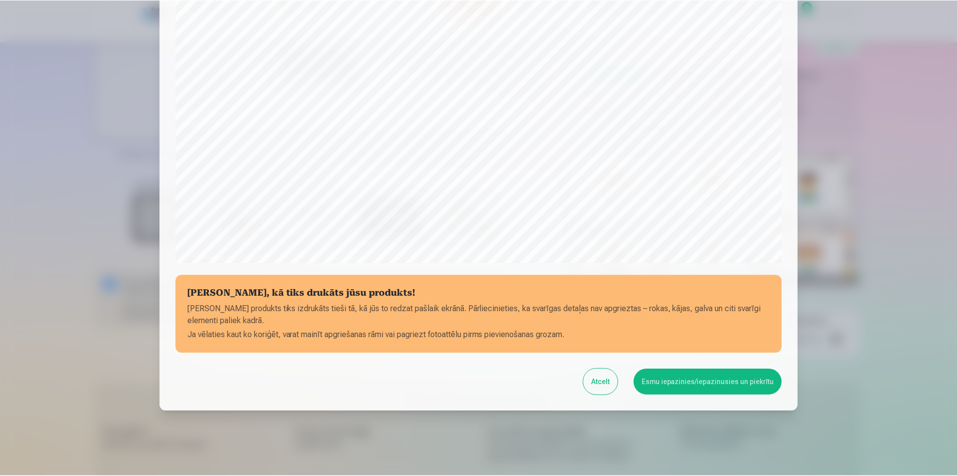
scroll to position [243, 0]
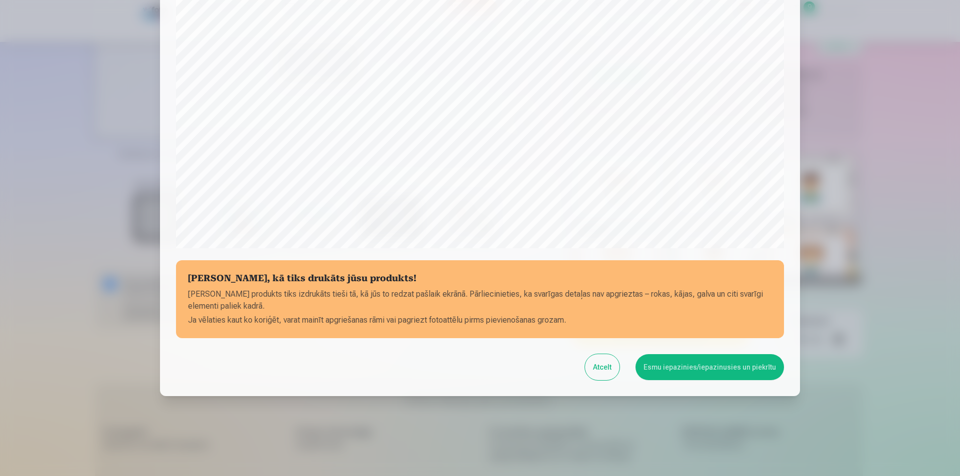
click at [696, 372] on button "Esmu iepazinies/iepazinusies un piekrītu" at bounding box center [709, 367] width 148 height 26
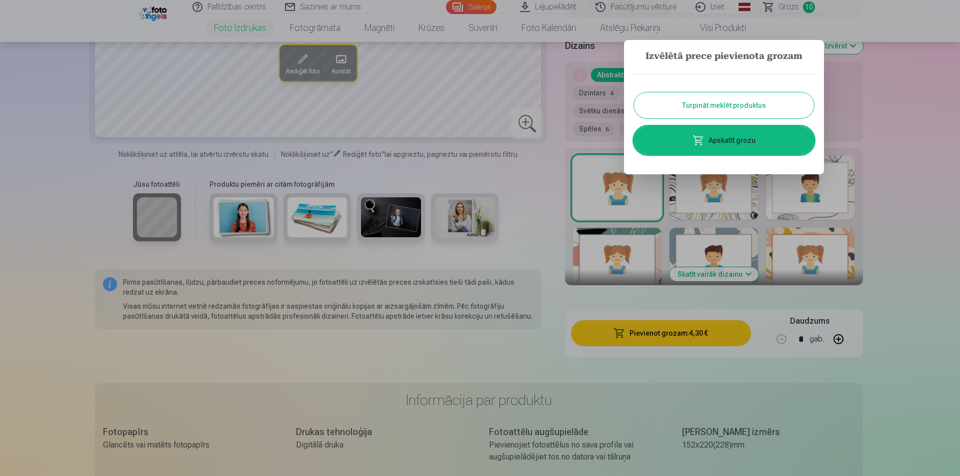
click at [748, 111] on button "Turpināt meklēt produktus" at bounding box center [724, 105] width 180 height 26
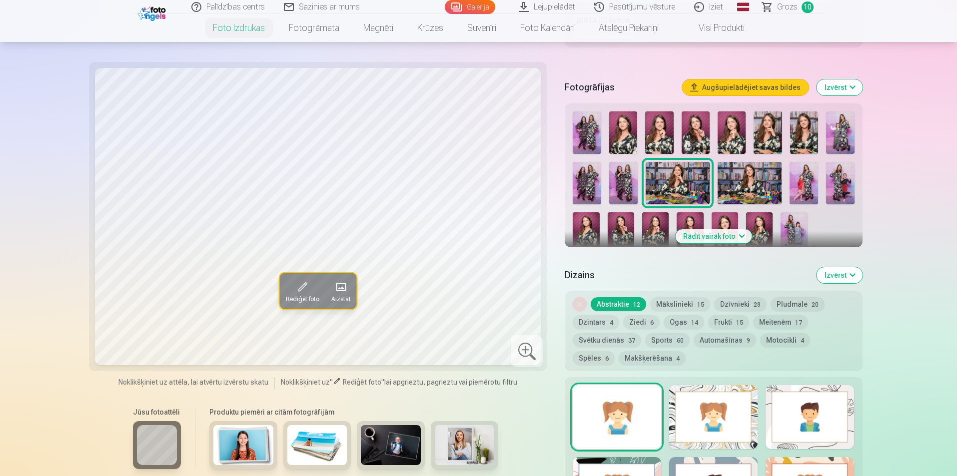
scroll to position [250, 0]
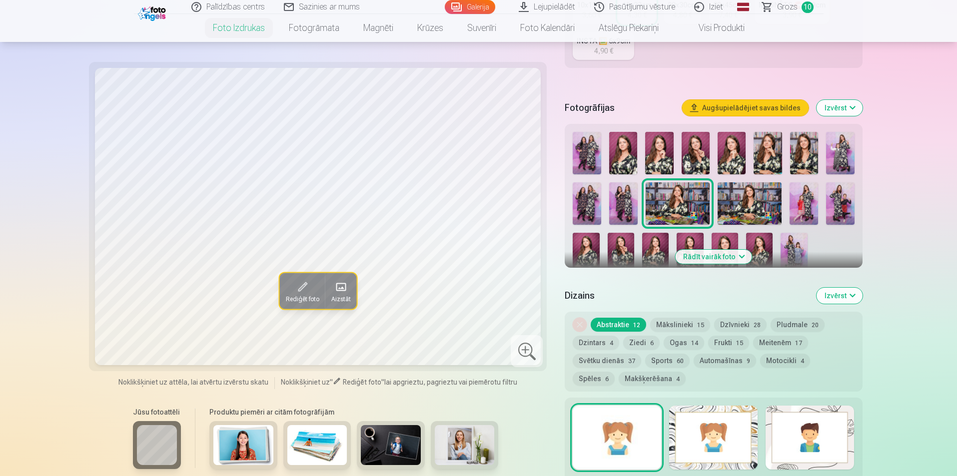
click at [794, 245] on img at bounding box center [794, 253] width 26 height 40
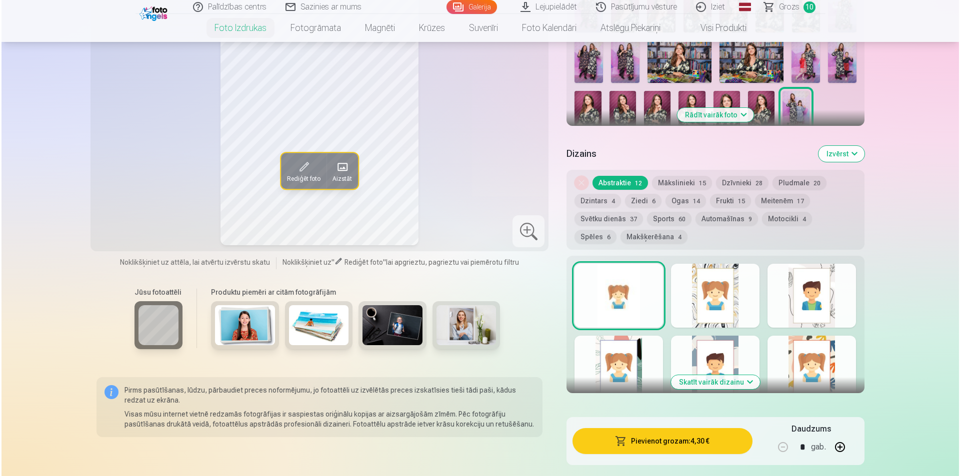
scroll to position [450, 0]
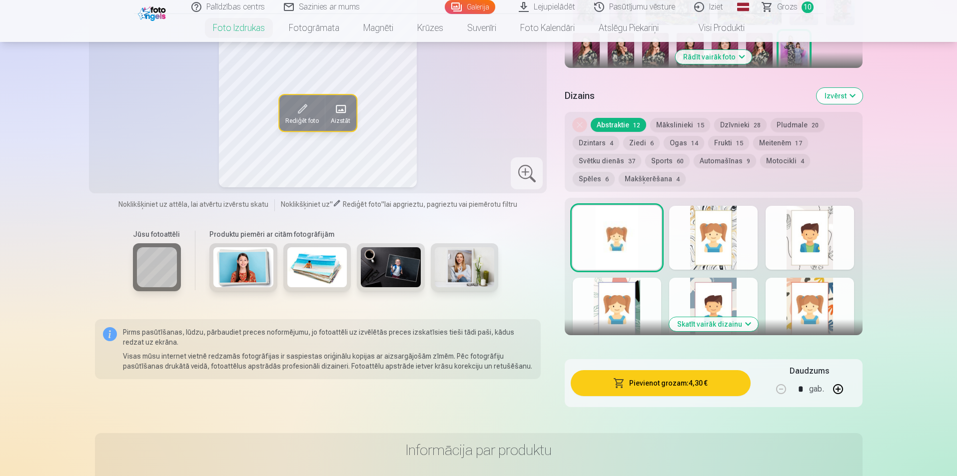
click at [696, 377] on button "Pievienot grozam : 4,30 €" at bounding box center [660, 383] width 179 height 26
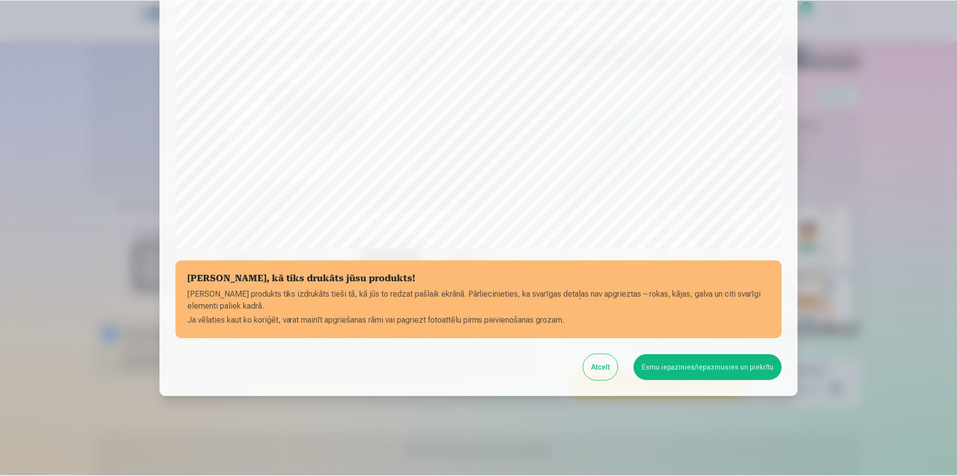
scroll to position [243, 0]
click at [694, 376] on button "Esmu iepazinies/iepazinusies un piekrītu" at bounding box center [709, 367] width 148 height 26
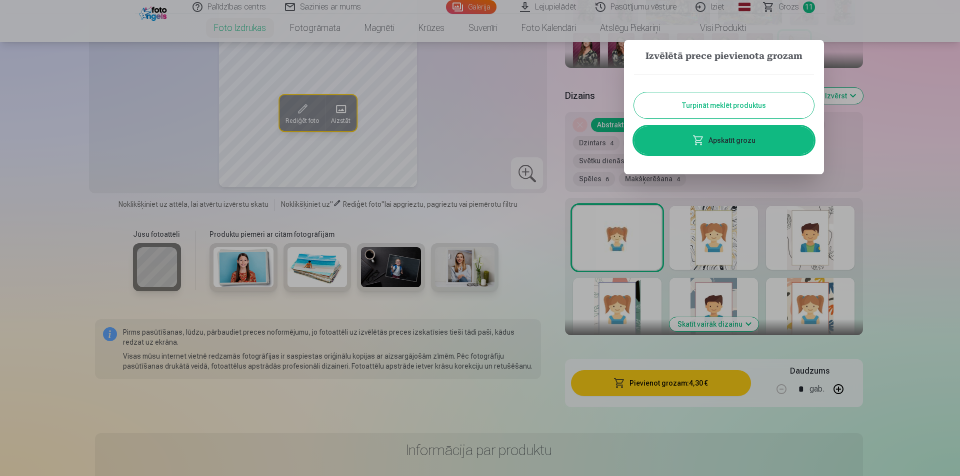
click at [752, 111] on button "Turpināt meklēt produktus" at bounding box center [724, 105] width 180 height 26
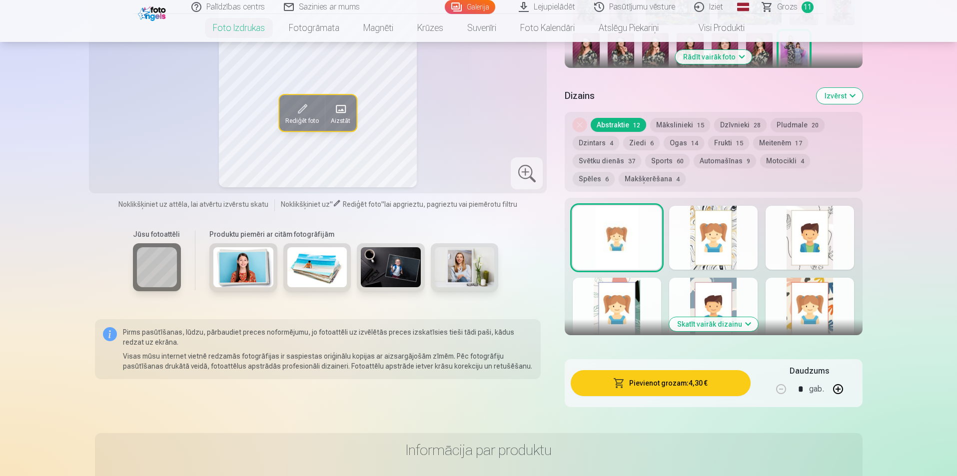
scroll to position [250, 0]
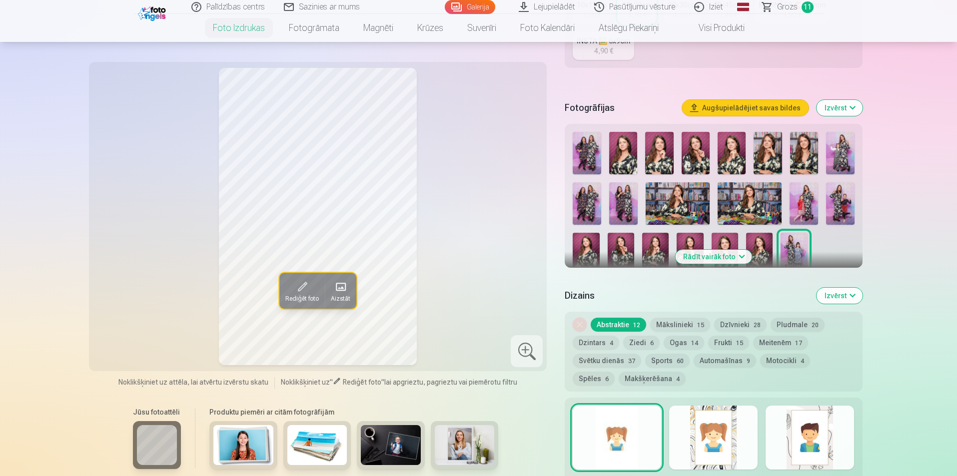
click at [764, 235] on img at bounding box center [759, 253] width 26 height 40
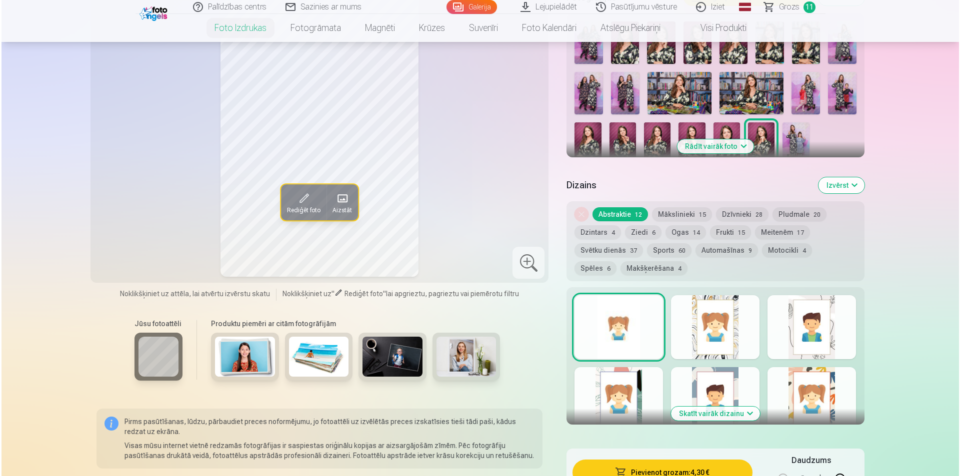
scroll to position [450, 0]
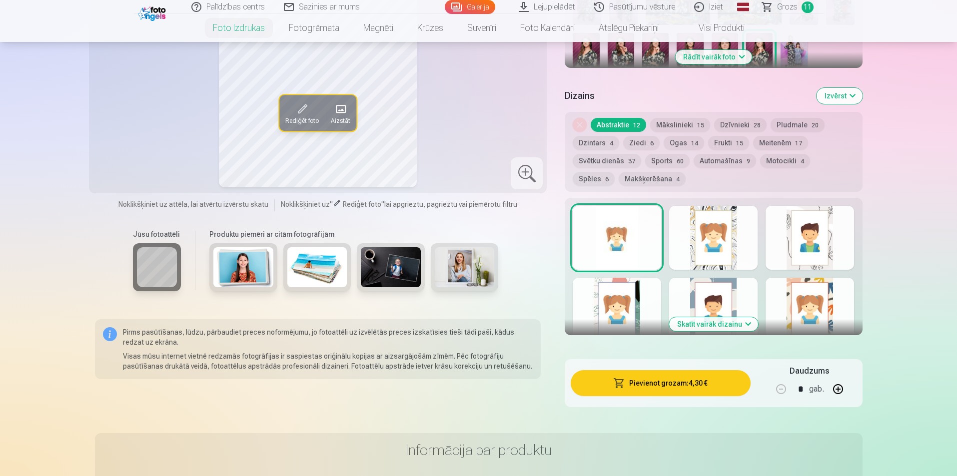
click at [644, 378] on button "Pievienot grozam : 4,30 €" at bounding box center [660, 383] width 179 height 26
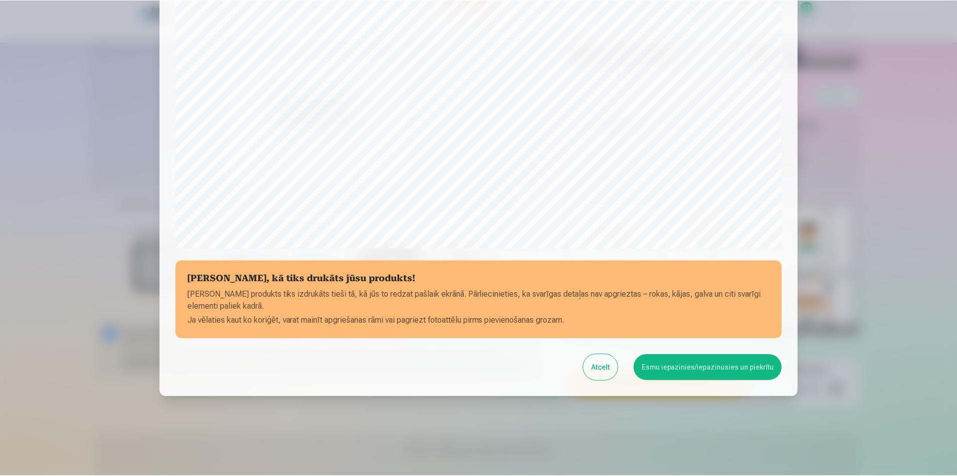
scroll to position [243, 0]
click at [692, 371] on button "Esmu iepazinies/iepazinusies un piekrītu" at bounding box center [709, 367] width 148 height 26
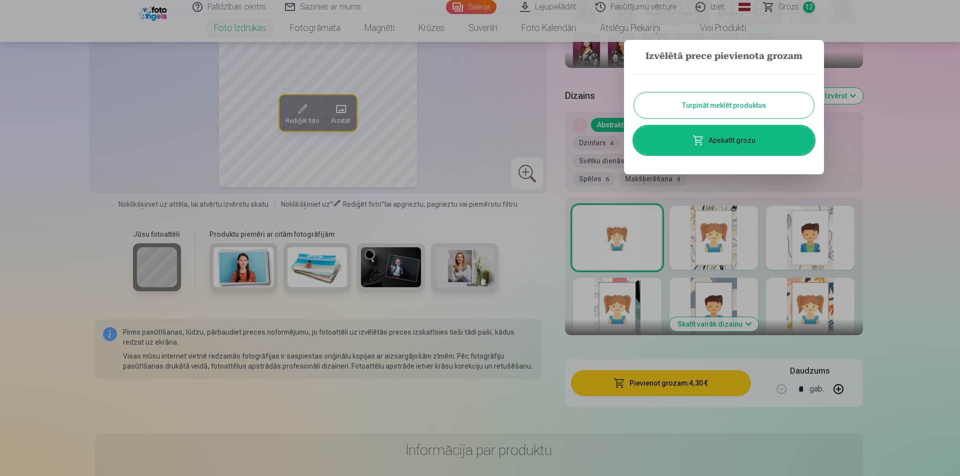
click at [751, 103] on button "Turpināt meklēt produktus" at bounding box center [724, 105] width 180 height 26
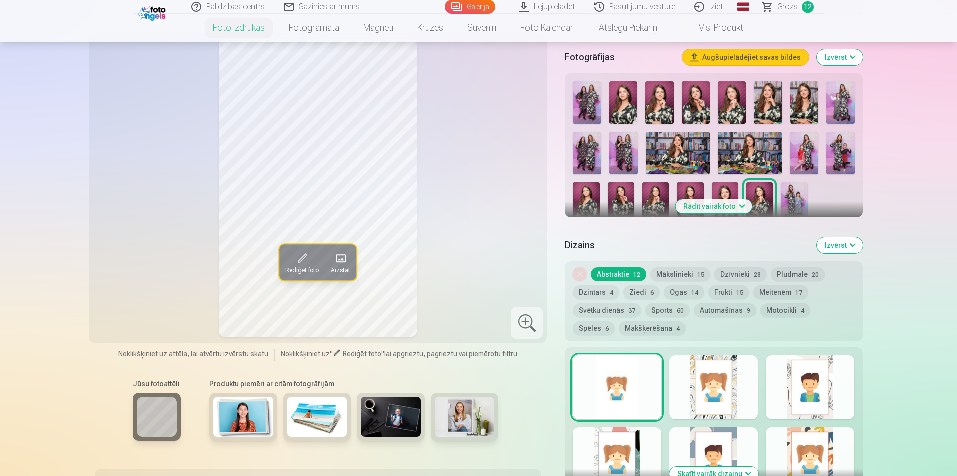
scroll to position [300, 0]
click at [724, 190] on img at bounding box center [725, 203] width 26 height 40
click at [693, 194] on img at bounding box center [690, 203] width 26 height 40
click at [668, 194] on div at bounding box center [713, 152] width 289 height 149
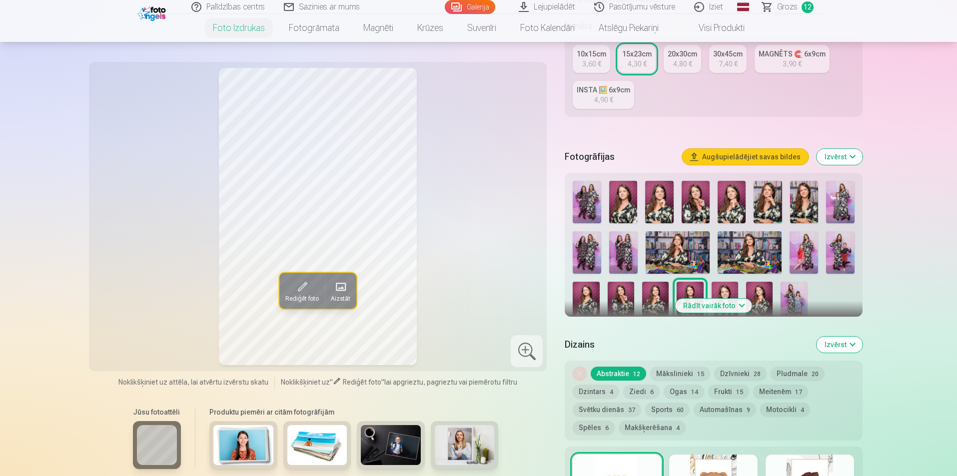
scroll to position [200, 0]
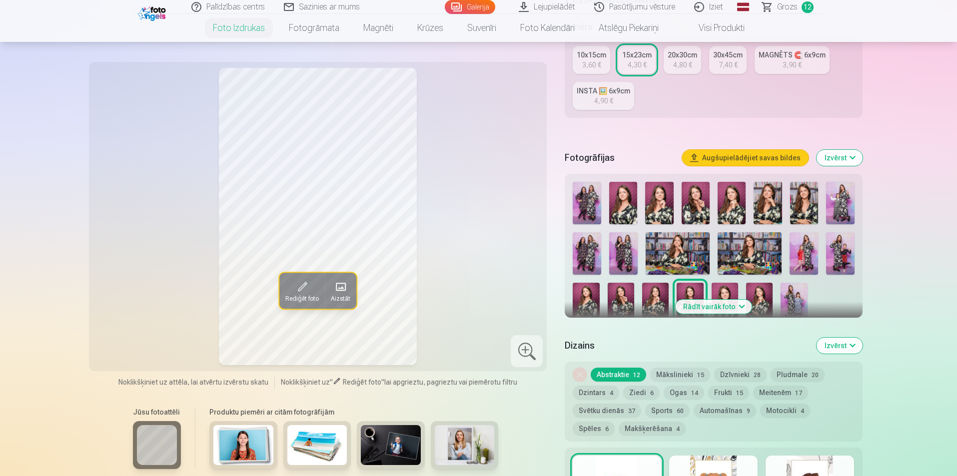
click at [666, 301] on img at bounding box center [655, 303] width 26 height 40
click at [624, 299] on img at bounding box center [621, 303] width 26 height 40
click at [593, 299] on img at bounding box center [586, 303] width 26 height 40
click at [659, 288] on img at bounding box center [655, 303] width 26 height 40
click at [634, 202] on img at bounding box center [623, 203] width 28 height 42
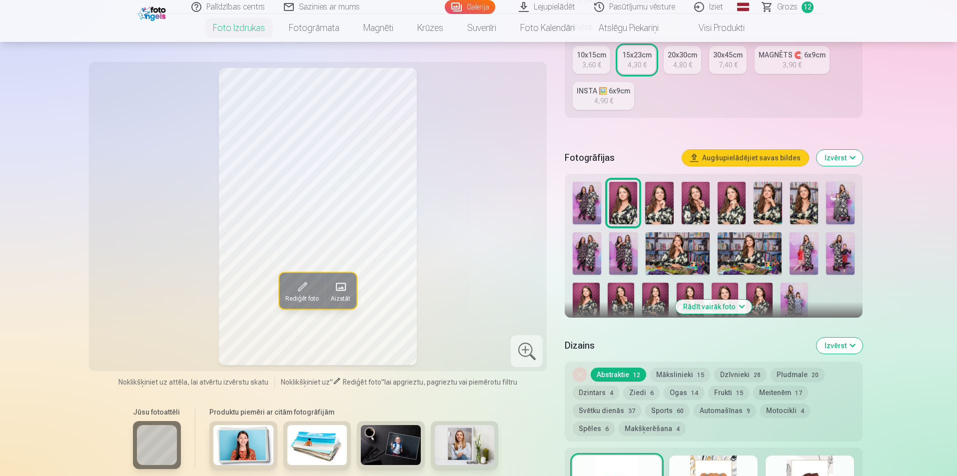
click at [693, 290] on img at bounding box center [690, 303] width 26 height 40
click at [722, 290] on img at bounding box center [725, 303] width 26 height 40
click at [752, 288] on img at bounding box center [759, 303] width 26 height 40
click at [650, 293] on img at bounding box center [655, 303] width 26 height 40
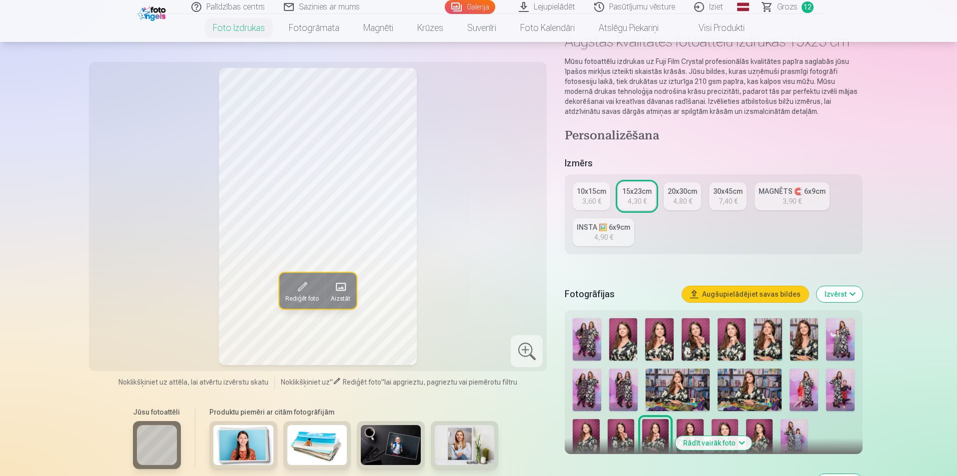
scroll to position [100, 0]
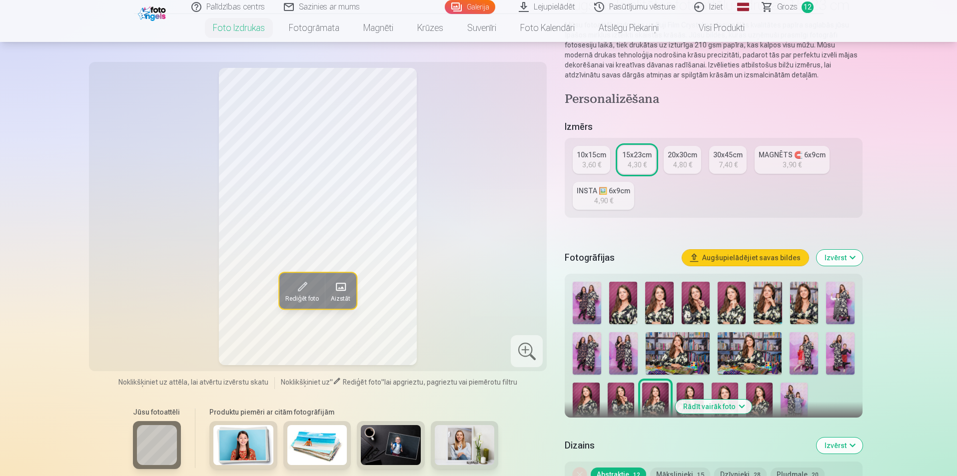
click at [618, 390] on img at bounding box center [621, 403] width 26 height 40
click at [681, 387] on img at bounding box center [690, 403] width 26 height 40
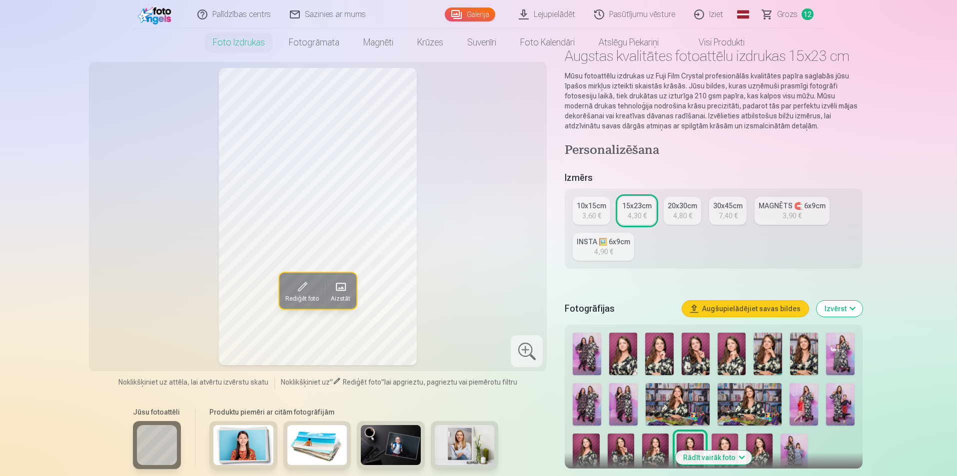
scroll to position [0, 0]
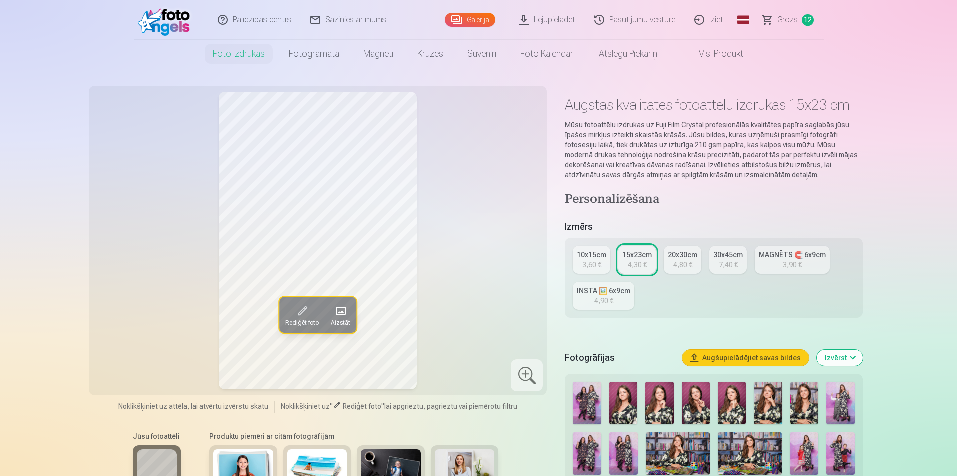
click at [785, 14] on span "Grozs" at bounding box center [787, 20] width 20 height 12
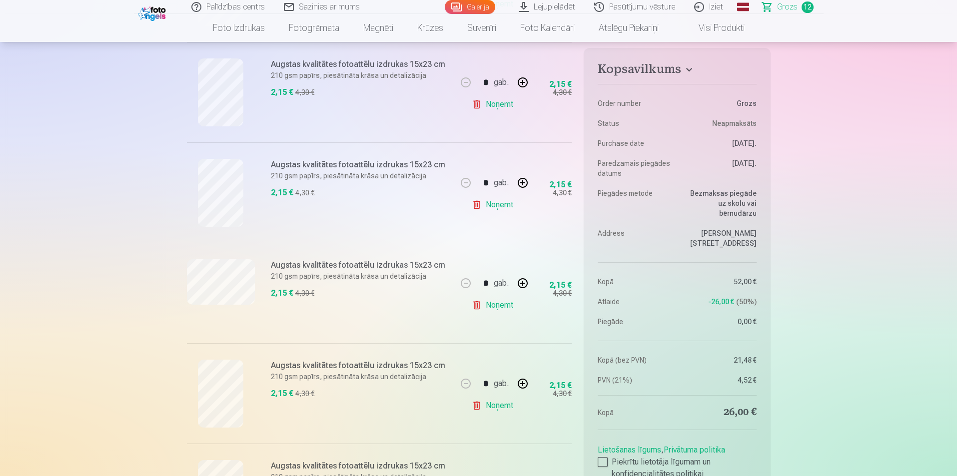
scroll to position [900, 0]
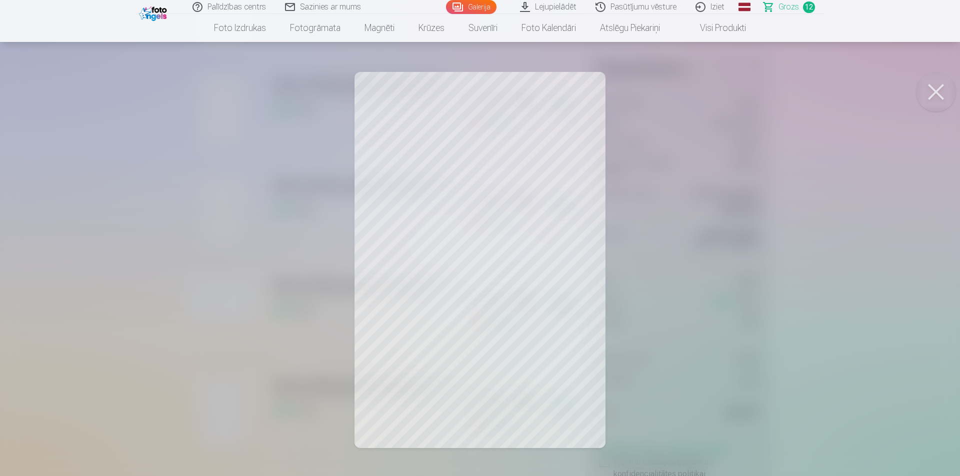
click at [938, 106] on button at bounding box center [936, 92] width 40 height 40
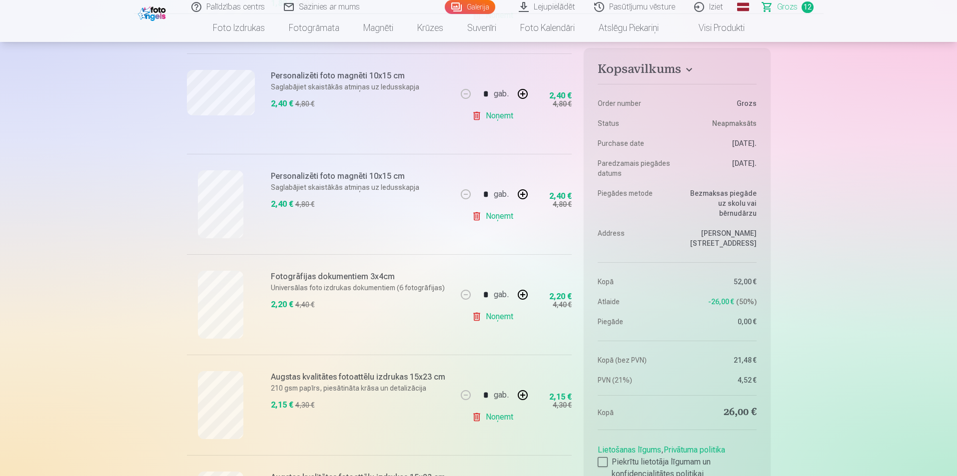
scroll to position [300, 0]
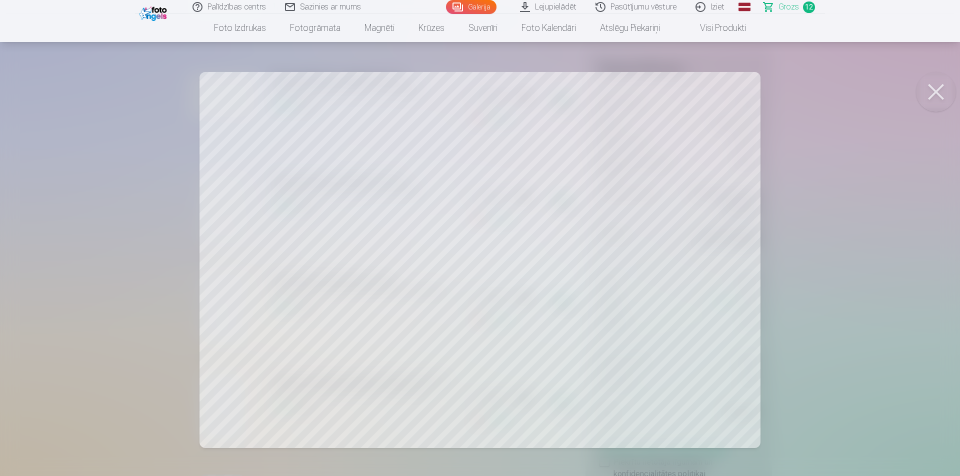
click at [941, 92] on button at bounding box center [936, 92] width 40 height 40
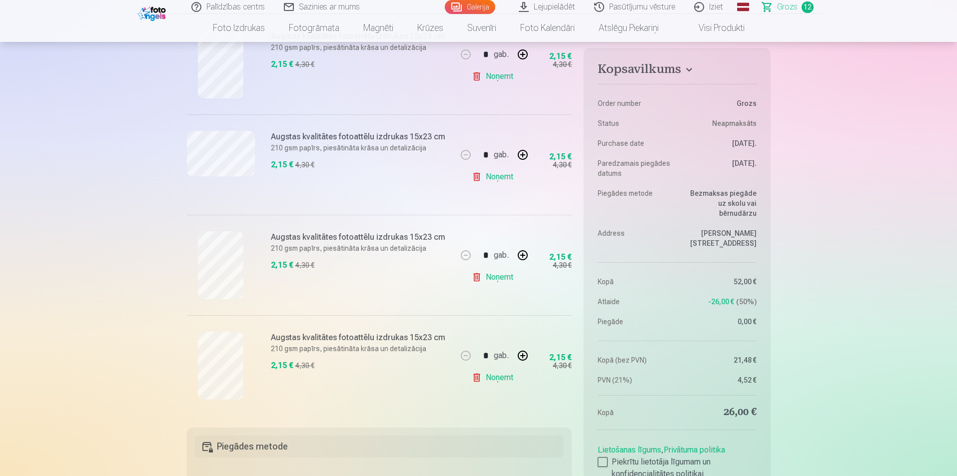
scroll to position [1050, 0]
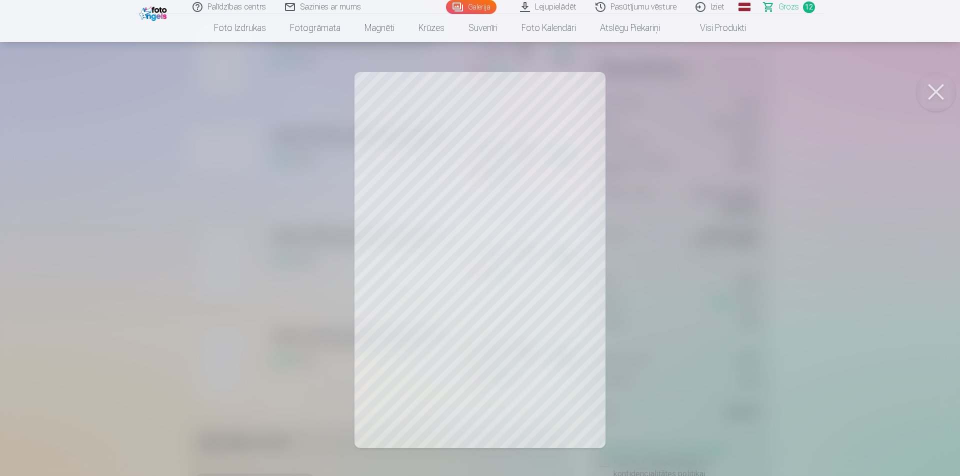
click at [943, 92] on button at bounding box center [936, 92] width 40 height 40
drag, startPoint x: 946, startPoint y: 94, endPoint x: 908, endPoint y: 120, distance: 45.6
click at [946, 95] on button at bounding box center [936, 92] width 40 height 40
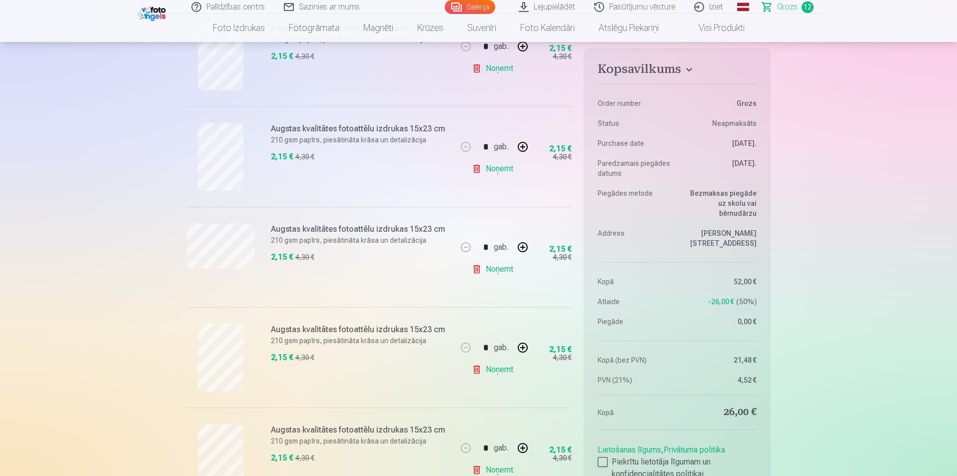
scroll to position [900, 0]
